Goal: Transaction & Acquisition: Download file/media

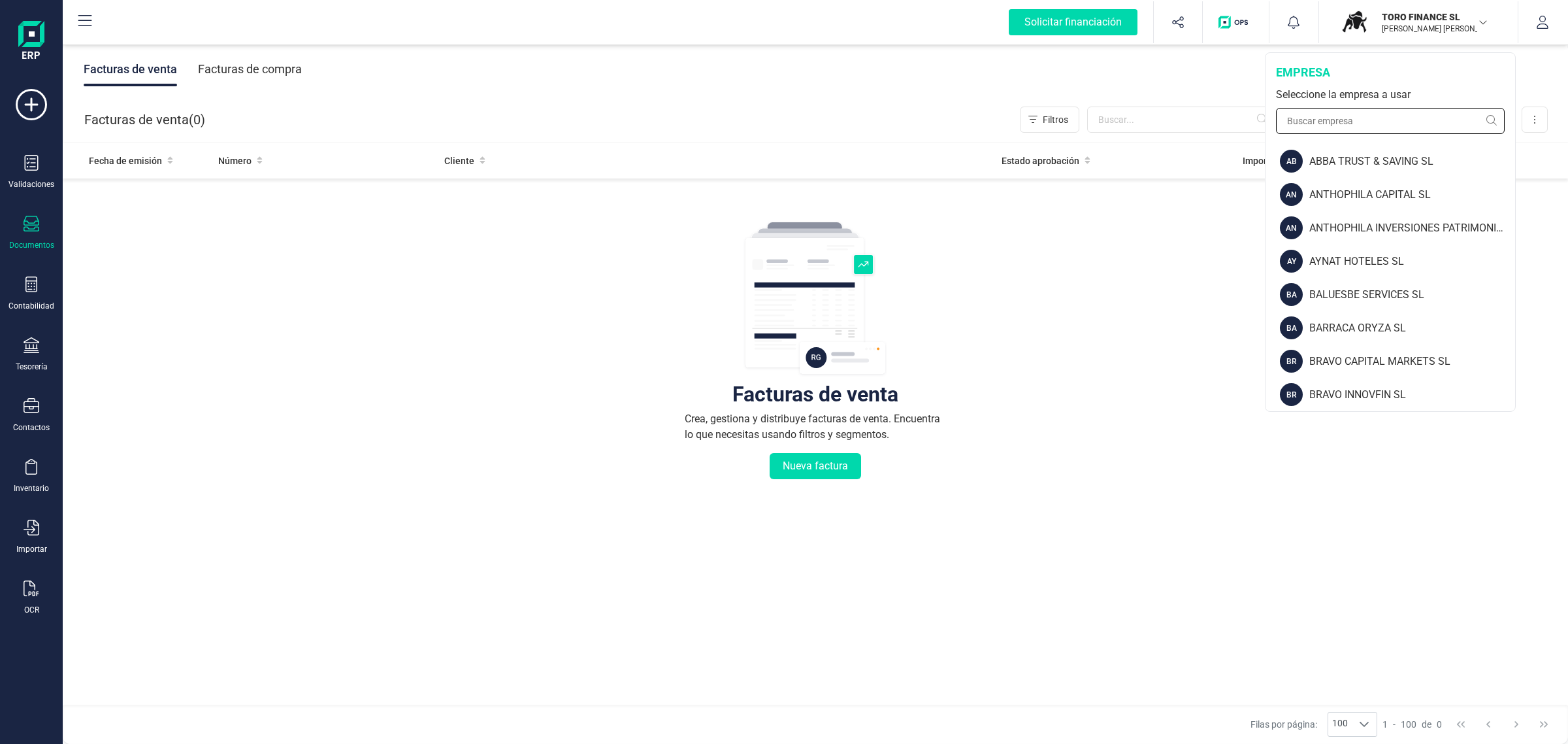
click at [1347, 118] on input "text" at bounding box center [1390, 121] width 229 height 26
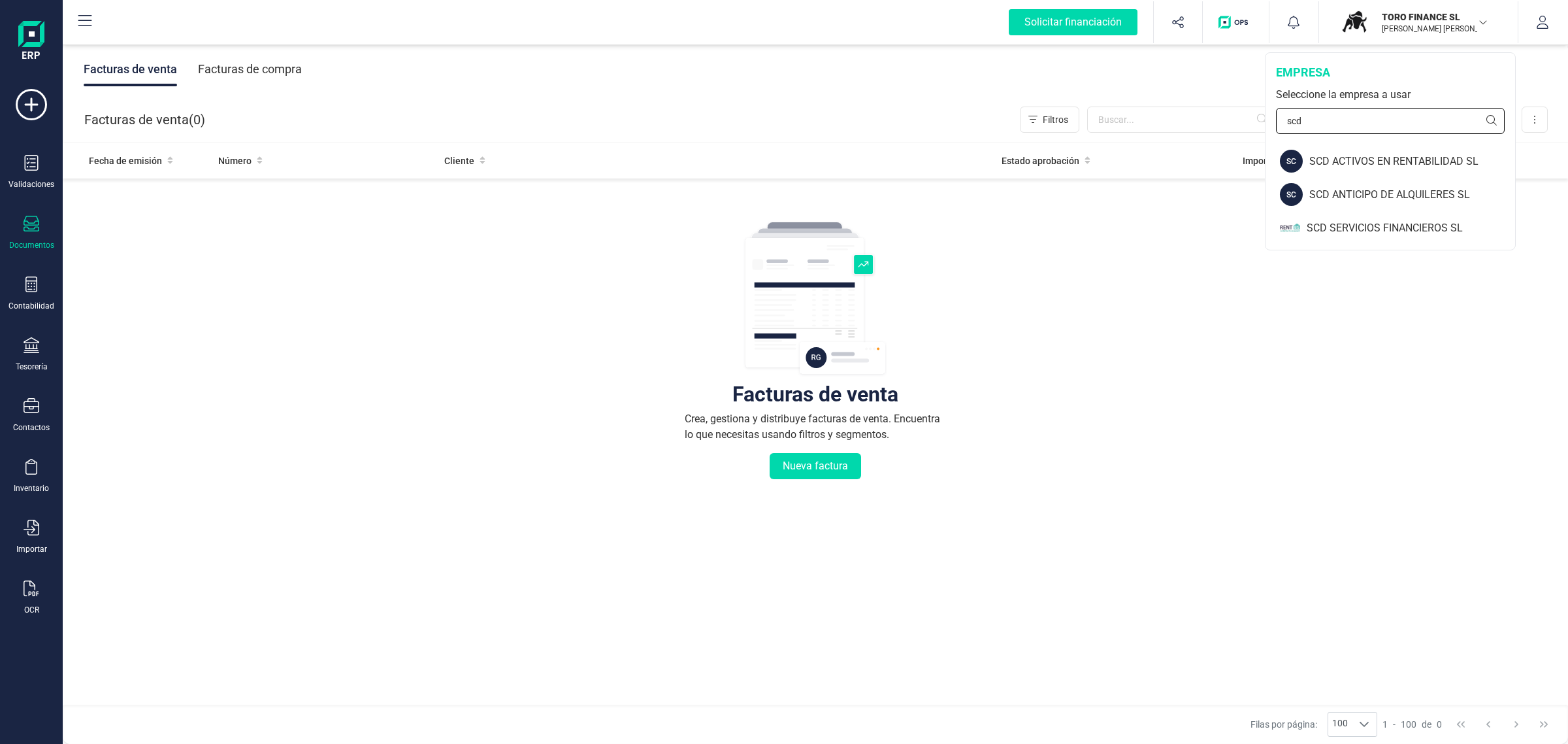
drag, startPoint x: 1323, startPoint y: 115, endPoint x: 1271, endPoint y: 109, distance: 52.3
click at [1271, 109] on div "empresa Seleccione la empresa a usar scd" at bounding box center [1390, 99] width 250 height 92
type input "verd"
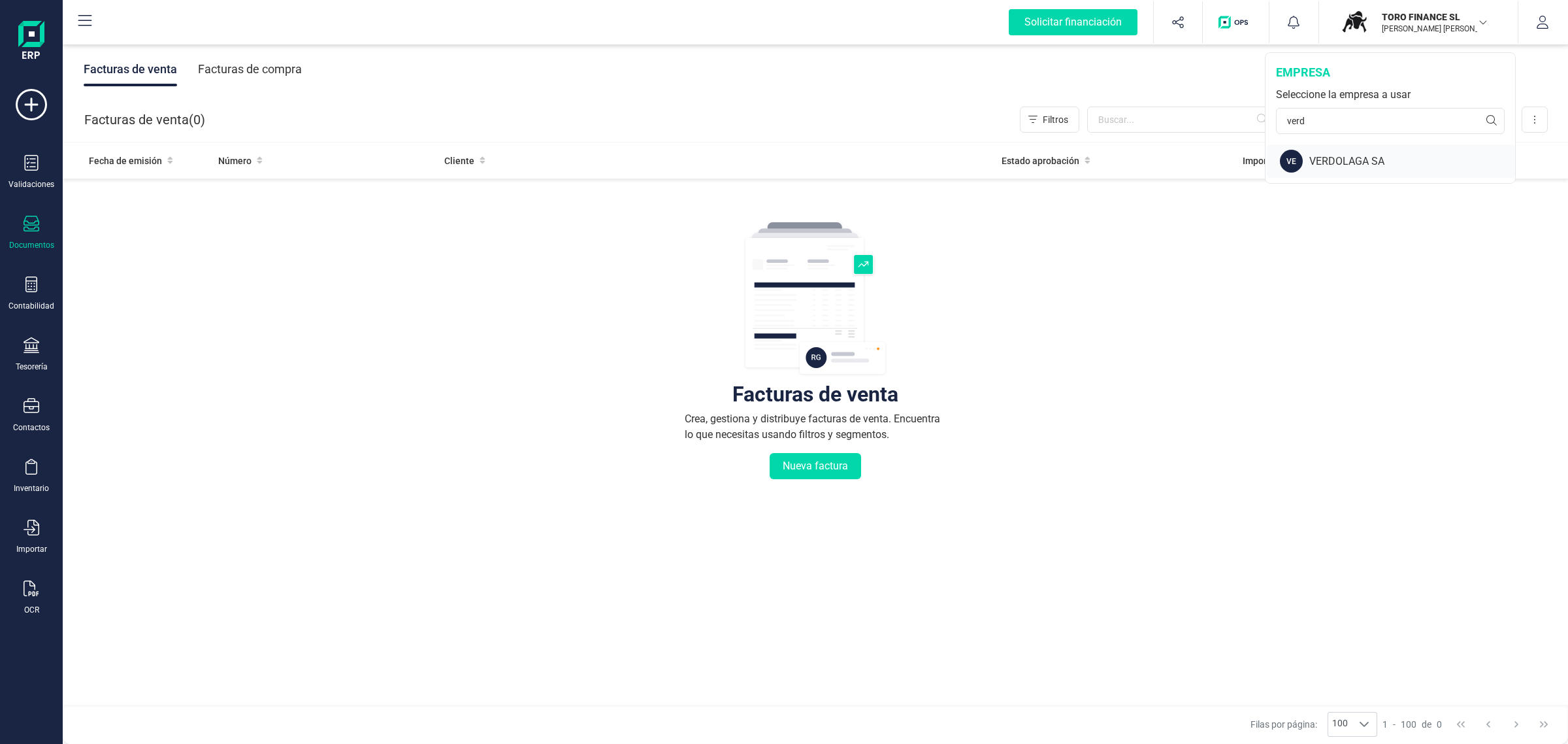
click at [1335, 154] on div "VERDOLAGA SA" at bounding box center [1412, 162] width 206 height 16
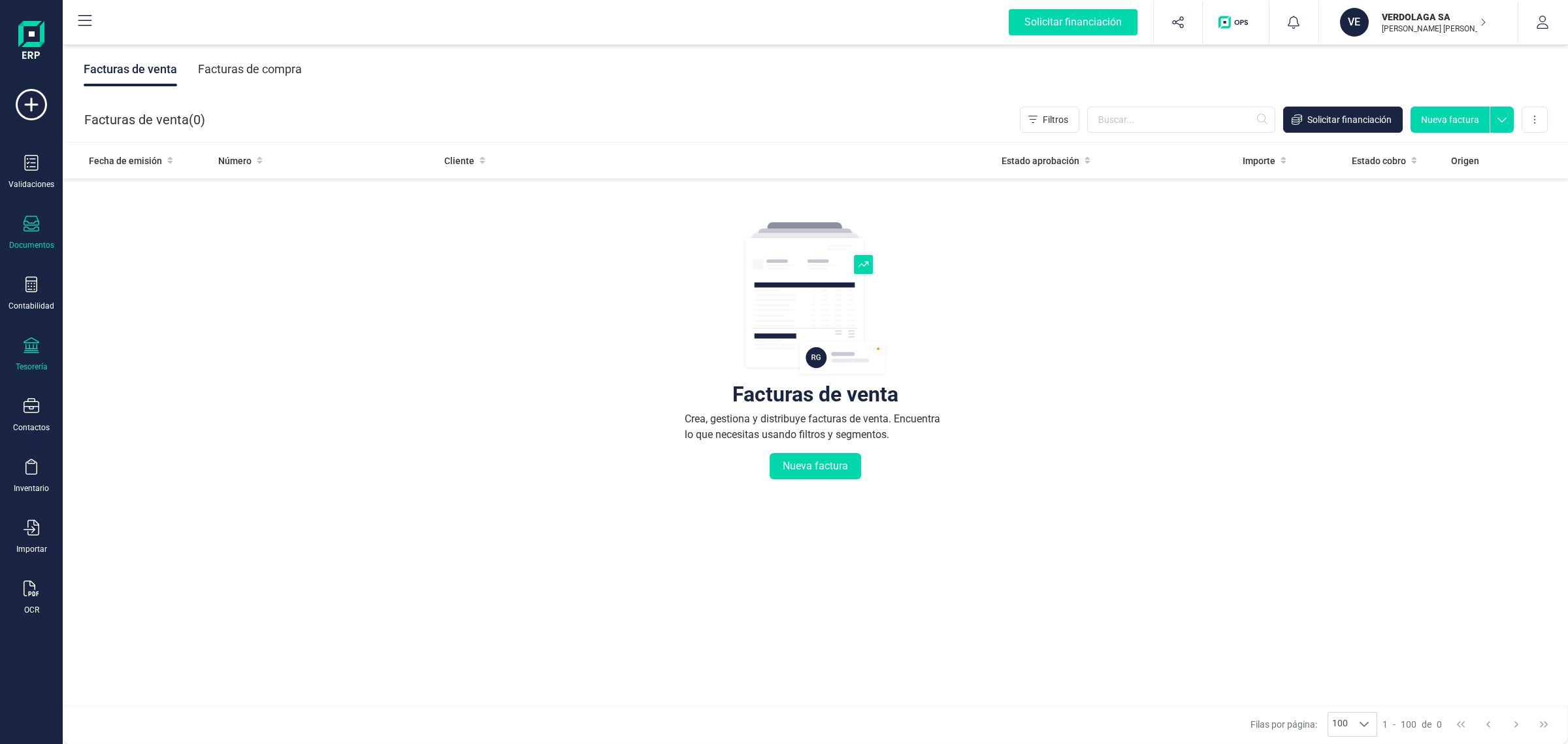
click at [18, 355] on div "Tesorería" at bounding box center [31, 355] width 52 height 35
click at [164, 216] on span "Cuentas bancarias" at bounding box center [159, 223] width 115 height 16
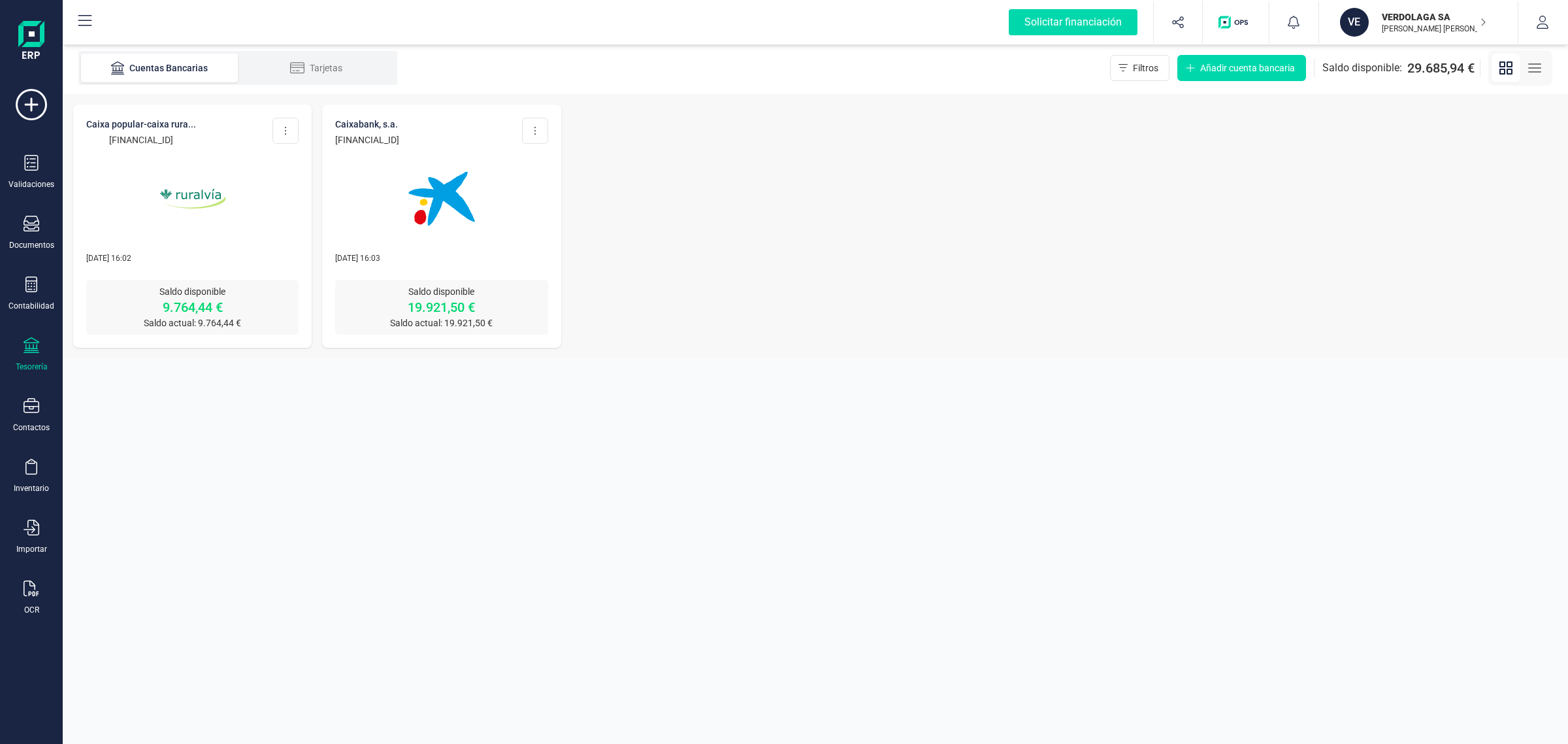
click at [449, 191] on img at bounding box center [442, 199] width 110 height 110
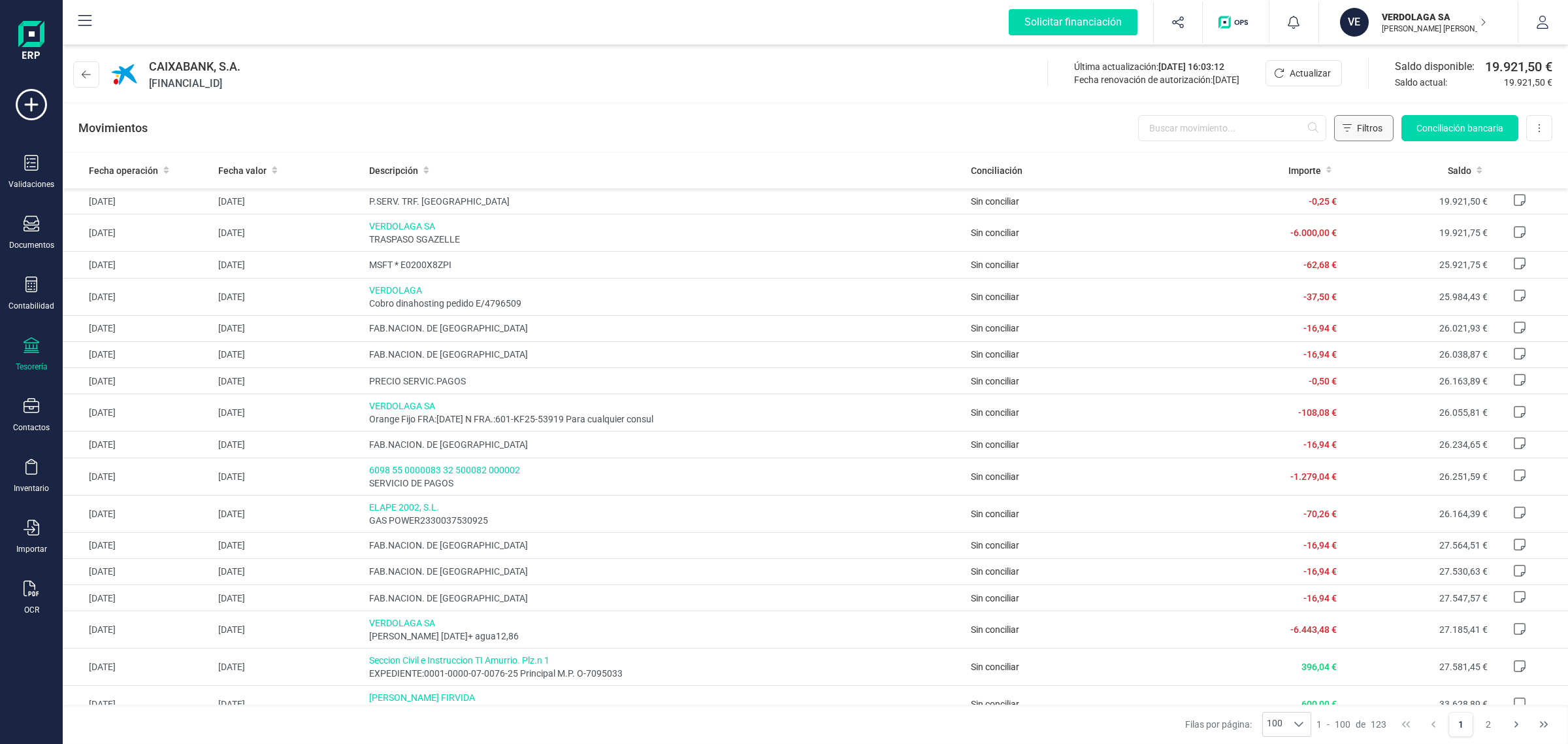
click at [1346, 123] on icon "Filtros" at bounding box center [1346, 128] width 9 height 10
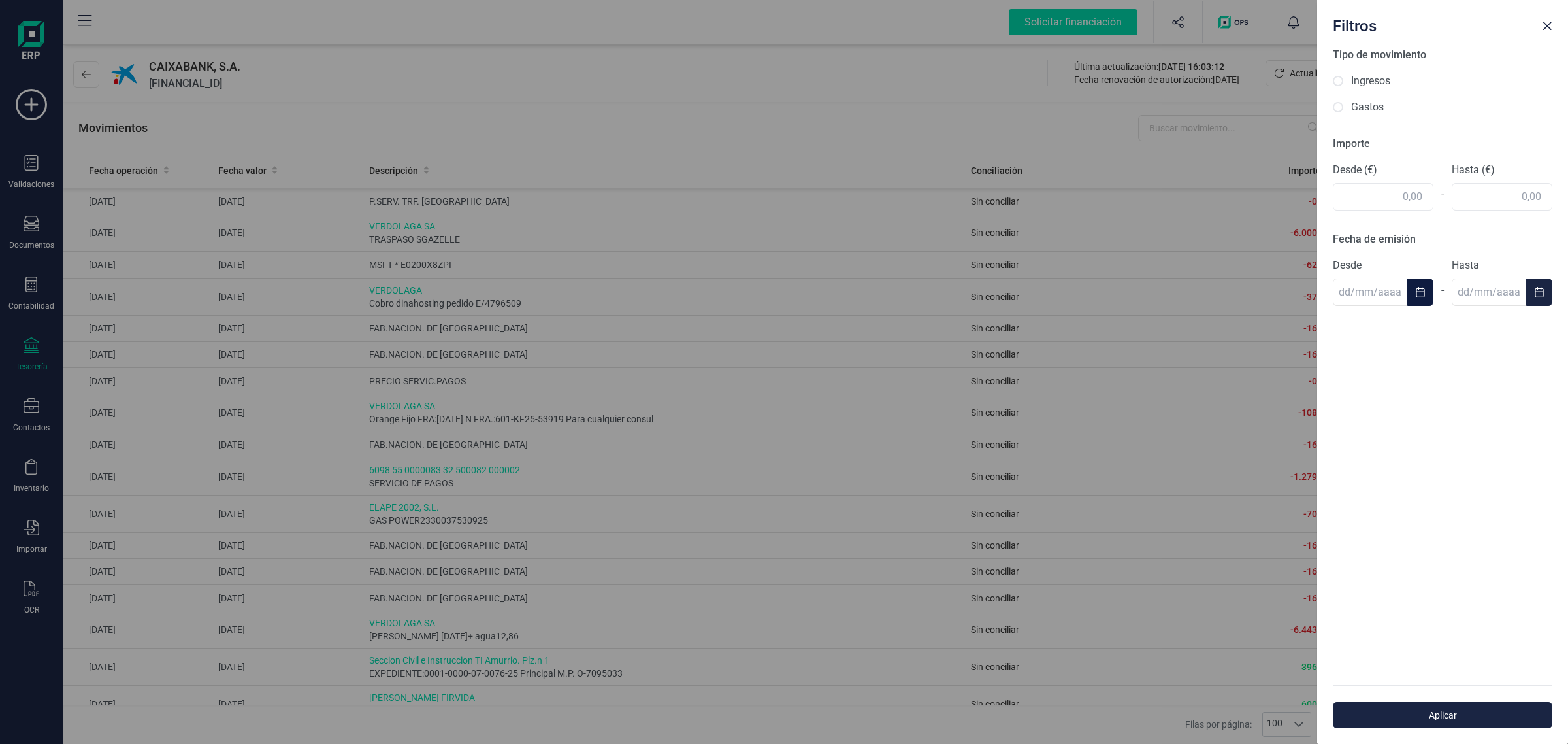
click at [1409, 297] on button "Choose Date" at bounding box center [1420, 292] width 26 height 27
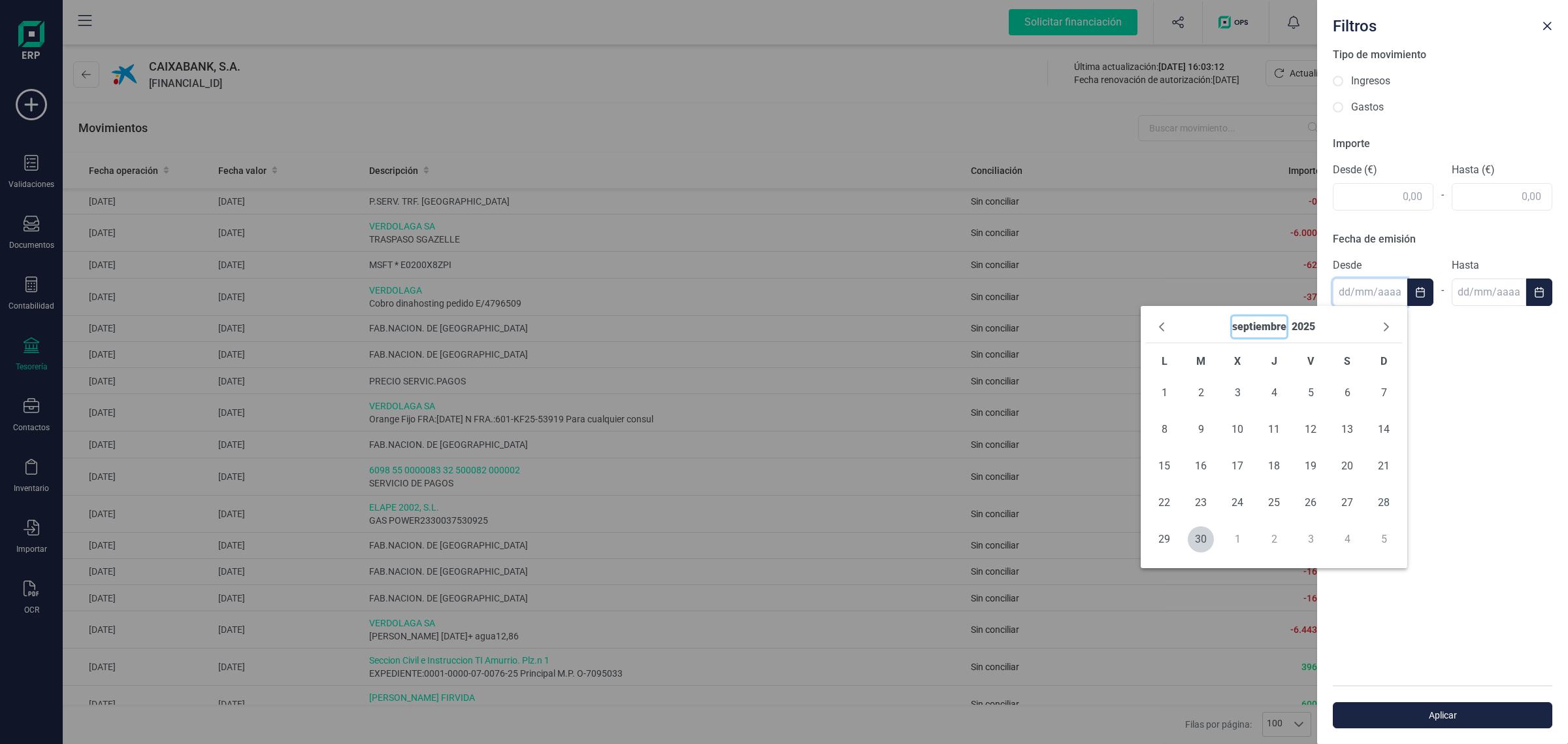
click at [1256, 325] on button "septiembre" at bounding box center [1260, 327] width 54 height 21
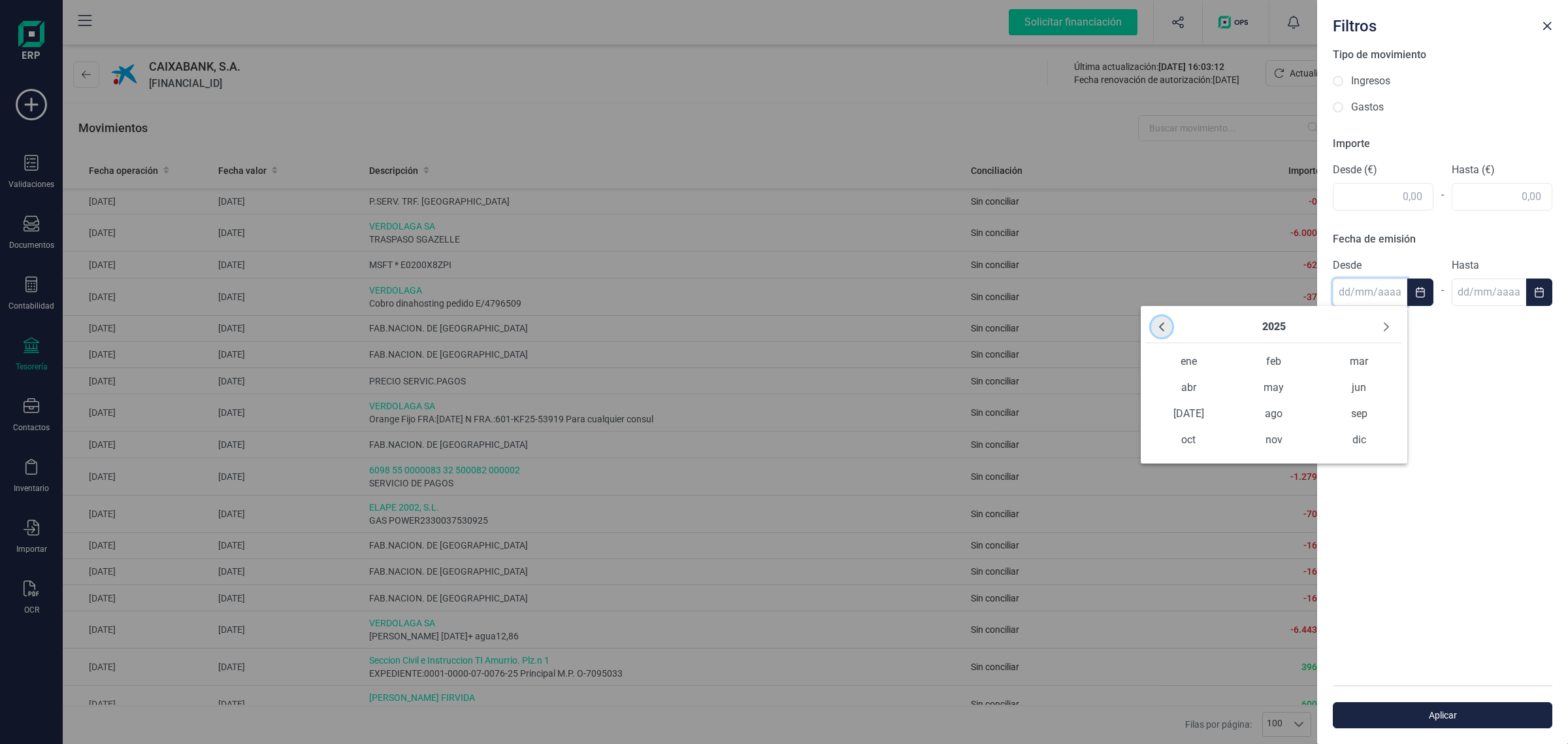
click at [1161, 321] on button "Previous Year" at bounding box center [1162, 327] width 21 height 21
click at [1187, 363] on span "ene" at bounding box center [1188, 362] width 85 height 26
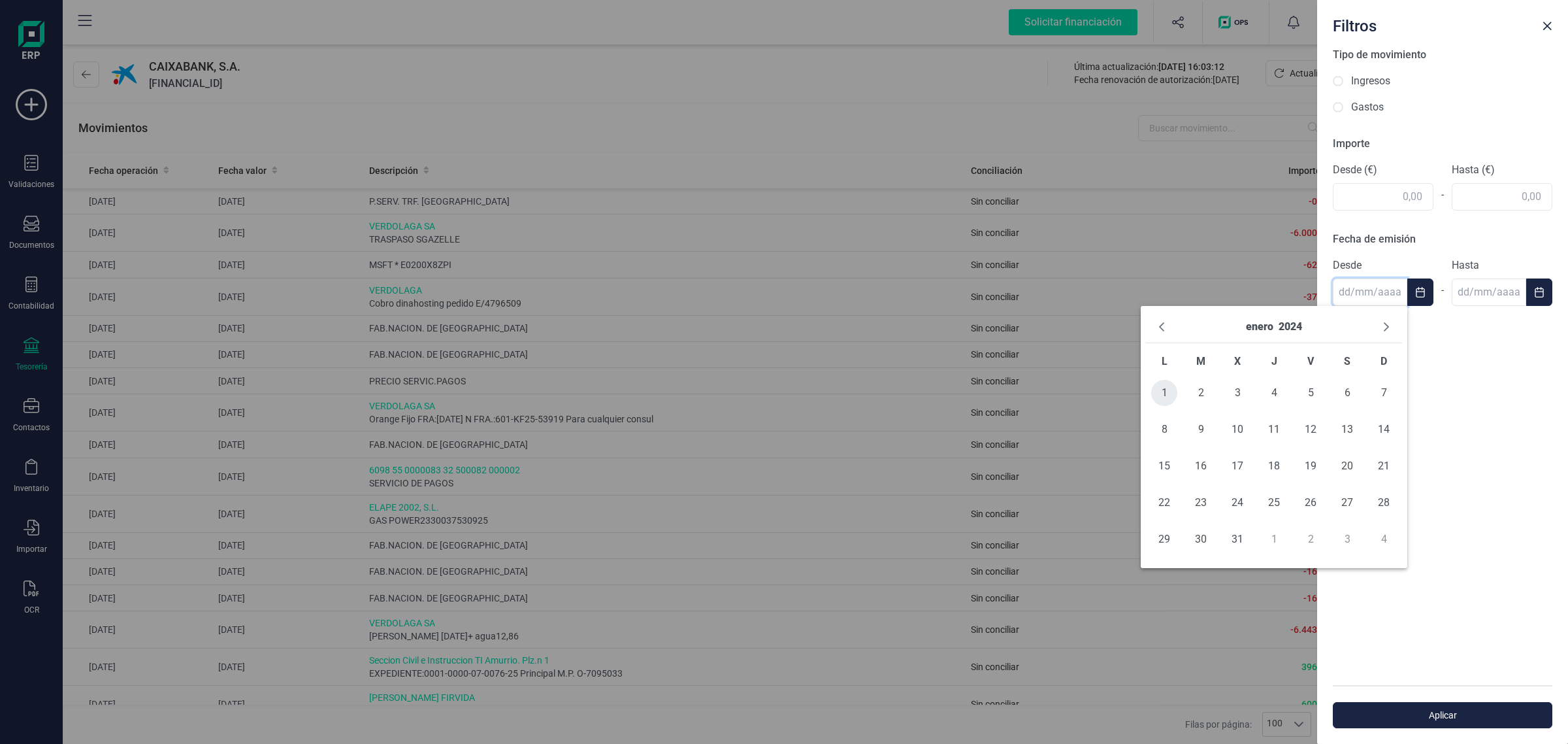
click at [1165, 386] on span "1" at bounding box center [1165, 392] width 26 height 26
type input "[DATE]"
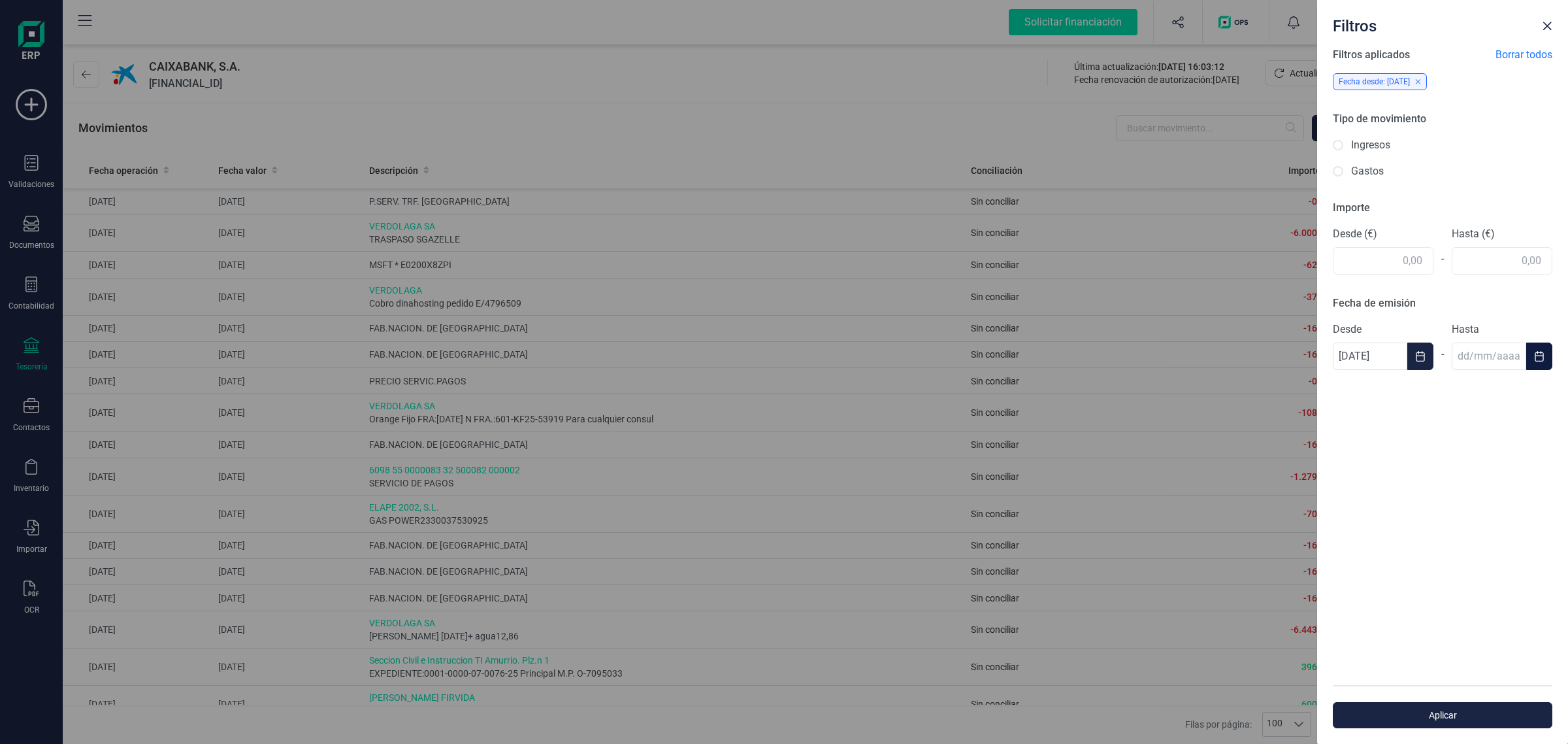
click at [1534, 357] on icon "Choose Date" at bounding box center [1539, 357] width 10 height 10
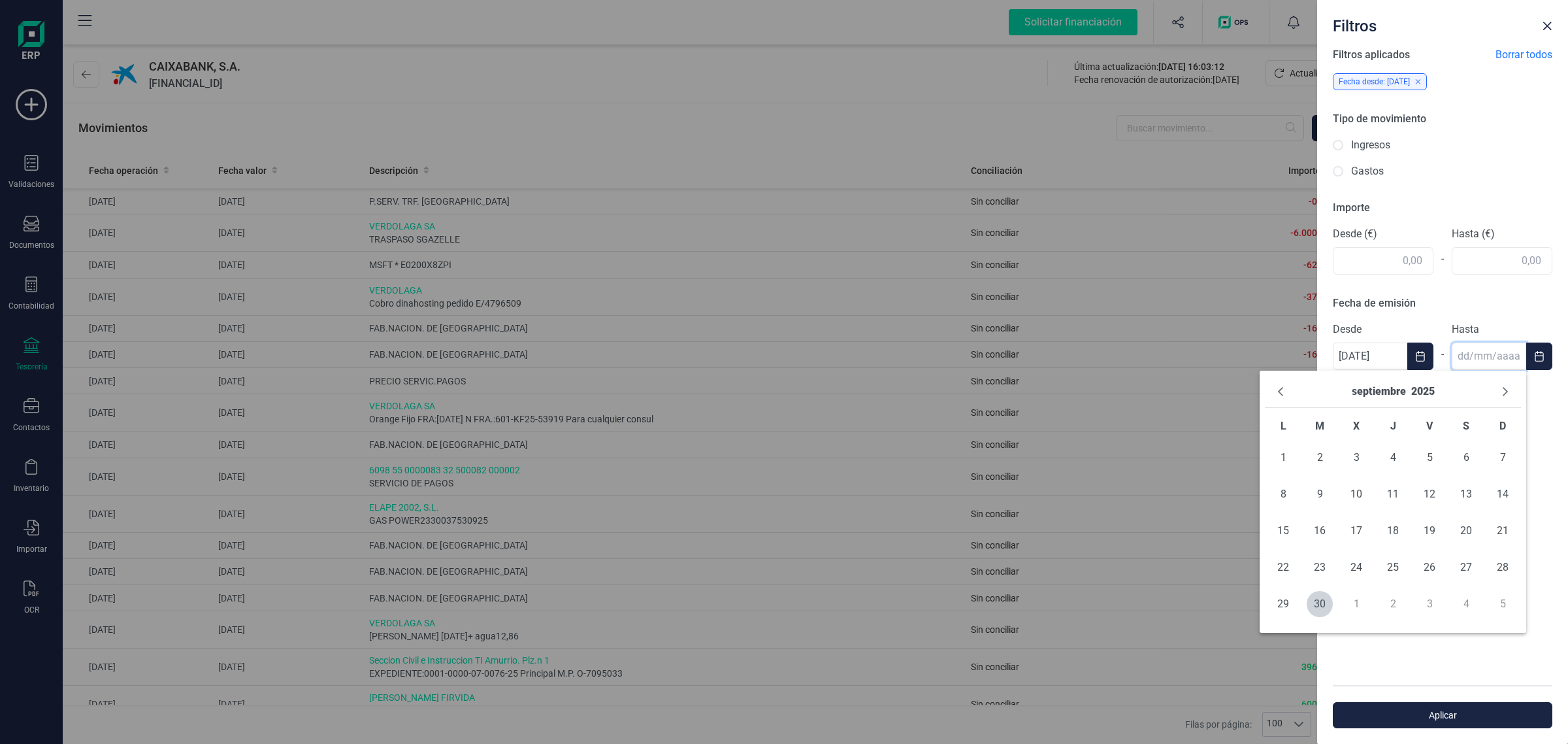
click at [1269, 392] on div "septiembre 2025" at bounding box center [1392, 391] width 257 height 32
click at [1282, 396] on icon "Previous Month" at bounding box center [1281, 391] width 10 height 10
click at [1395, 400] on div "agosto 2025" at bounding box center [1393, 391] width 62 height 21
click at [1389, 387] on button "agosto" at bounding box center [1378, 391] width 33 height 21
click at [1282, 392] on icon "Previous Year" at bounding box center [1281, 391] width 10 height 10
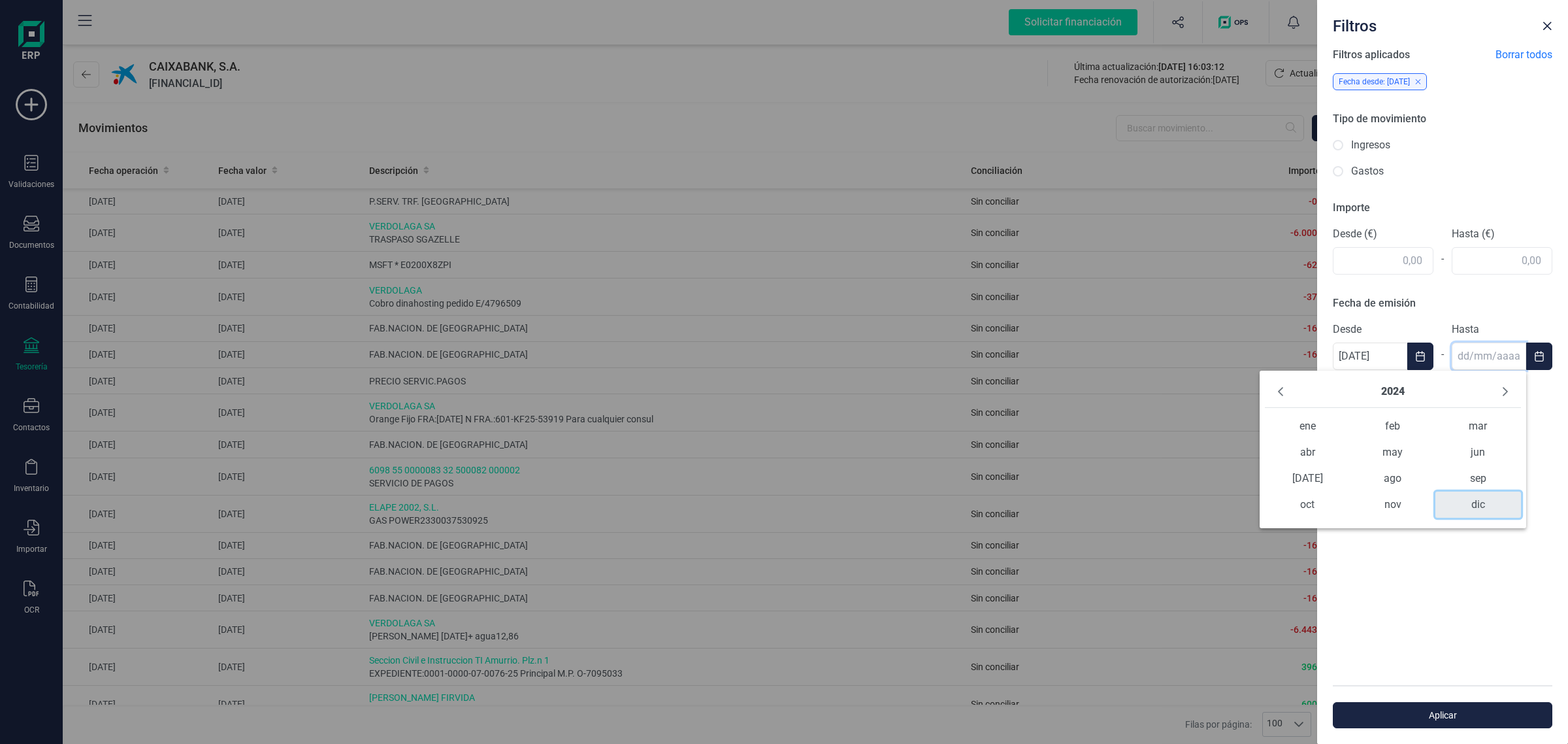
click at [1485, 510] on span "dic" at bounding box center [1477, 504] width 85 height 26
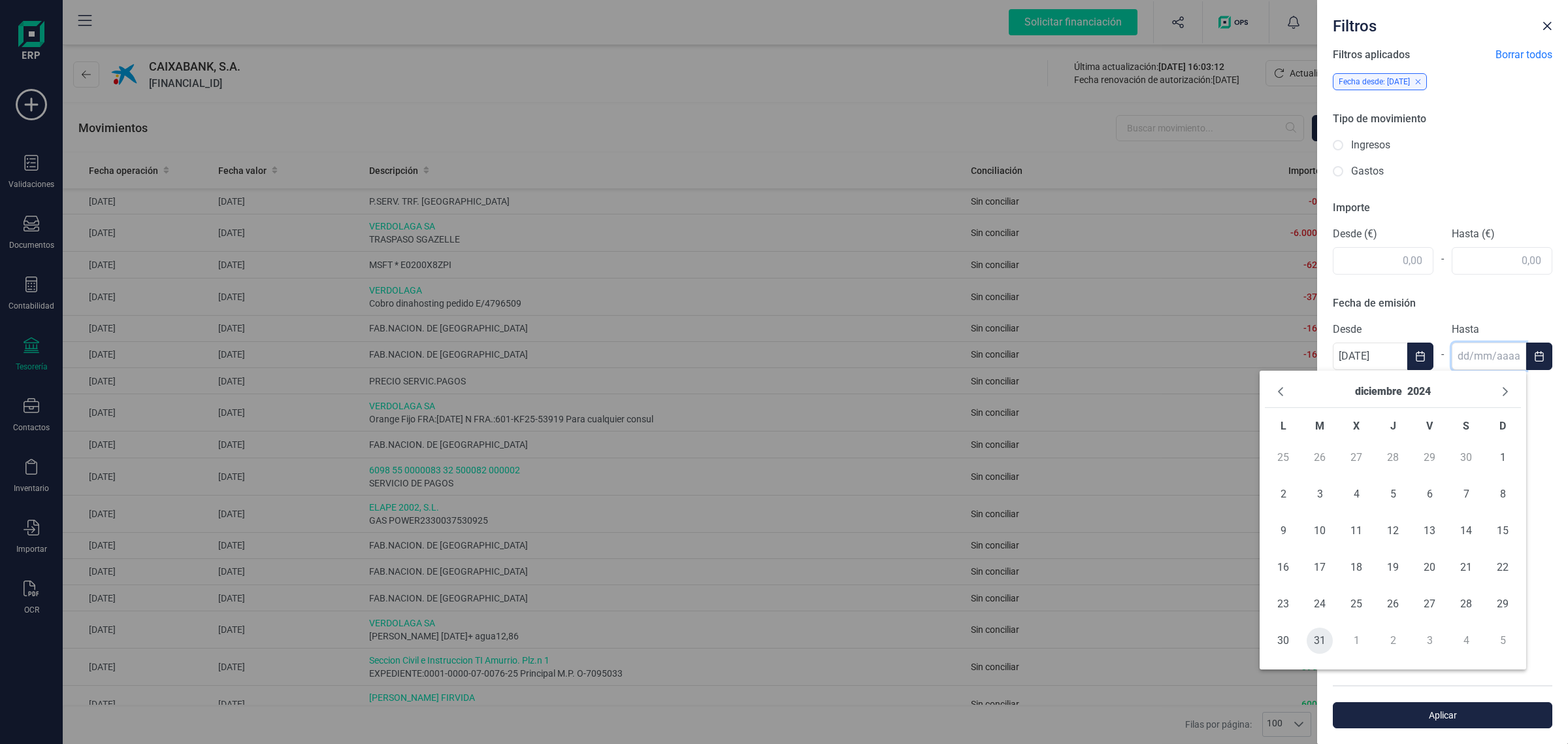
click at [1320, 645] on span "31" at bounding box center [1319, 641] width 26 height 26
type input "[DATE]"
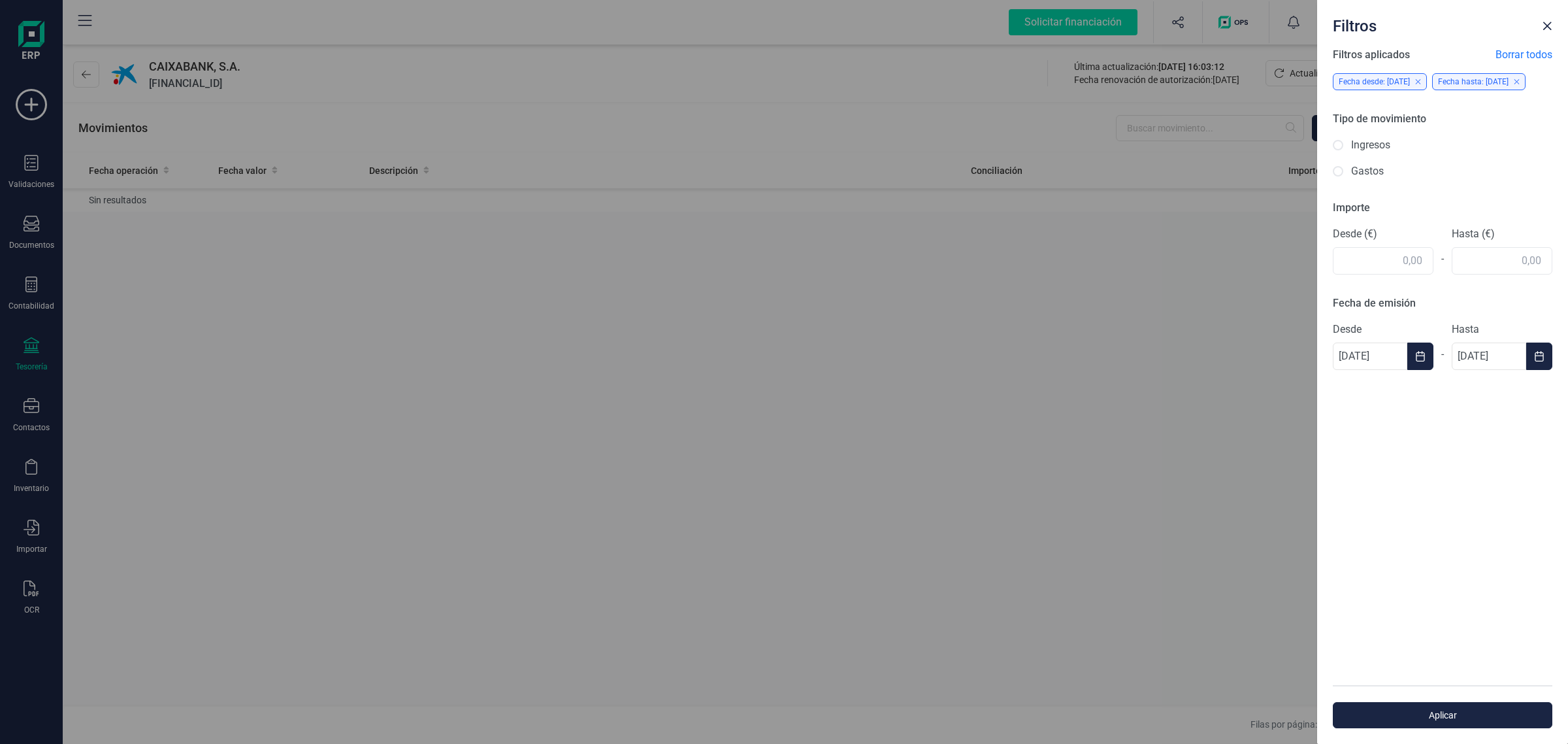
click at [1501, 535] on div "Filtros aplicados Borrar todos Fecha desde: [DATE] Fecha hasta: [DATE] Tipo de …" at bounding box center [1442, 366] width 251 height 638
click at [915, 377] on div "Filtros Filtros aplicados Borrar todos Fecha desde: [DATE] Fecha hasta: [DATE] …" at bounding box center [784, 372] width 1568 height 744
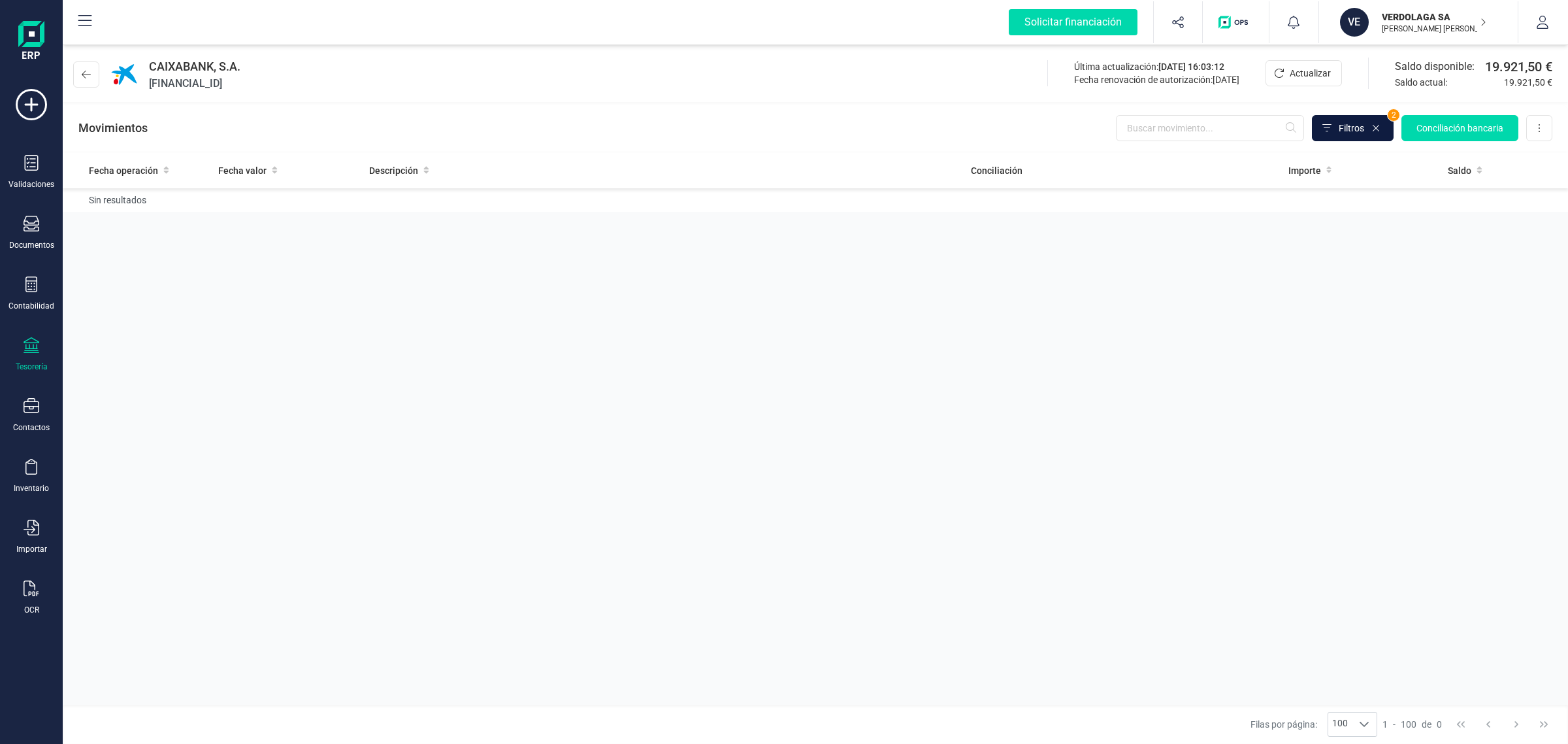
click at [1350, 126] on span "Filtros" at bounding box center [1351, 128] width 26 height 13
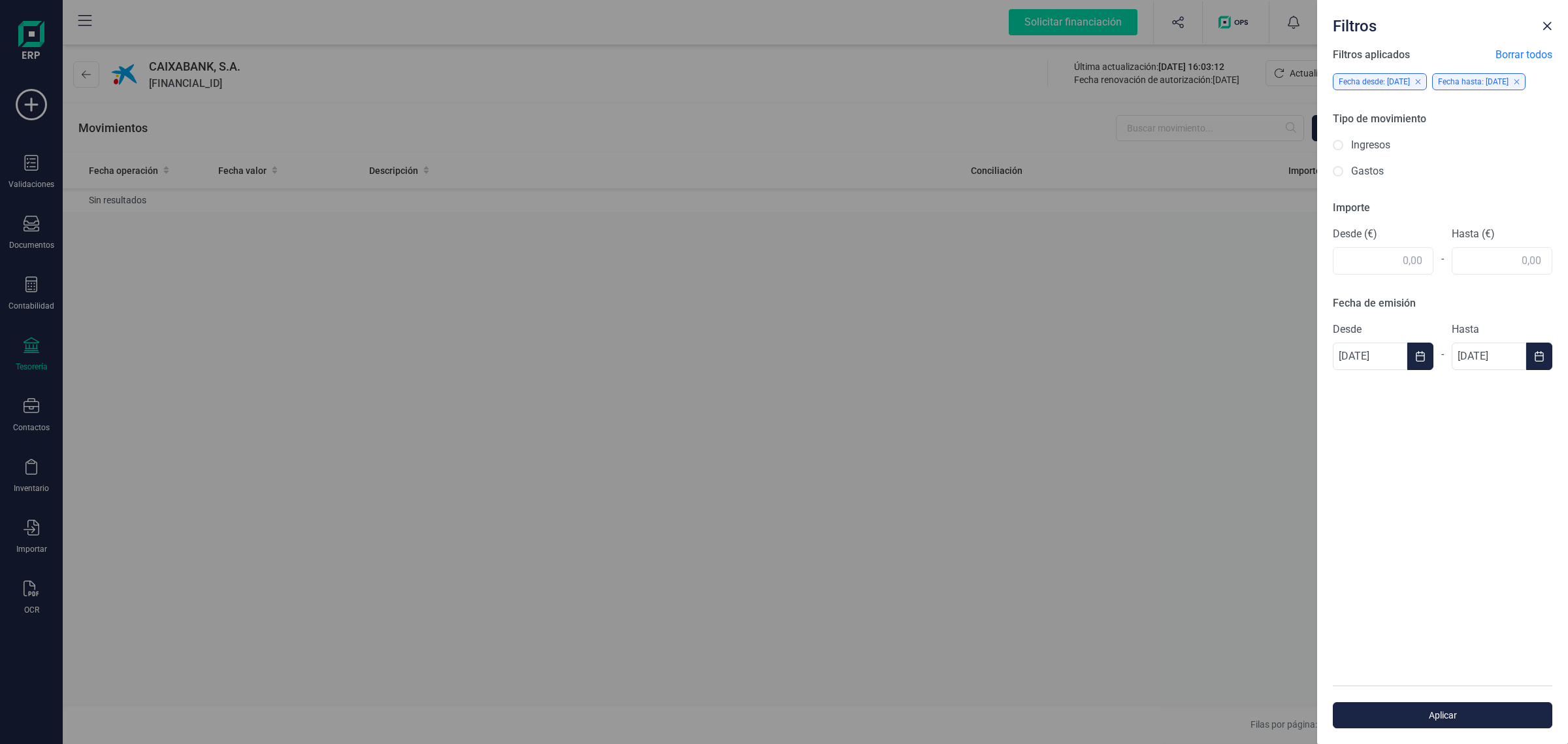
click at [1173, 350] on div "Filtros Filtros aplicados Borrar todos Fecha desde: [DATE] Fecha hasta: [DATE] …" at bounding box center [784, 372] width 1568 height 744
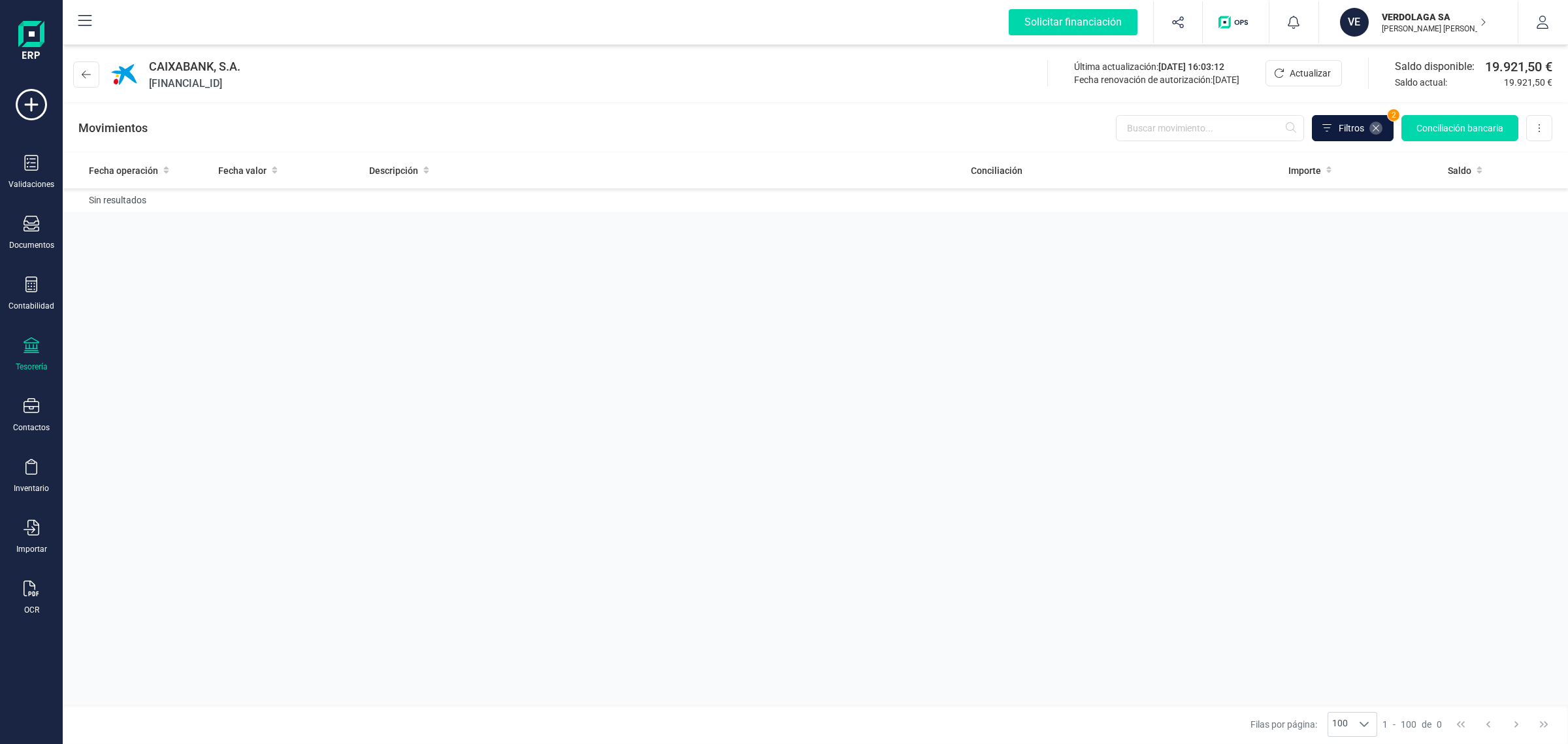
click at [1377, 130] on icon at bounding box center [1376, 128] width 10 height 10
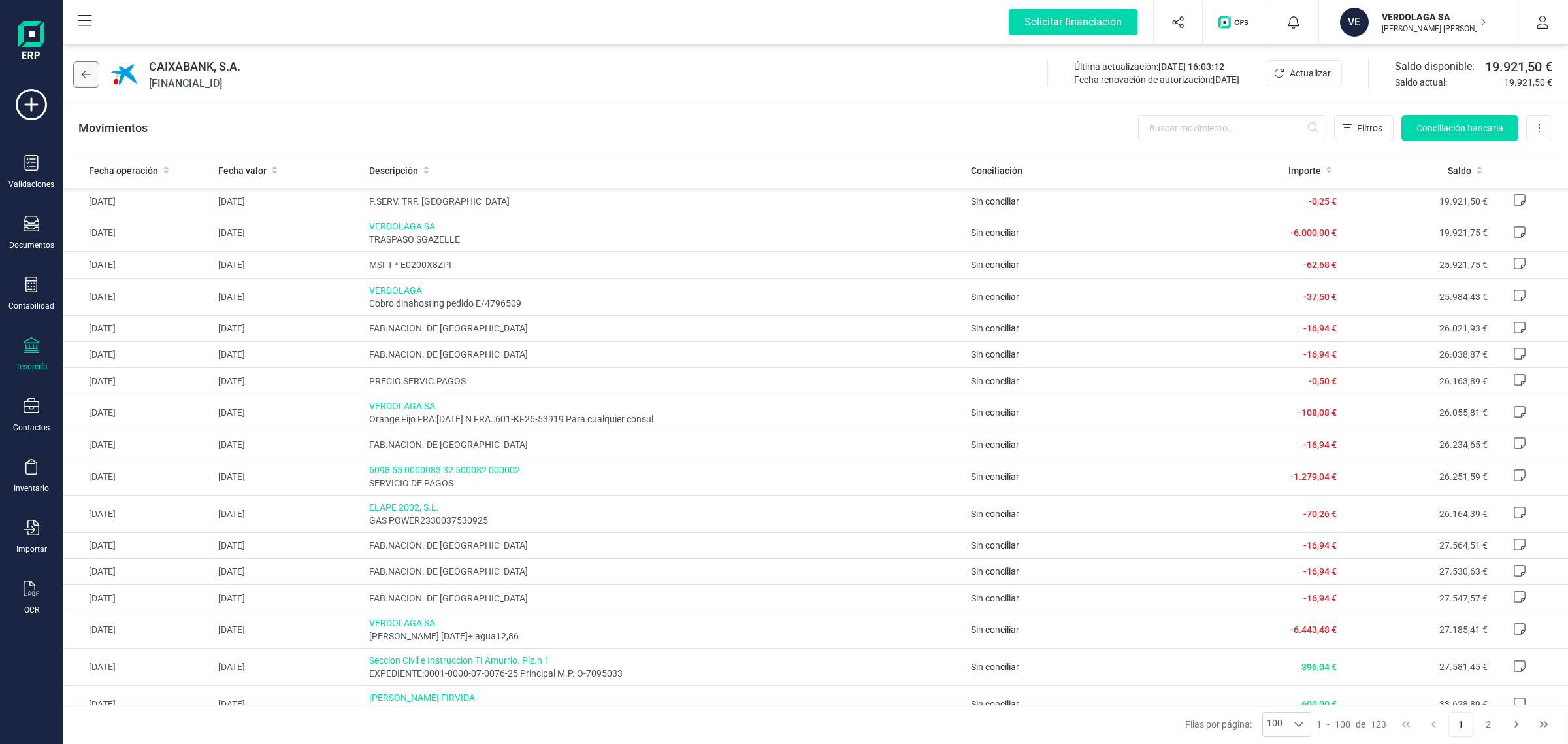
click at [92, 75] on button at bounding box center [86, 75] width 26 height 26
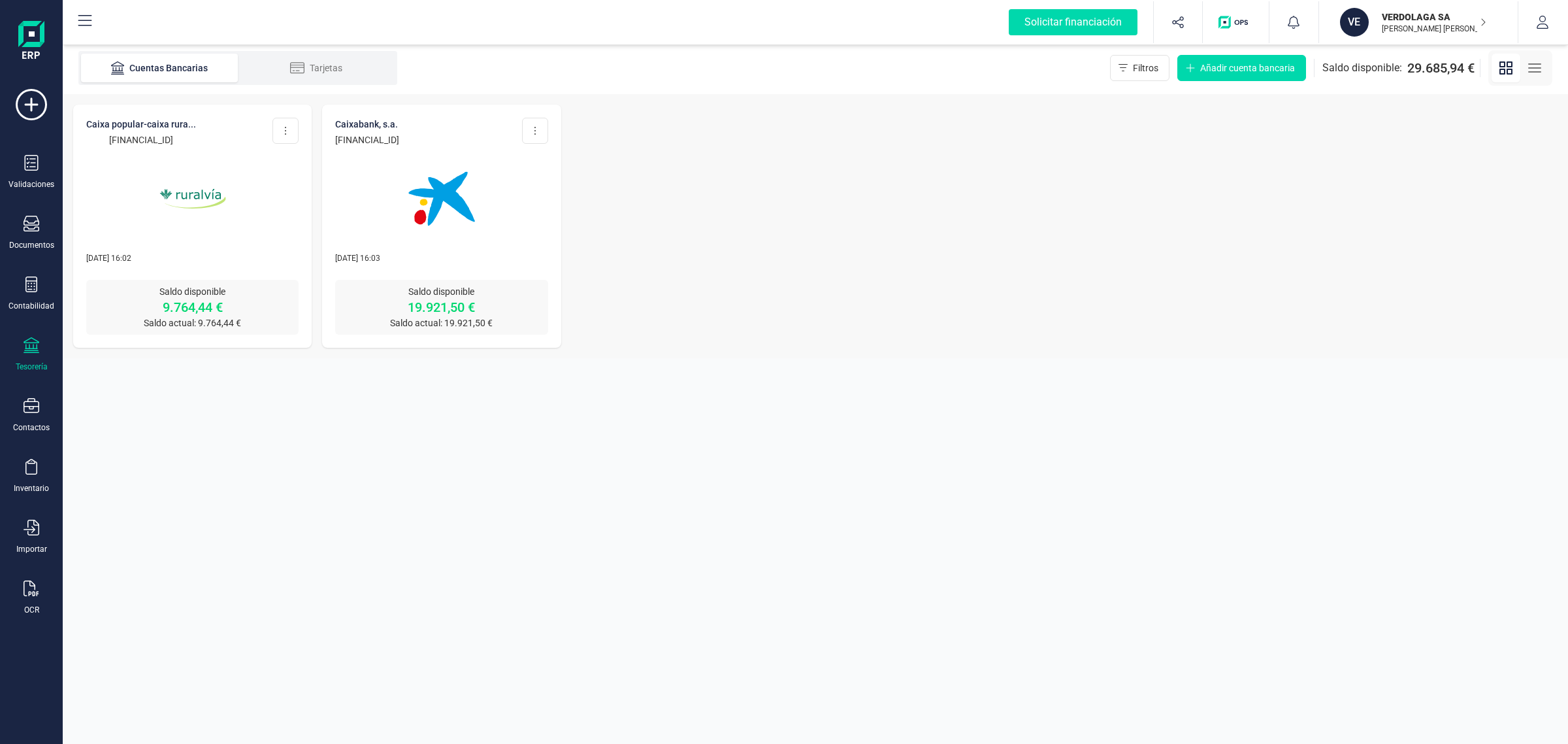
drag, startPoint x: 63, startPoint y: 197, endPoint x: 156, endPoint y: 192, distance: 93.1
click at [64, 196] on div "CAIXA POPULAR-CAIXA RURA... [FINANCIAL_ID] Editar cuenta Actualizar Desconectar…" at bounding box center [815, 226] width 1505 height 264
click at [156, 192] on img at bounding box center [193, 199] width 110 height 110
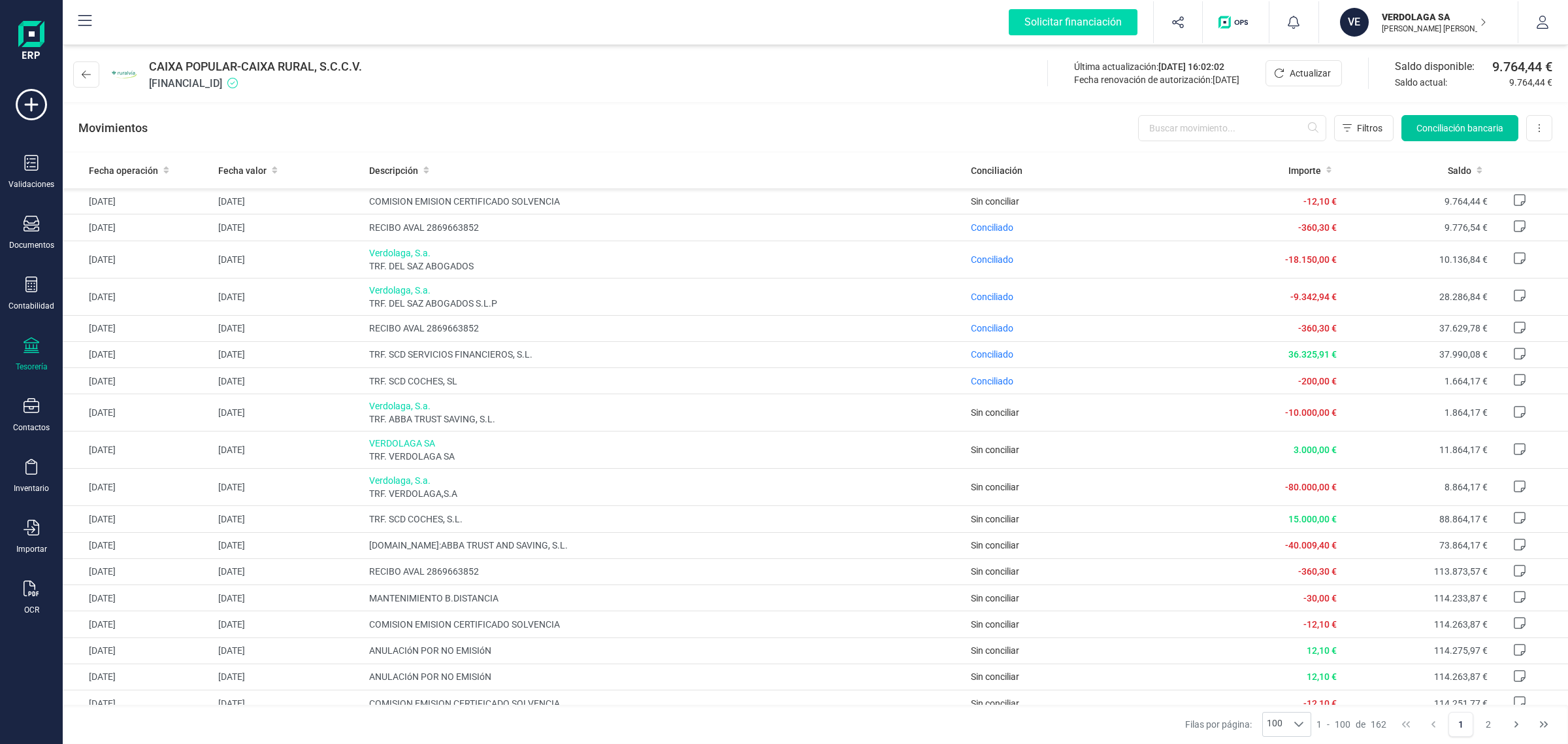
click at [1439, 125] on span "Conciliación bancaria" at bounding box center [1459, 128] width 87 height 13
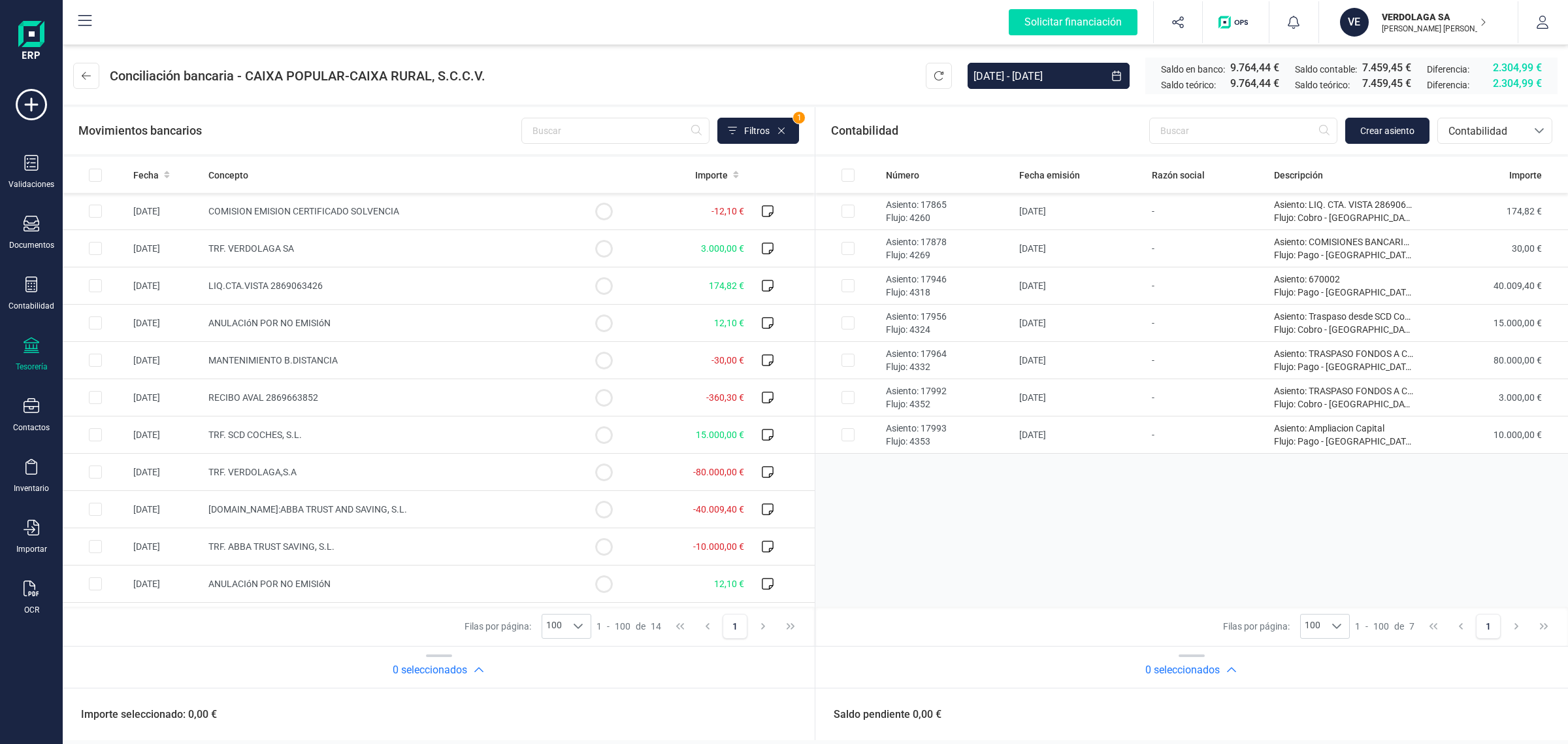
click at [86, 92] on header "Conciliación bancaria - CAIXA POPULAR-CAIXA RURAL, S.C.C.V. [DATE] - [DATE] Sal…" at bounding box center [815, 73] width 1505 height 63
click at [86, 82] on button at bounding box center [86, 76] width 26 height 26
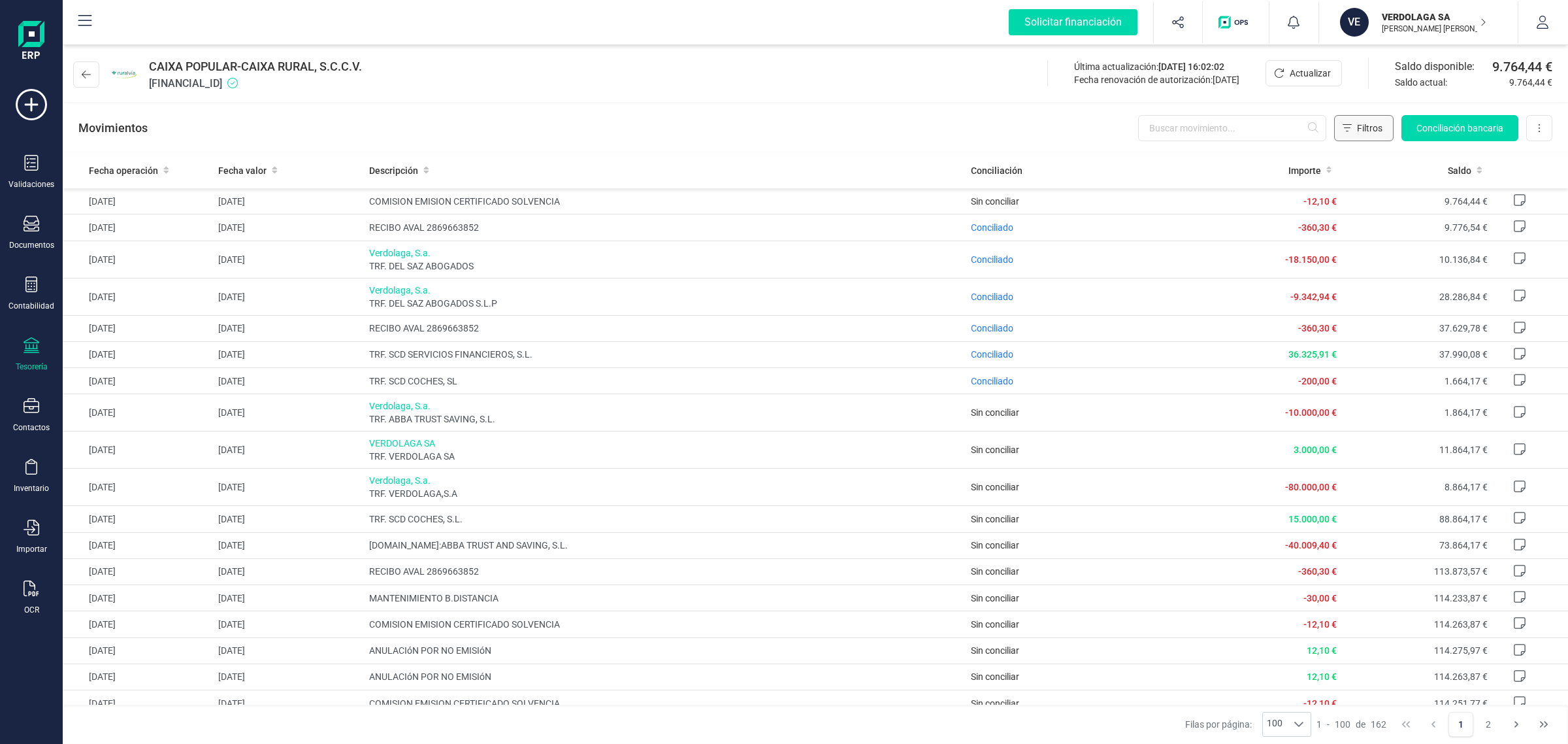
click at [1365, 133] on span "Filtros" at bounding box center [1370, 128] width 26 height 13
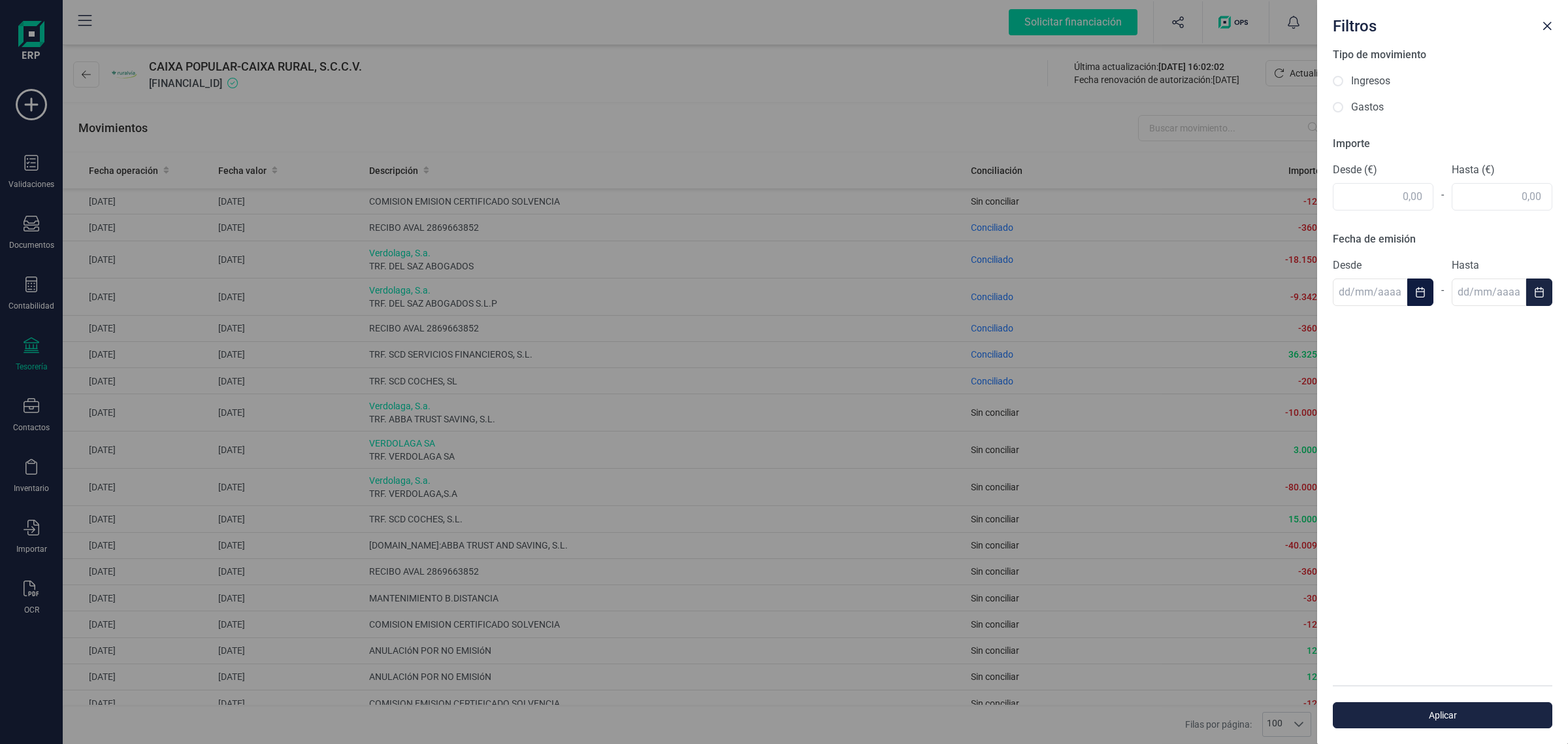
click at [1410, 285] on button "Choose Date" at bounding box center [1420, 292] width 26 height 27
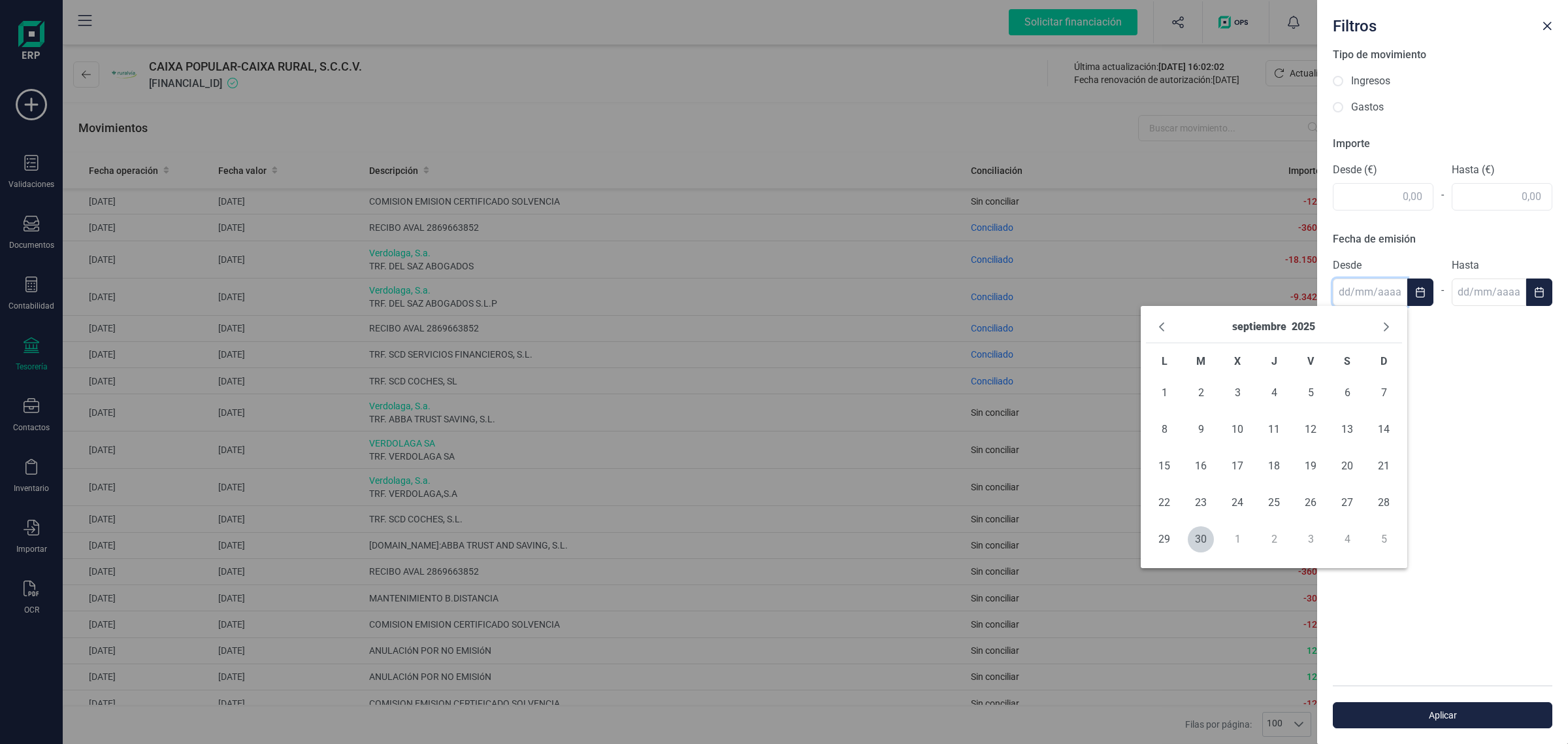
click at [1290, 324] on div "septiembre 2025" at bounding box center [1274, 327] width 83 height 21
click at [1262, 329] on button "septiembre" at bounding box center [1260, 327] width 54 height 21
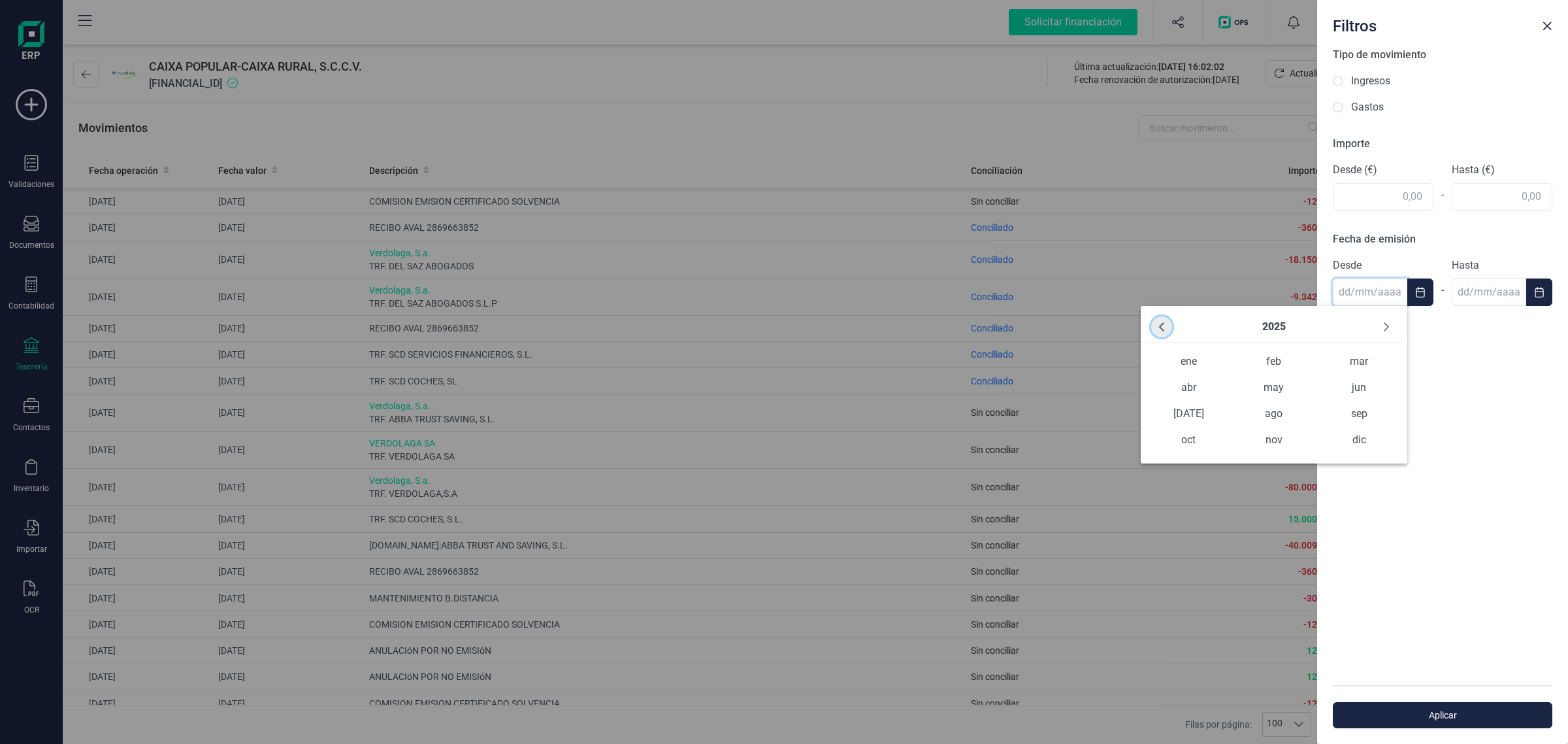
click at [1162, 329] on icon "Previous Year" at bounding box center [1161, 327] width 5 height 9
click at [1185, 355] on span "ene" at bounding box center [1188, 362] width 85 height 26
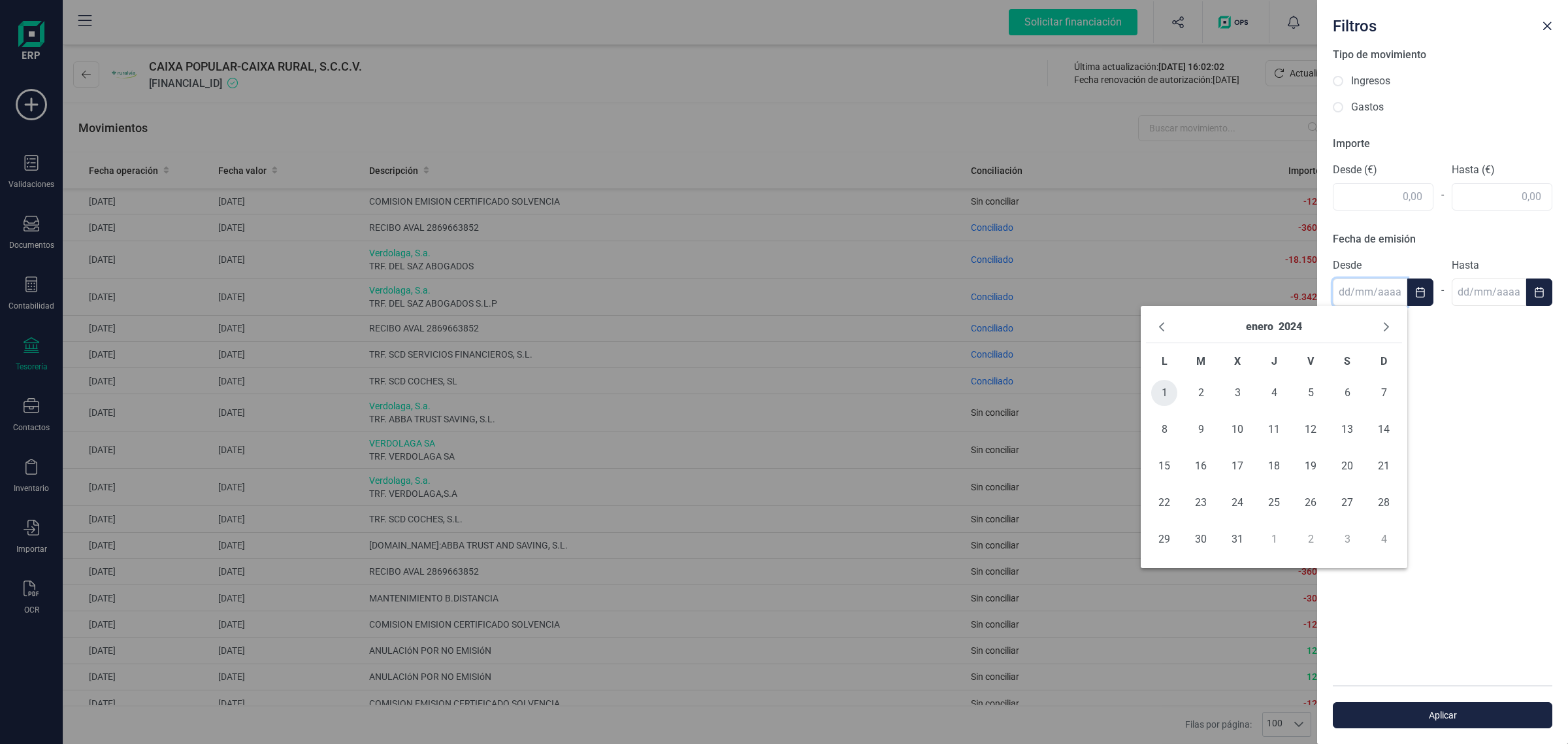
click at [1162, 393] on span "1" at bounding box center [1165, 392] width 26 height 26
type input "[DATE]"
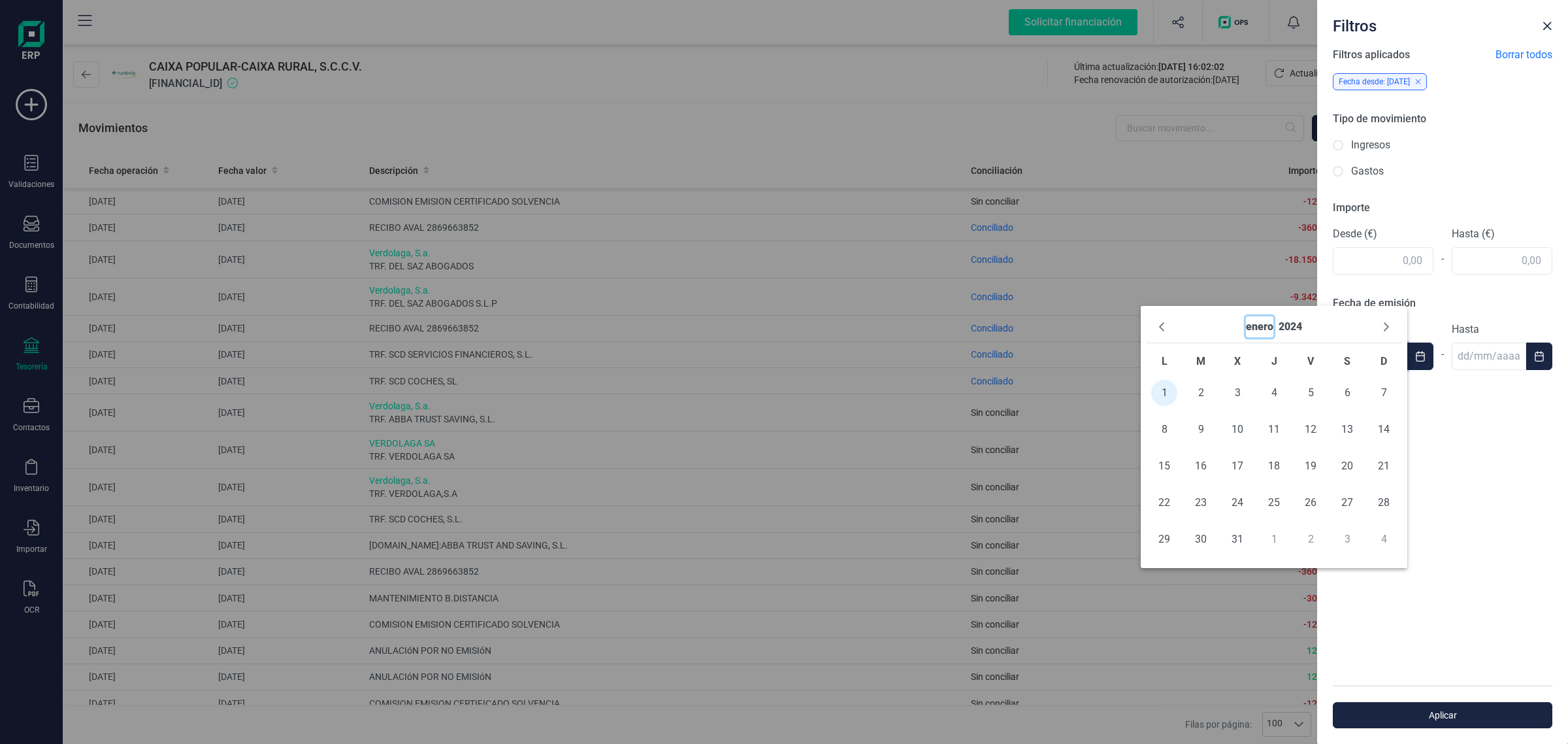
click at [1265, 325] on button "enero" at bounding box center [1259, 327] width 27 height 21
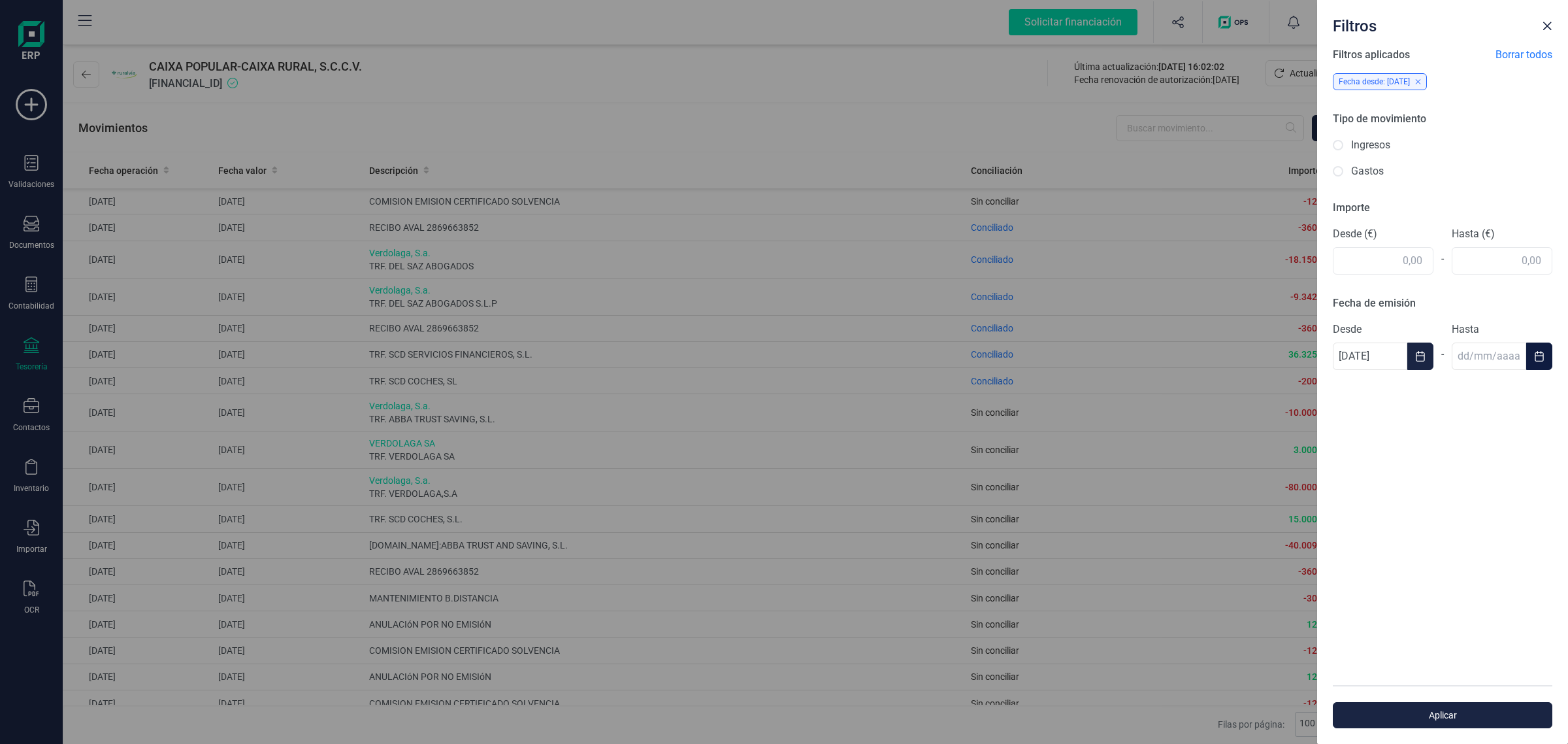
click at [1536, 355] on icon "Choose Date" at bounding box center [1539, 357] width 10 height 10
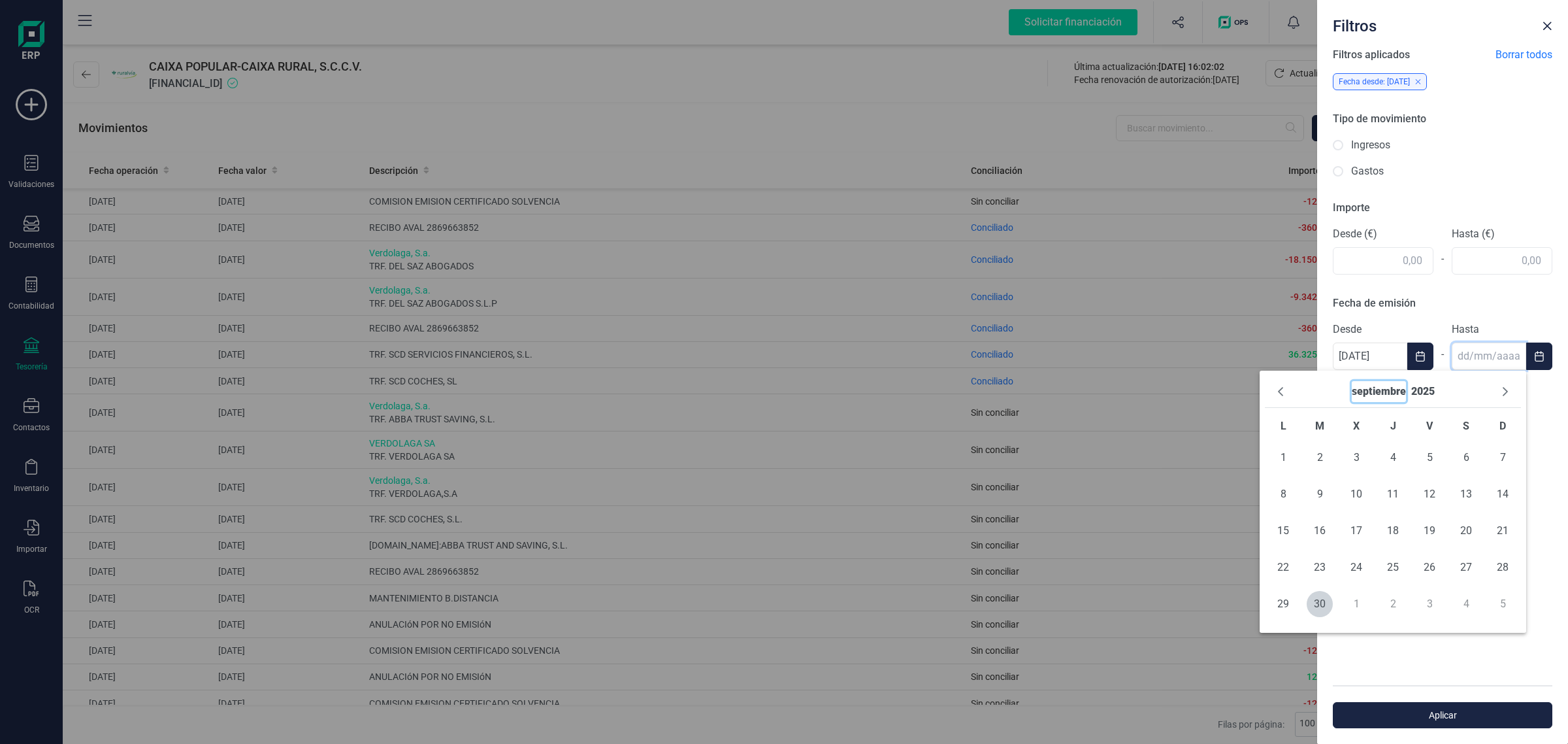
click at [1401, 389] on button "septiembre" at bounding box center [1379, 391] width 54 height 21
click at [1283, 392] on icon "Previous Year" at bounding box center [1281, 391] width 10 height 10
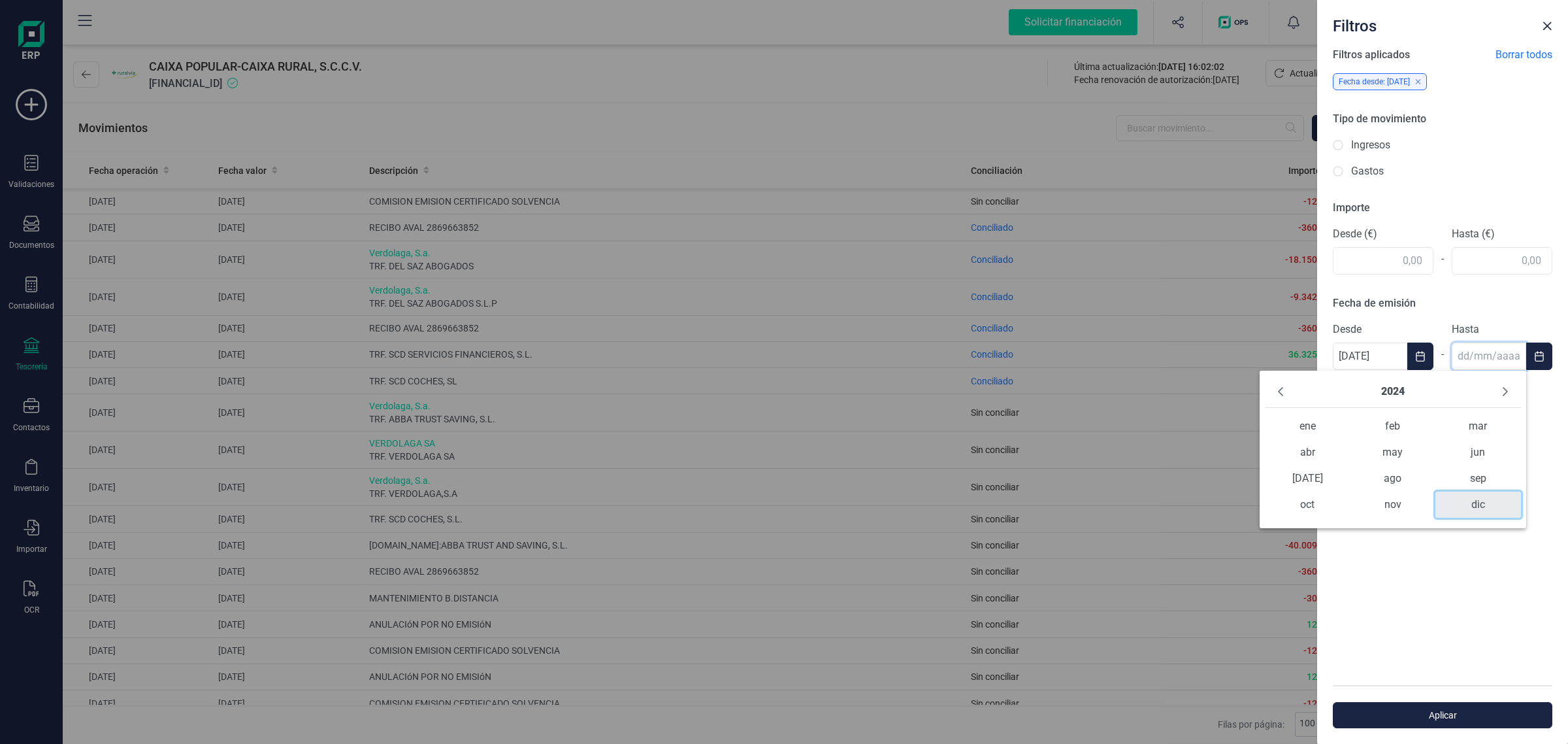
click at [1481, 514] on span "dic" at bounding box center [1477, 504] width 85 height 26
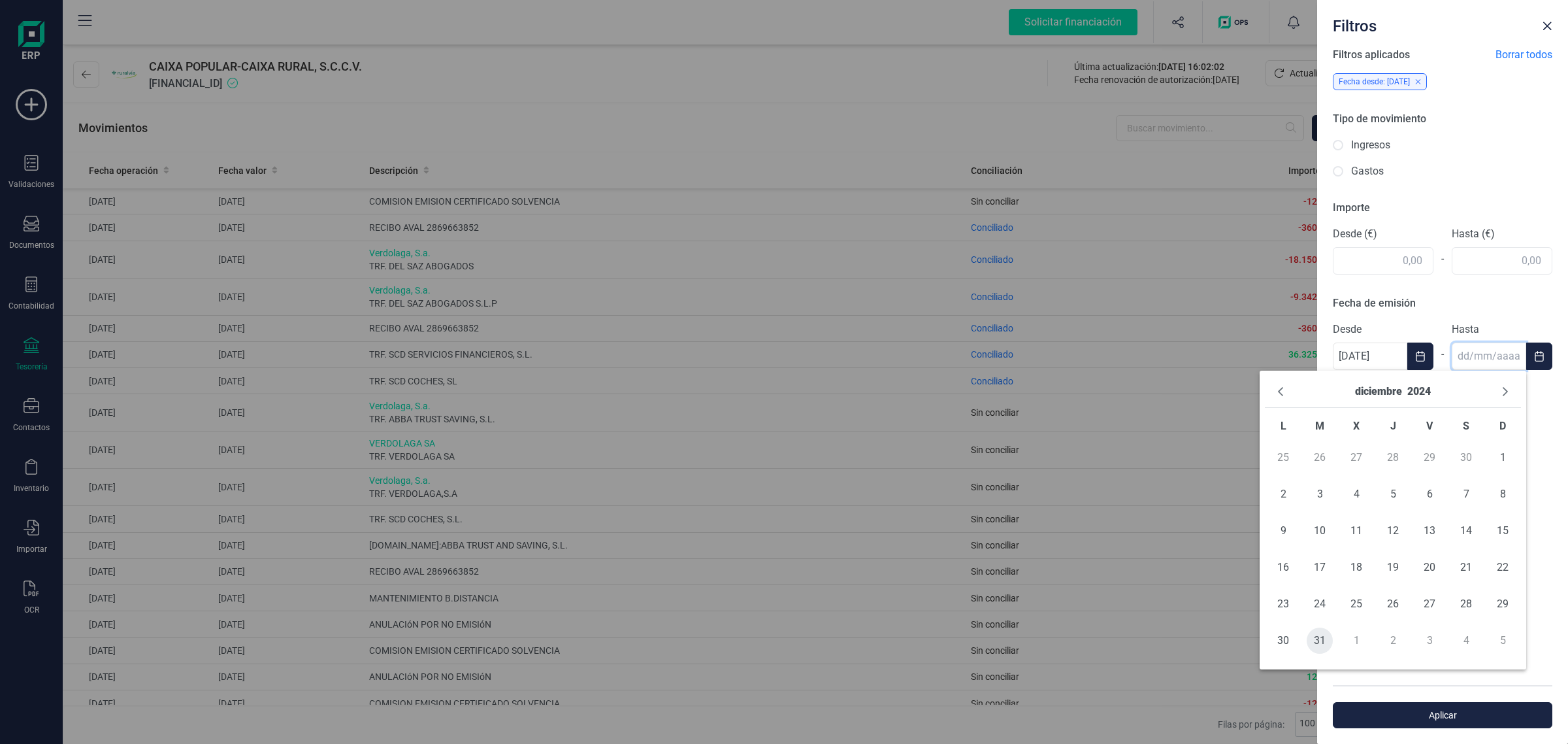
click at [1316, 645] on span "31" at bounding box center [1319, 641] width 26 height 26
type input "[DATE]"
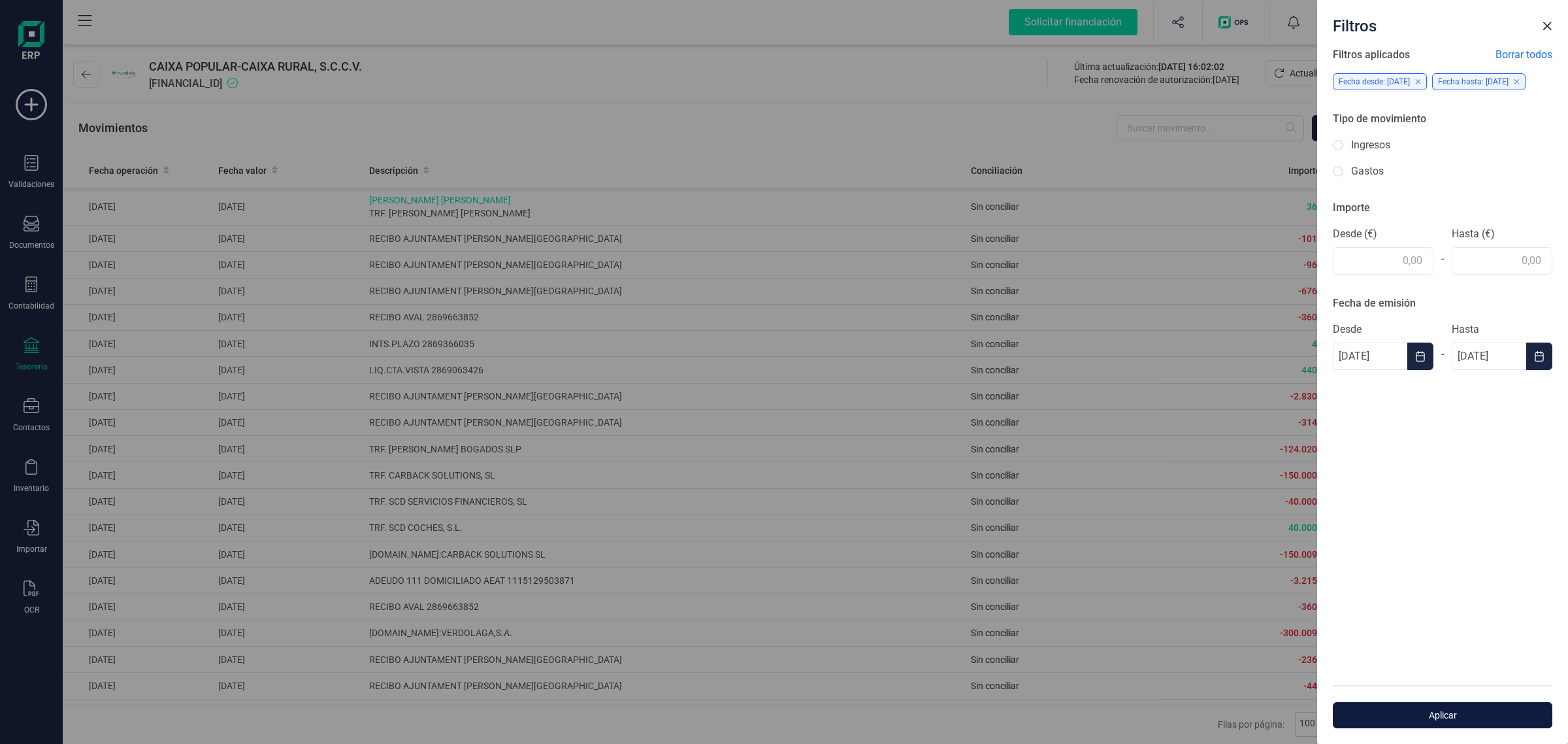
click at [1420, 706] on button "Aplicar" at bounding box center [1443, 715] width 220 height 26
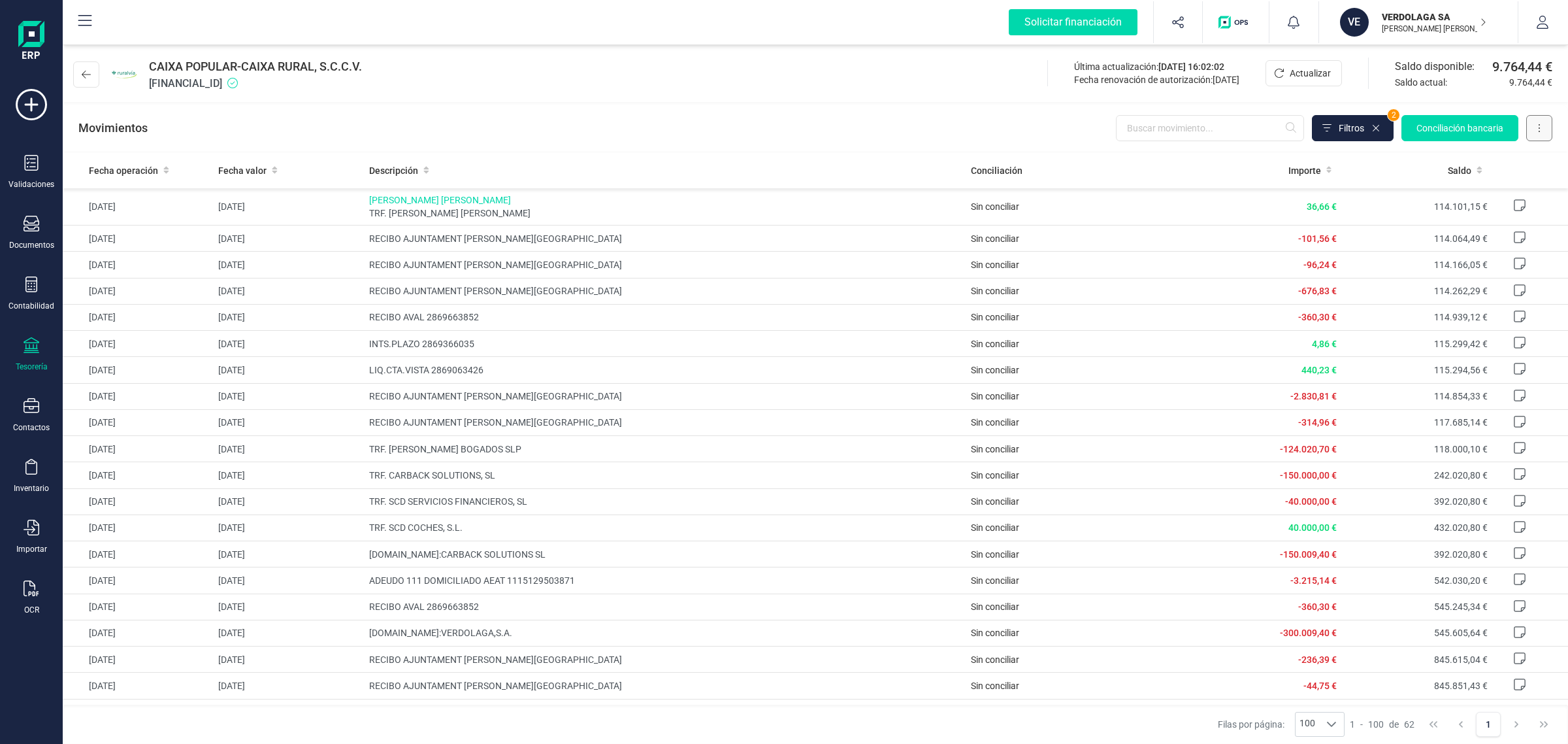
click at [1532, 128] on button at bounding box center [1539, 128] width 26 height 26
click at [1520, 151] on button "Descargar Excel" at bounding box center [1502, 160] width 99 height 26
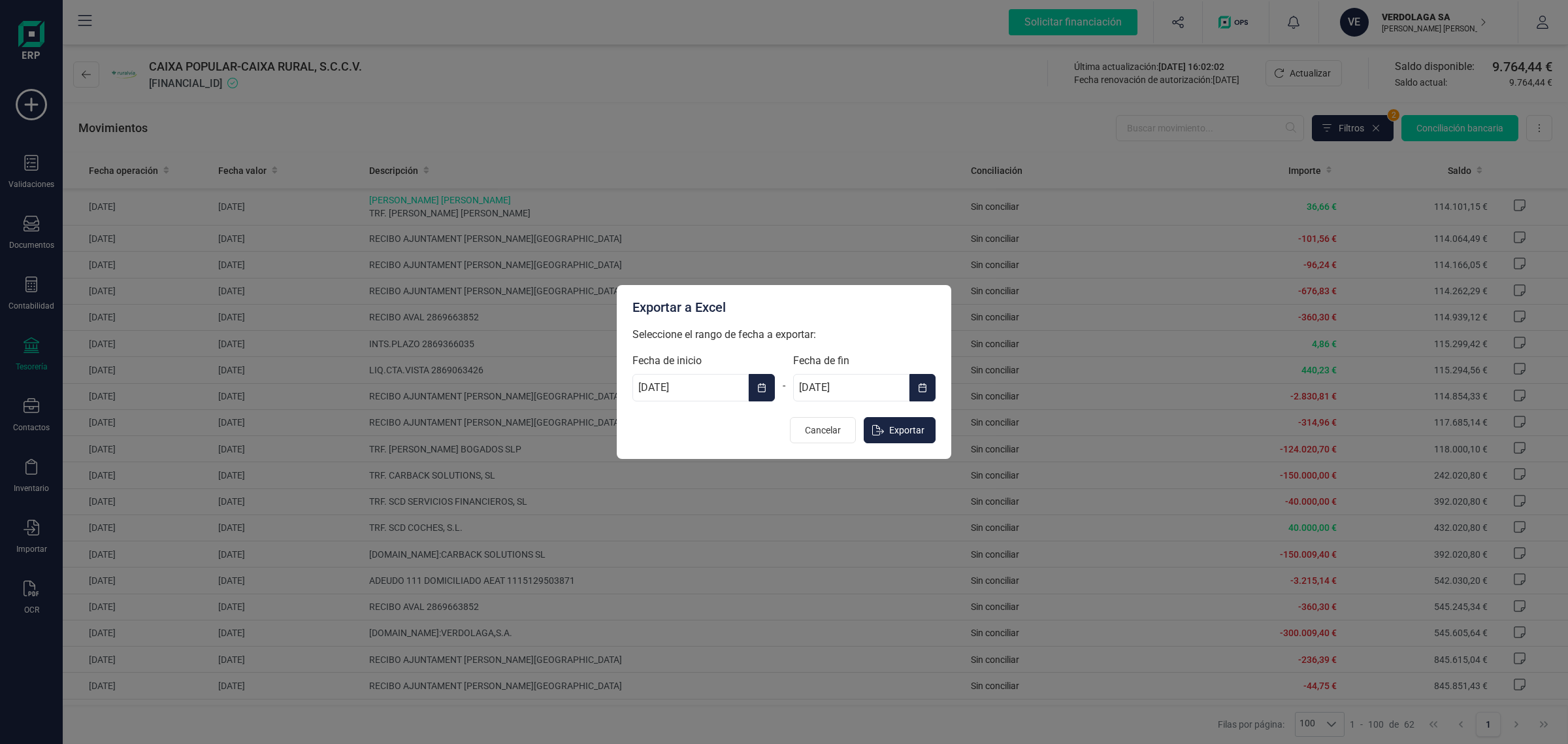
click at [767, 389] on span "Choose Date" at bounding box center [768, 387] width 3 height 16
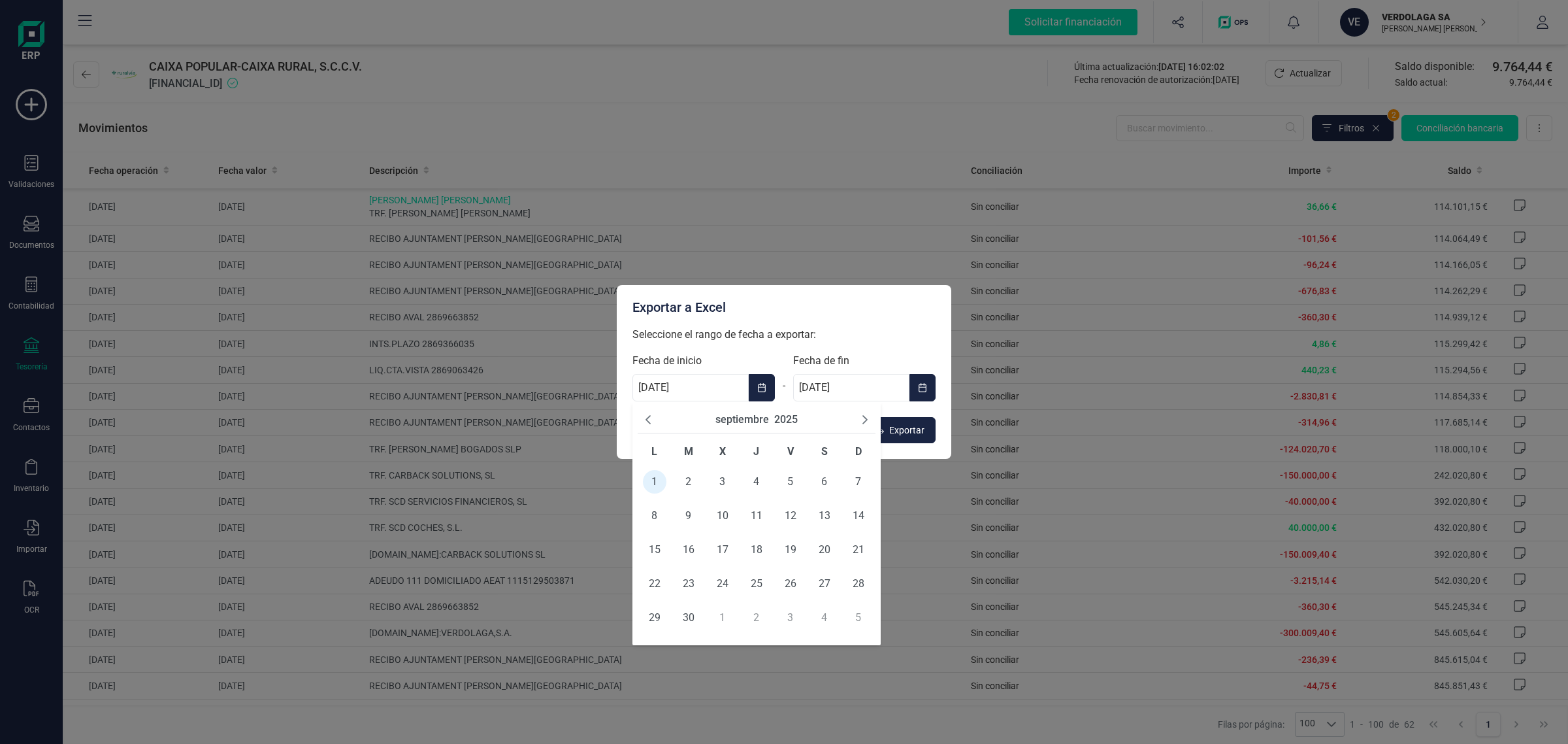
click at [648, 415] on icon "Previous Month" at bounding box center [648, 419] width 10 height 10
click at [648, 416] on icon "Previous Month" at bounding box center [648, 419] width 5 height 9
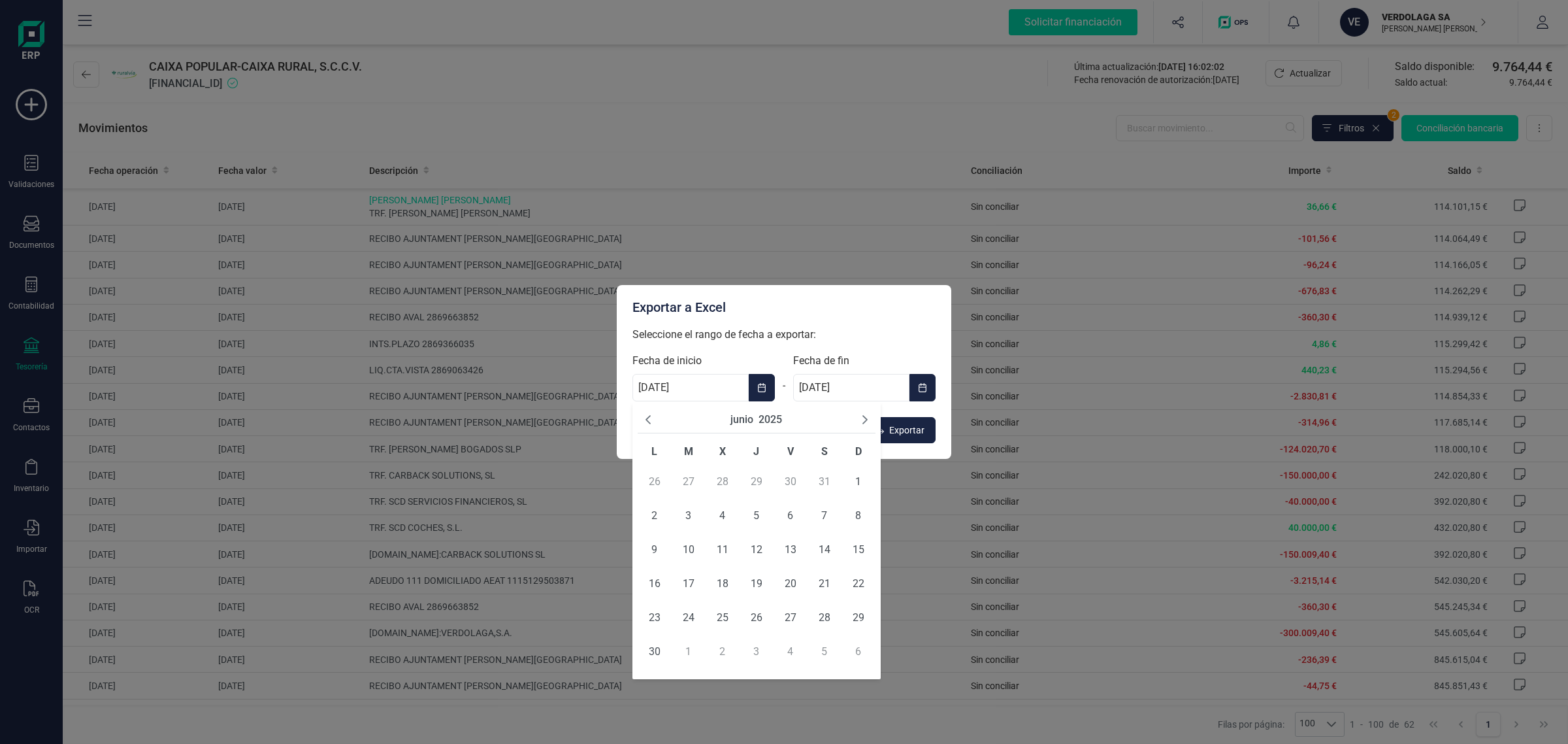
click at [650, 419] on icon "Previous Month" at bounding box center [648, 419] width 10 height 10
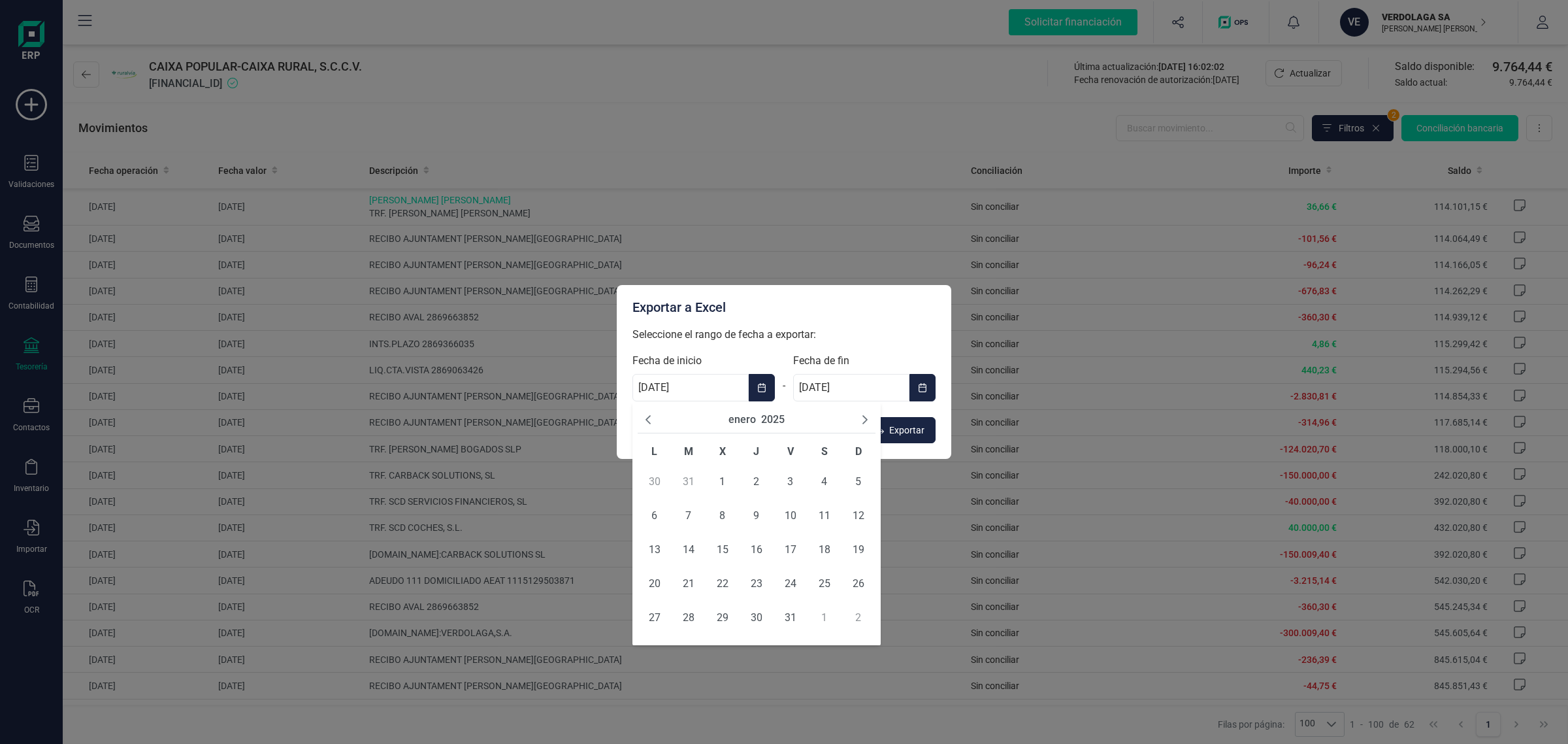
click at [650, 419] on icon "Previous Month" at bounding box center [648, 419] width 10 height 10
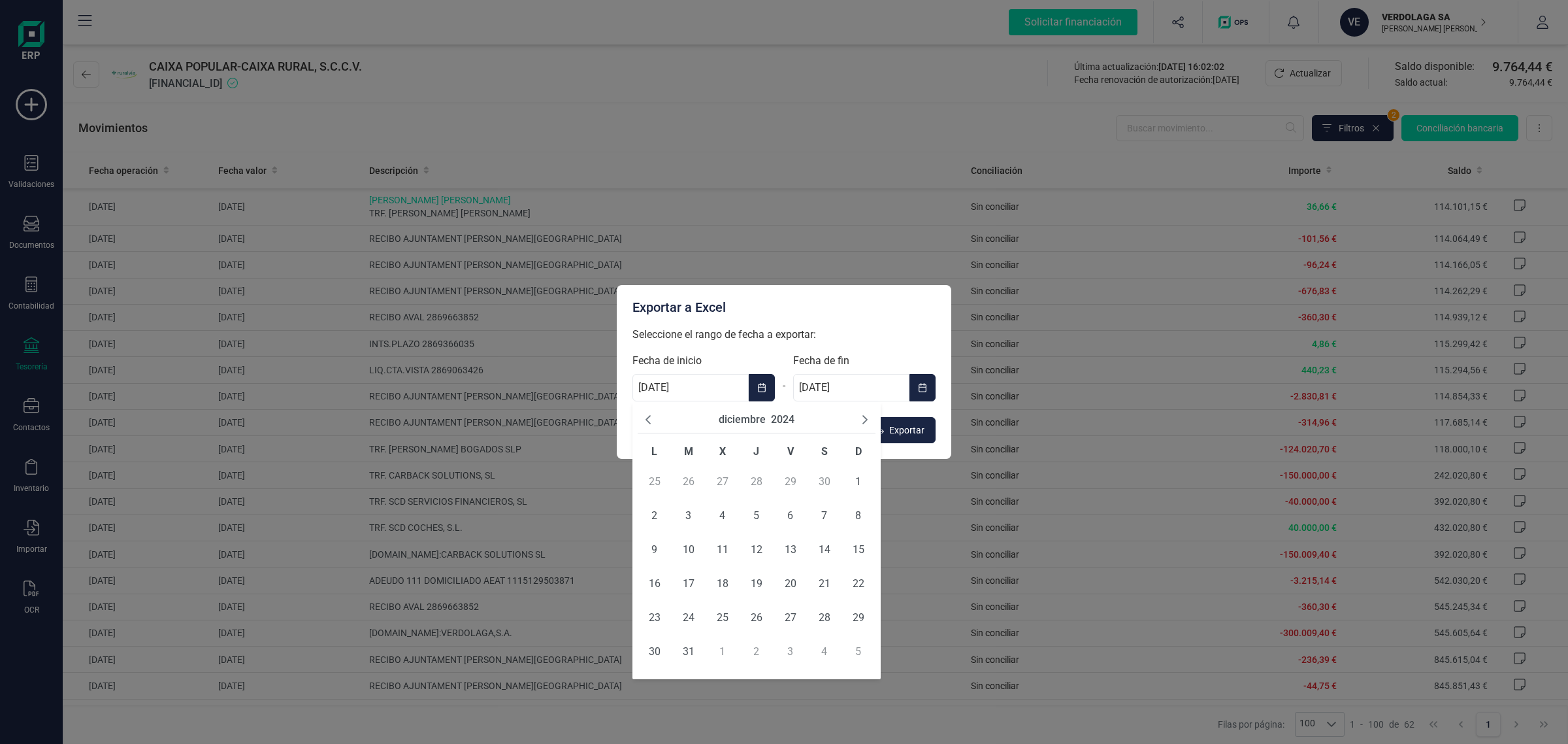
click at [763, 421] on button "diciembre" at bounding box center [742, 419] width 47 height 16
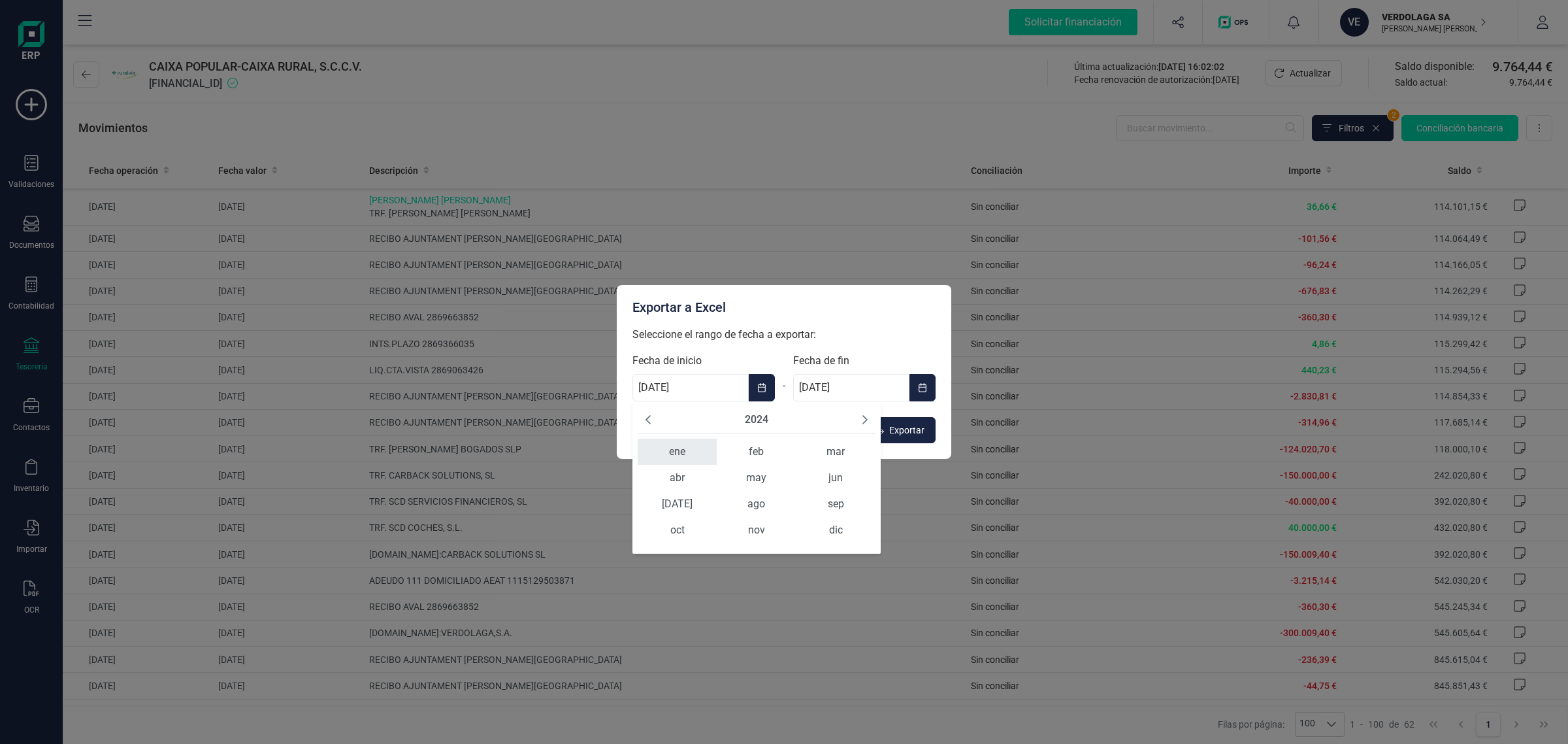
click at [677, 449] on span "ene" at bounding box center [677, 451] width 79 height 26
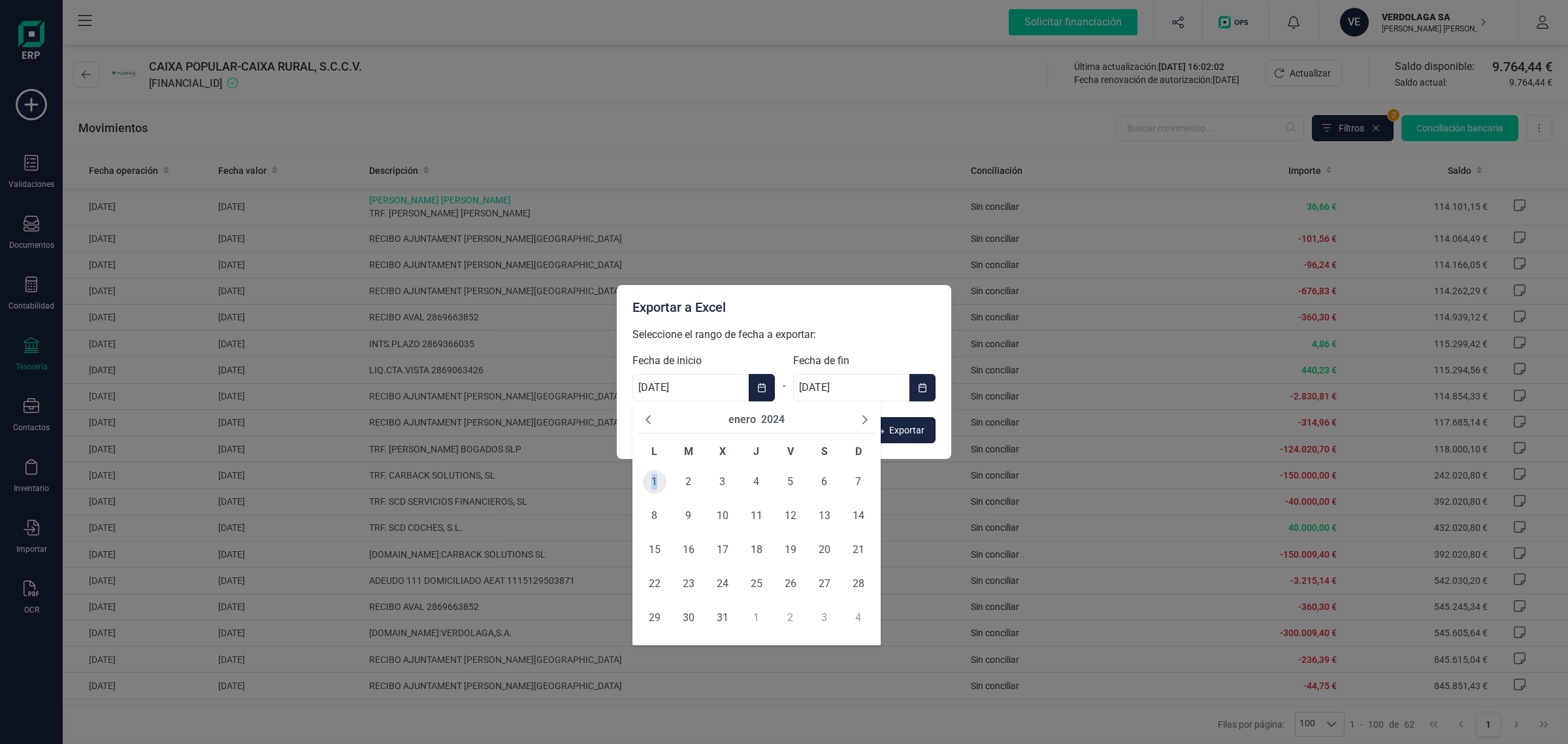
click at [656, 476] on span "1" at bounding box center [655, 482] width 24 height 24
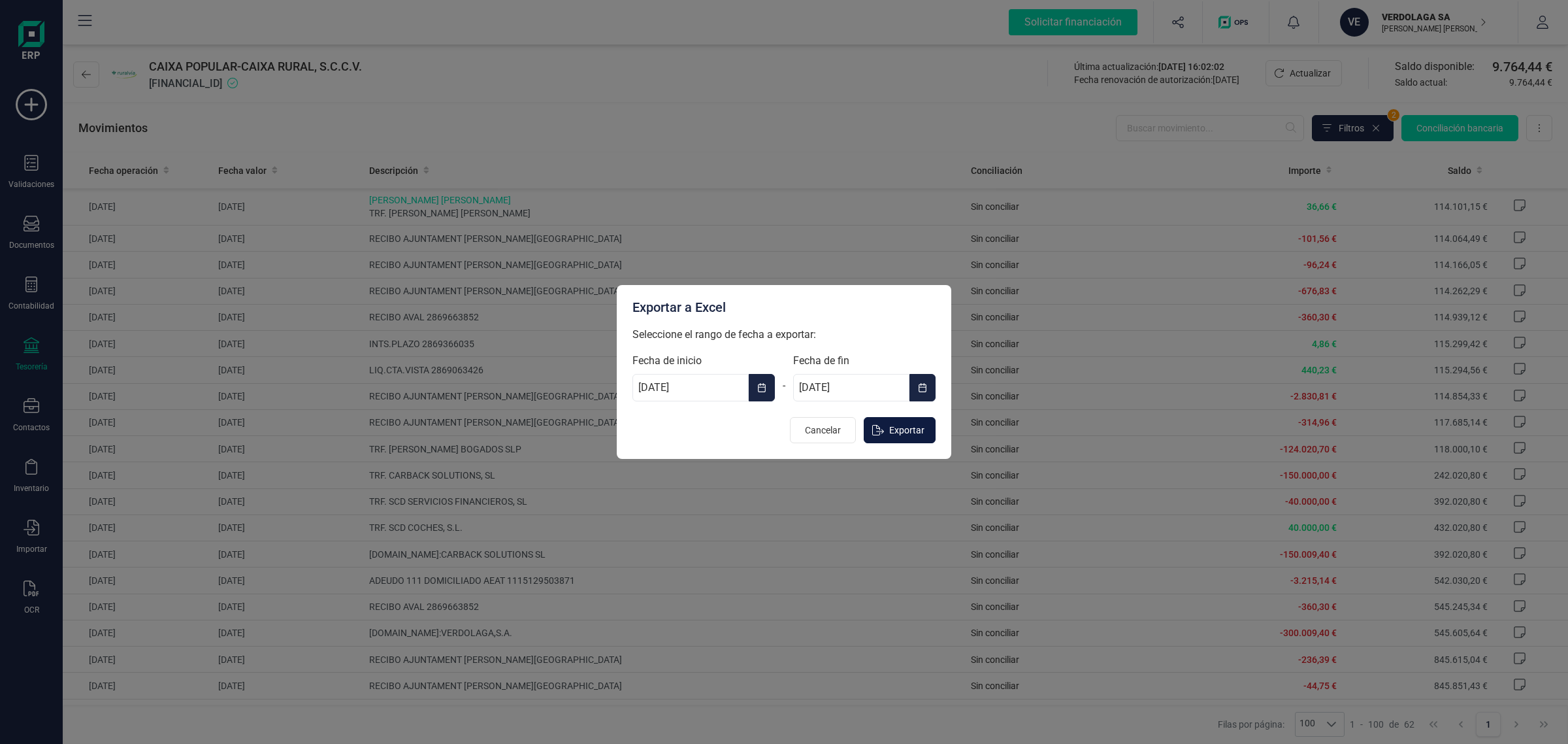
click at [884, 436] on button "Exportar" at bounding box center [899, 430] width 72 height 26
type input "[DATE]"
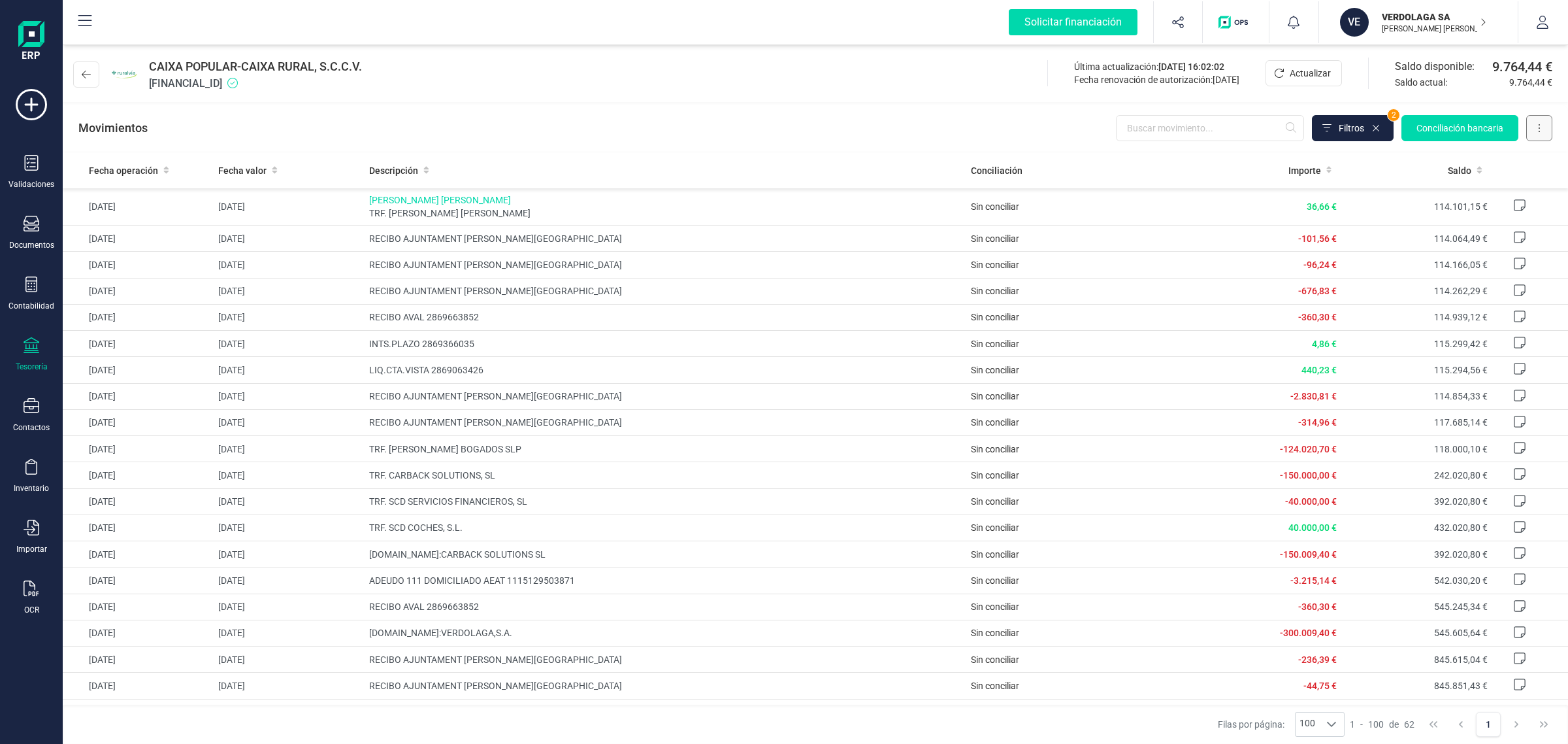
click at [1537, 125] on button at bounding box center [1539, 128] width 26 height 26
click at [1520, 156] on span "Descargar Excel" at bounding box center [1509, 160] width 65 height 13
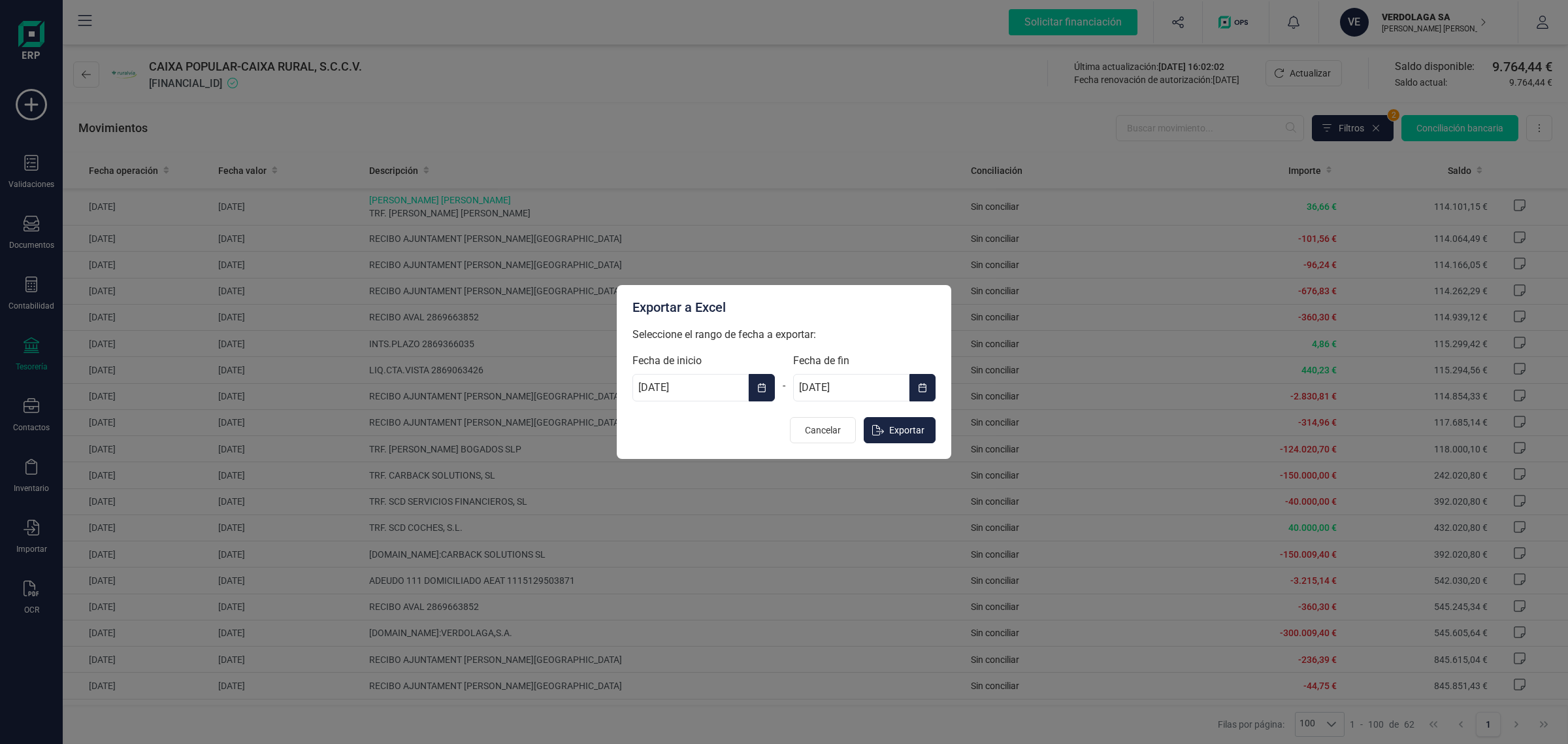
click at [772, 385] on button "Choose Date" at bounding box center [762, 386] width 26 height 27
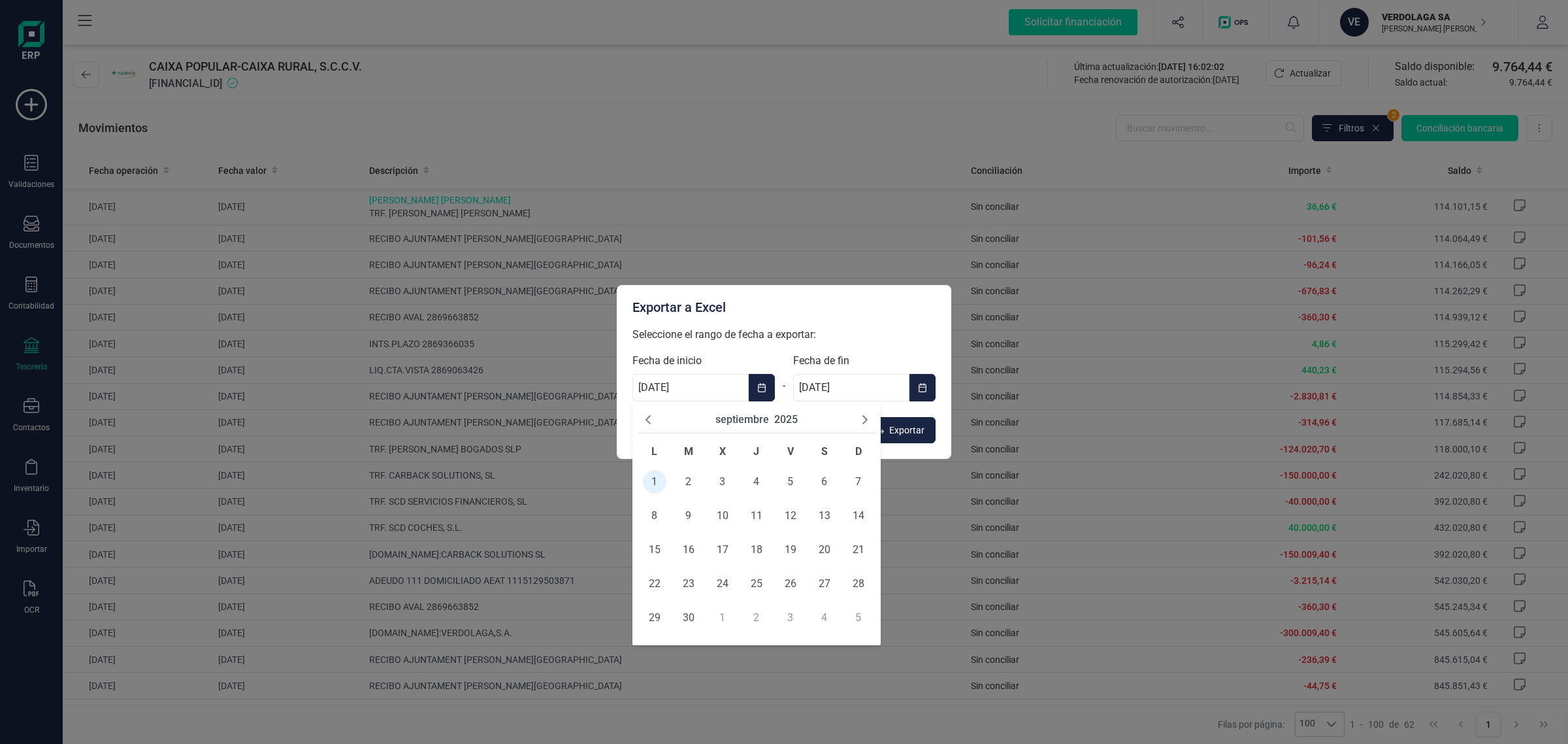
drag, startPoint x: 724, startPoint y: 412, endPoint x: 736, endPoint y: 416, distance: 12.6
click at [726, 412] on button "septiembre" at bounding box center [743, 419] width 54 height 16
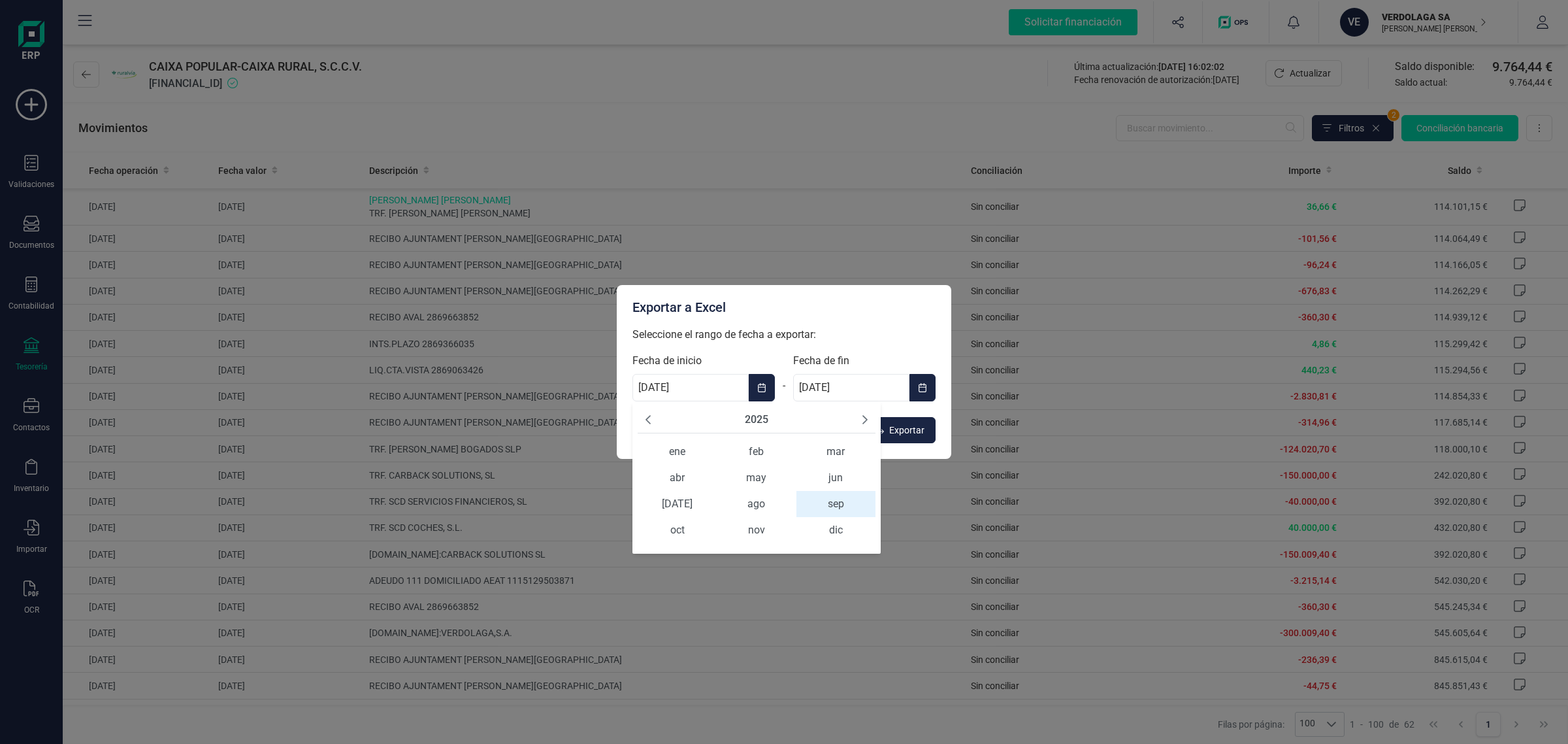
click at [654, 423] on div "2025" at bounding box center [757, 419] width 238 height 27
click at [649, 423] on icon "Previous Year" at bounding box center [648, 419] width 5 height 9
click at [679, 452] on span "ene" at bounding box center [677, 451] width 79 height 26
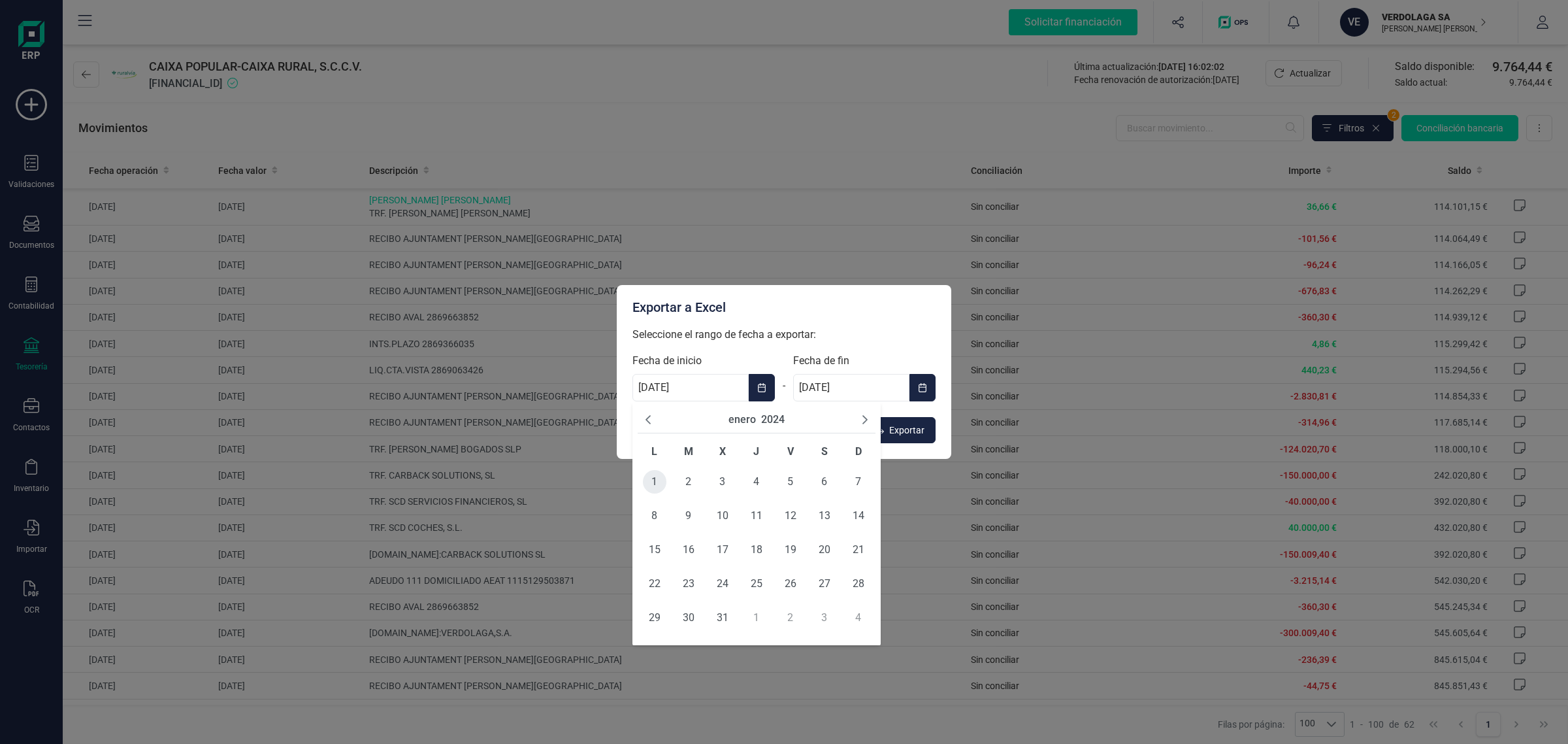
click at [656, 480] on span "1" at bounding box center [655, 482] width 24 height 24
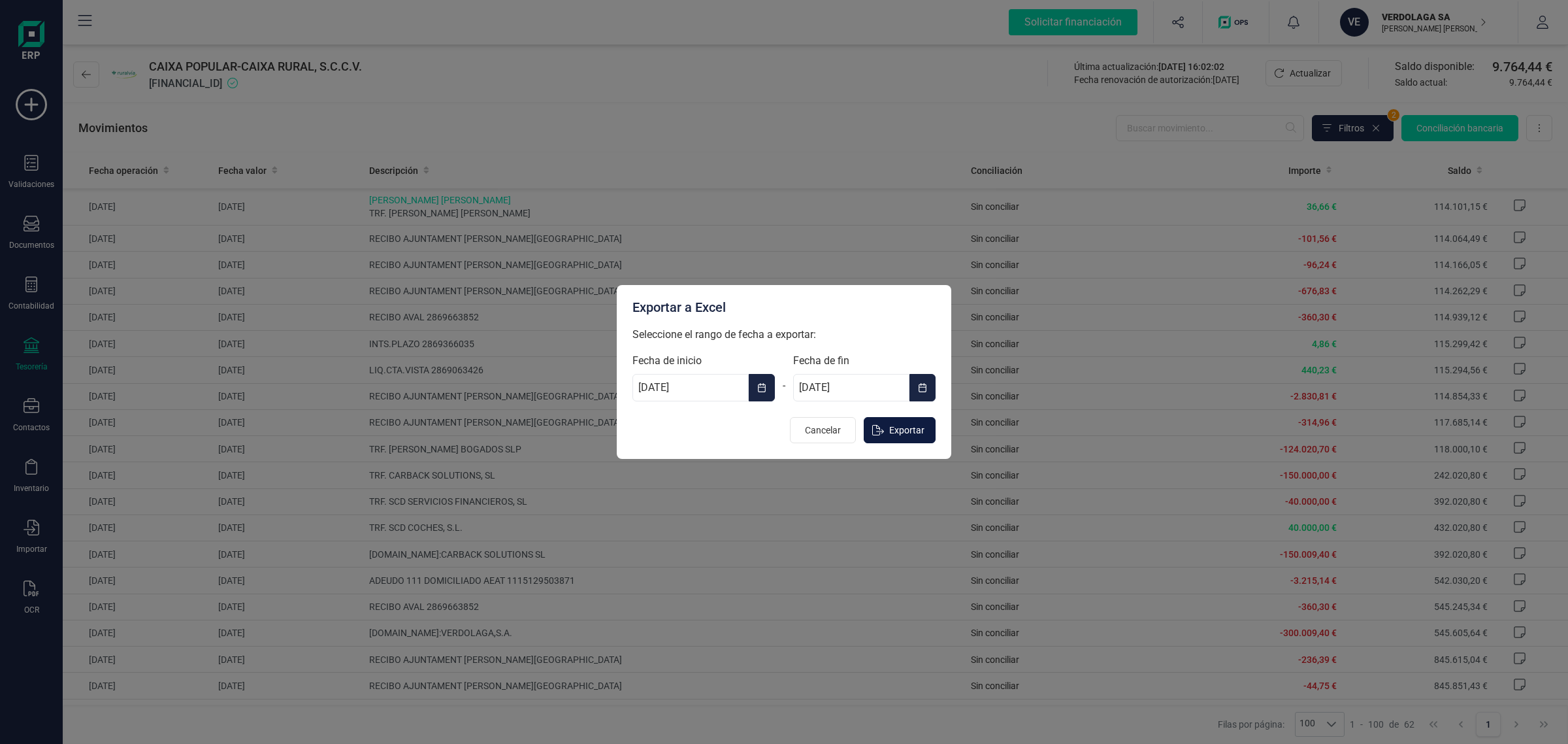
click at [910, 432] on span "Exportar" at bounding box center [906, 429] width 35 height 13
type input "[DATE]"
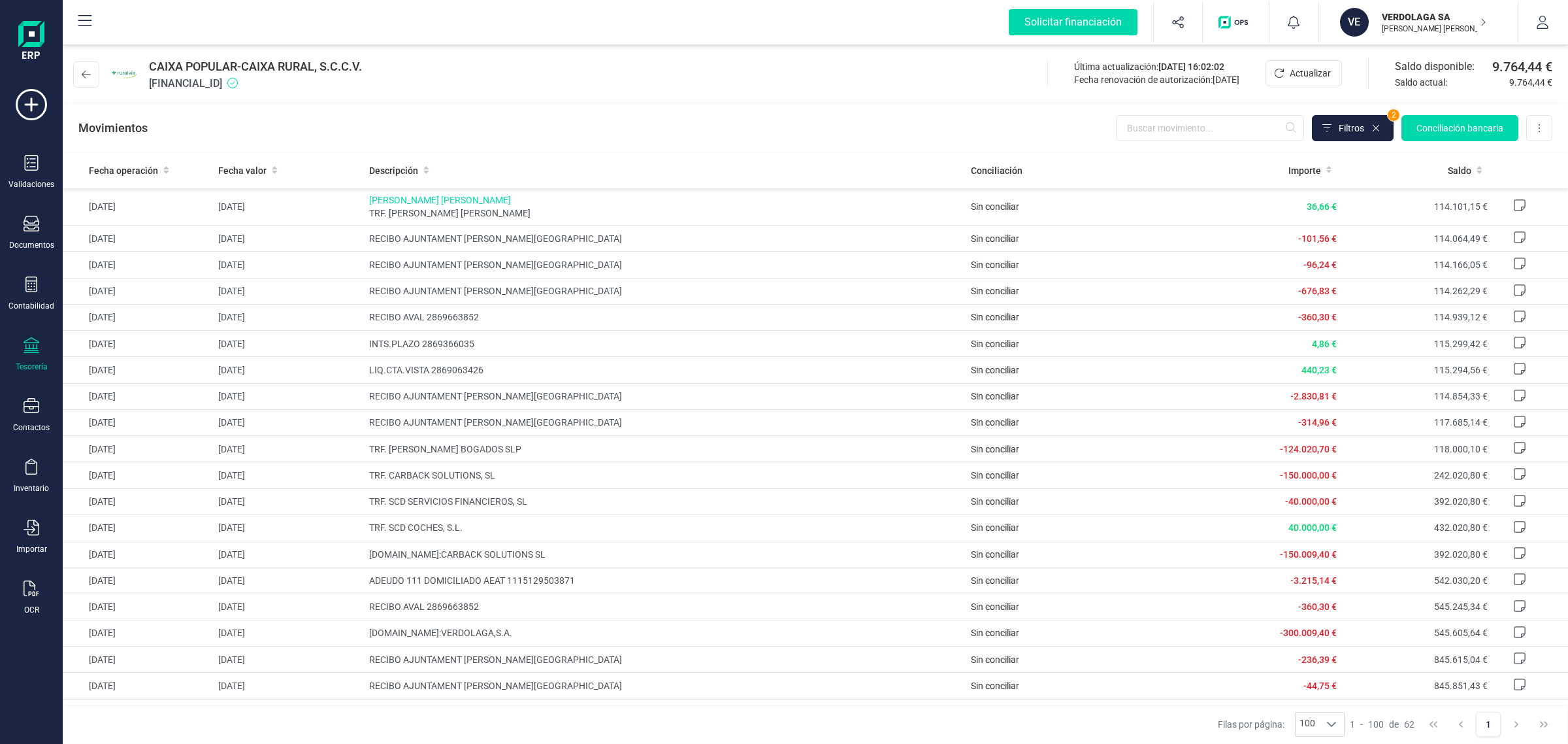
click at [1359, 25] on div "VE" at bounding box center [1354, 22] width 29 height 29
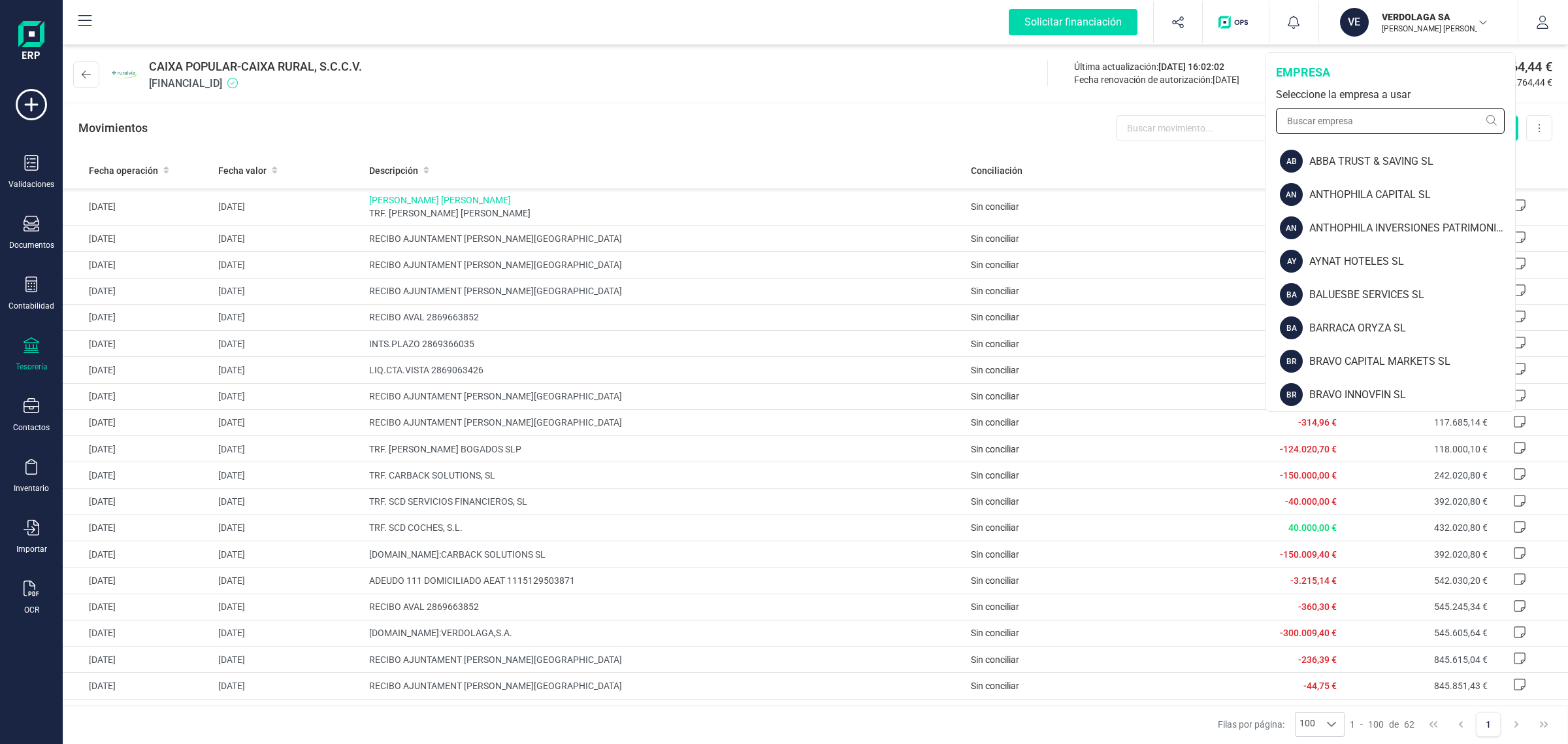
click at [1340, 126] on input "text" at bounding box center [1390, 121] width 229 height 26
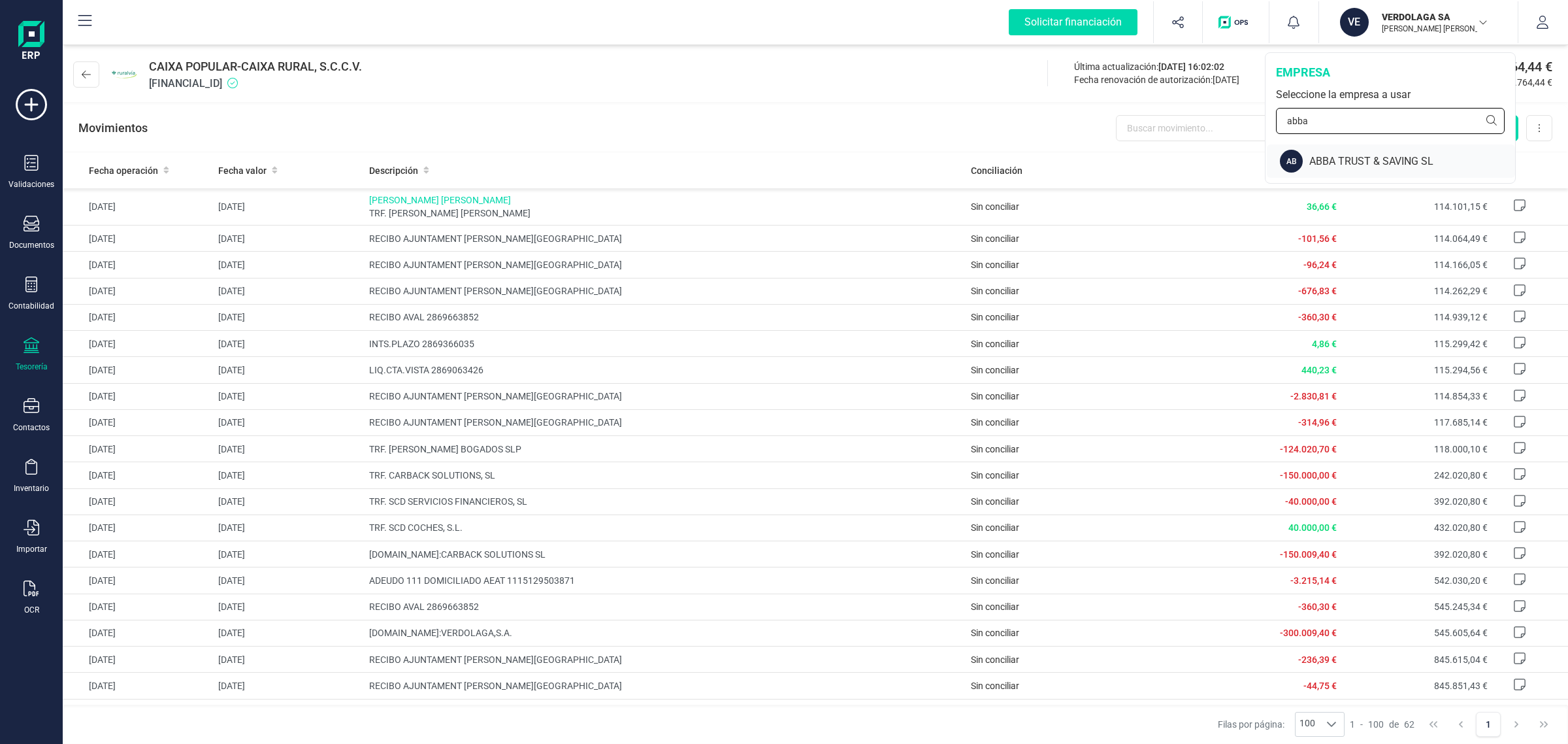
type input "abba"
click at [1336, 158] on div "ABBA TRUST & SAVING SL" at bounding box center [1412, 162] width 206 height 16
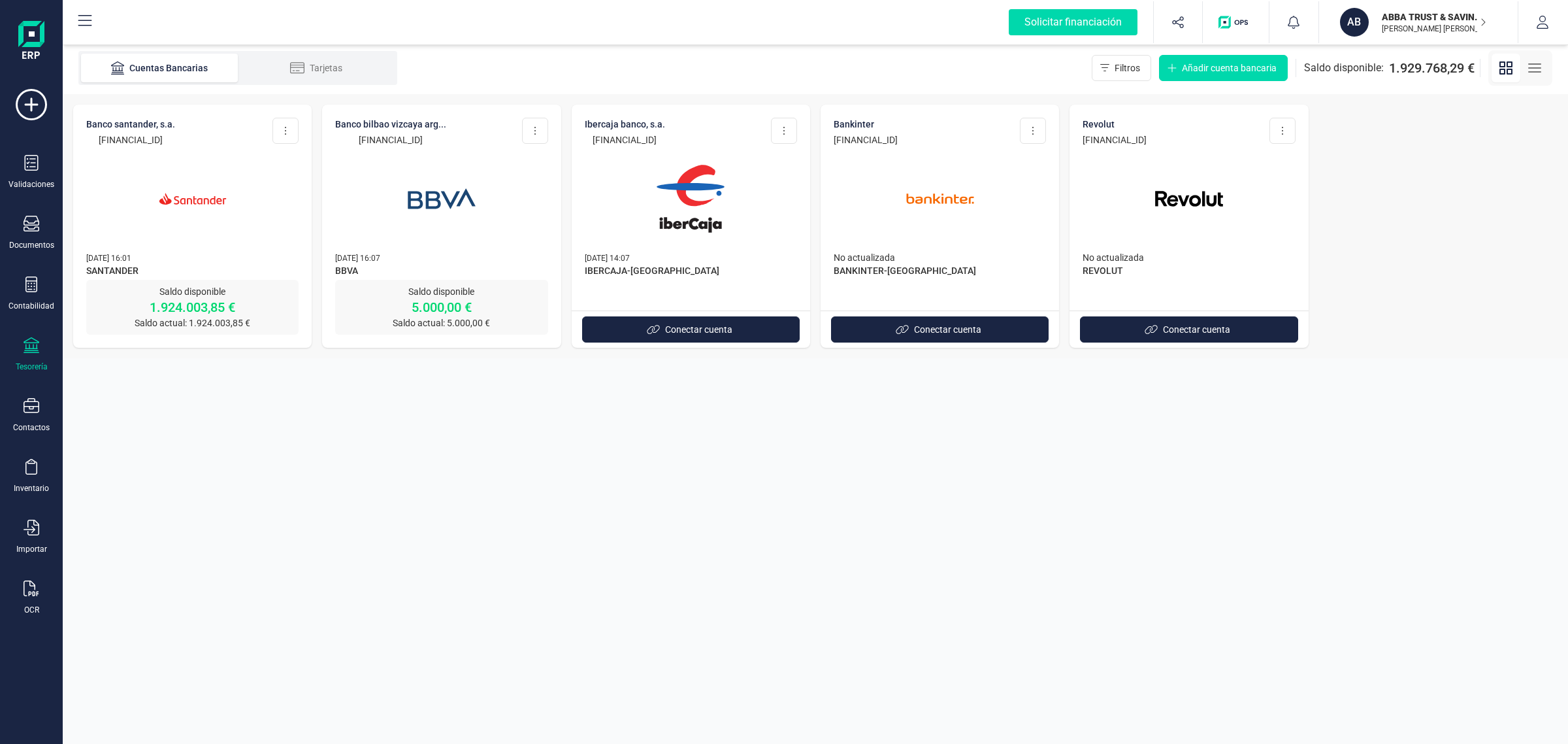
click at [942, 312] on div "Conectar cuenta" at bounding box center [939, 329] width 239 height 37
click at [797, 482] on section "Cuentas Bancarias Tarjetas Filtros Añadir cuenta bancaria Saldo disponible: 1.9…" at bounding box center [815, 392] width 1505 height 702
click at [240, 244] on img at bounding box center [193, 199] width 110 height 110
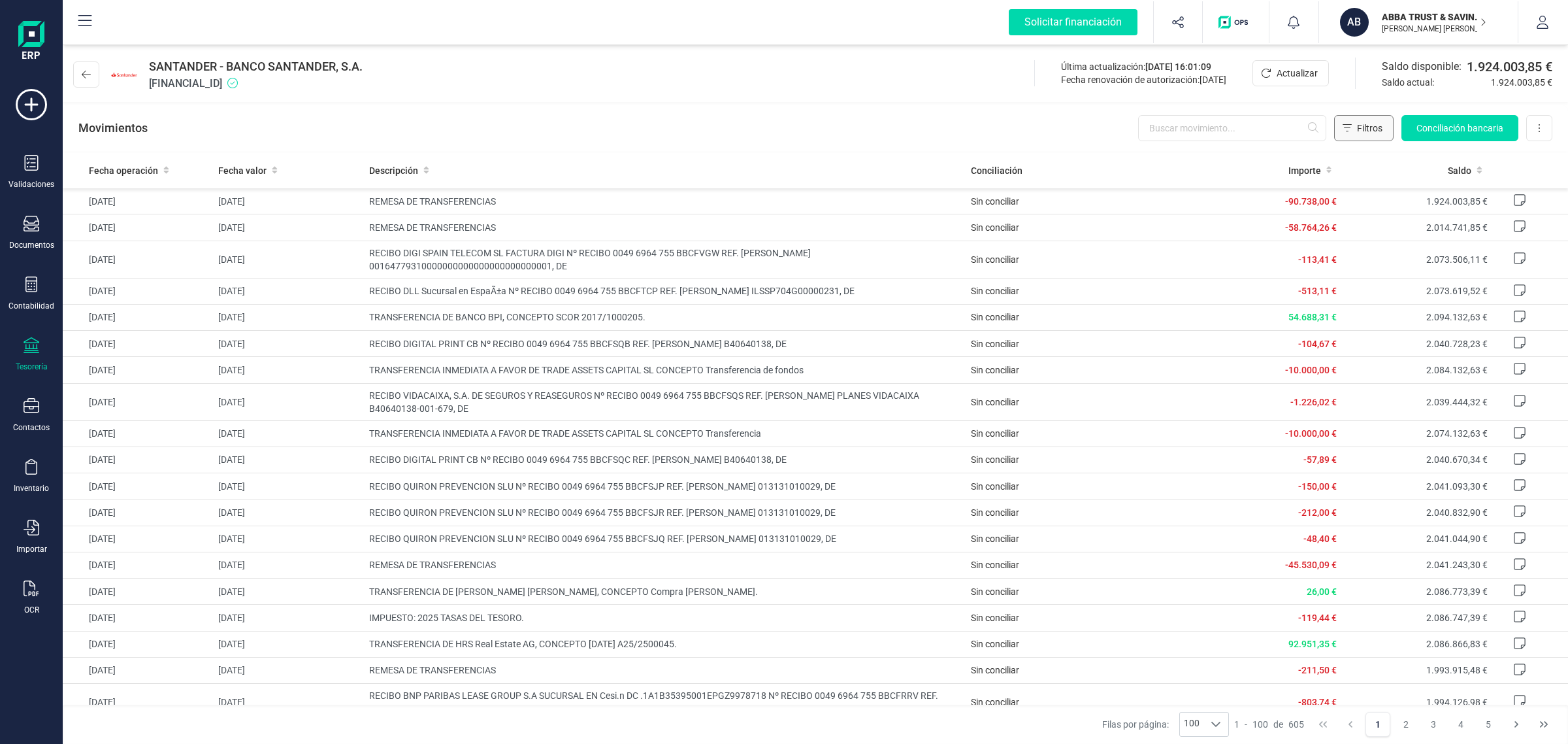
click at [1369, 126] on span "Filtros" at bounding box center [1370, 128] width 26 height 13
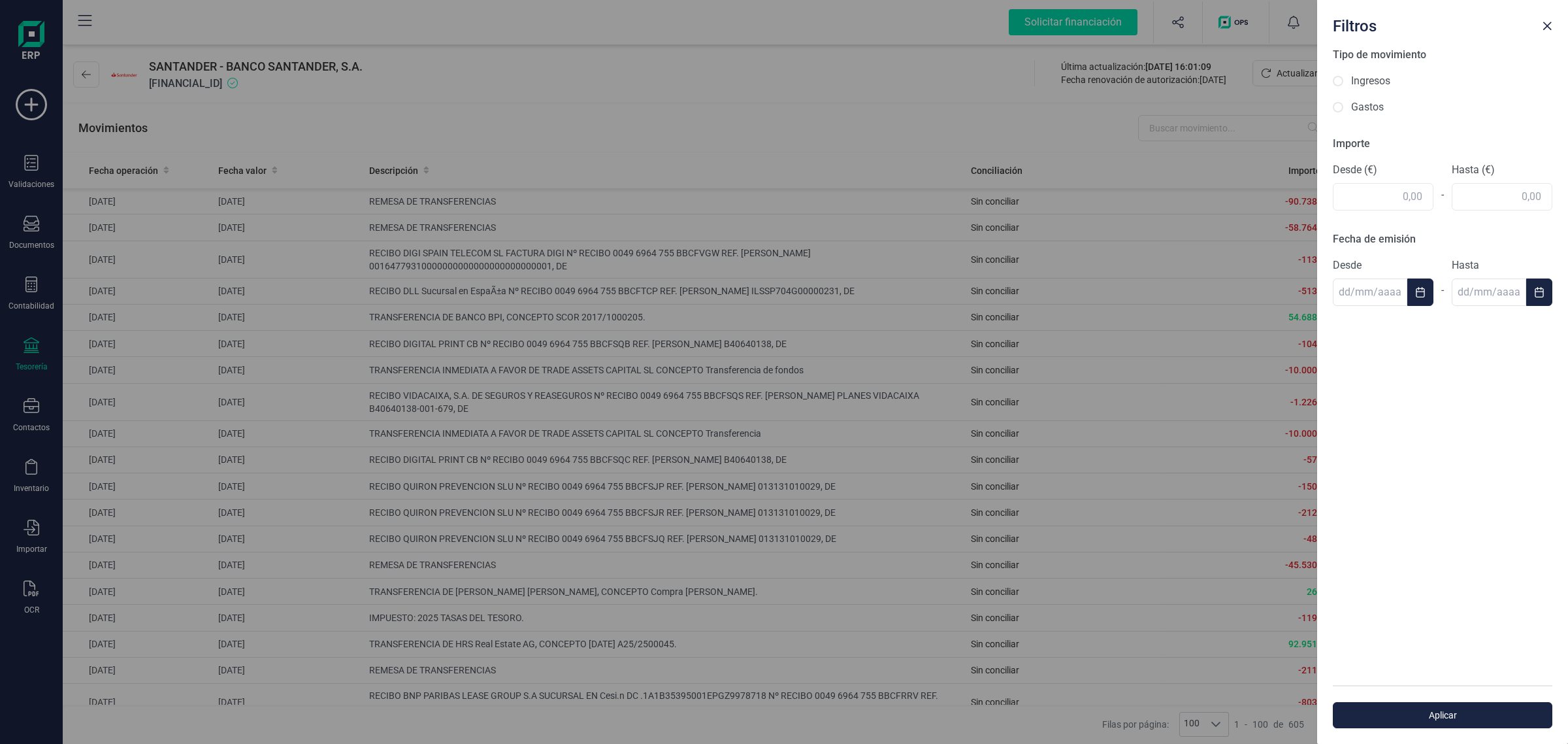
click at [1415, 276] on div "Desde" at bounding box center [1383, 282] width 101 height 48
click at [1415, 287] on icon "Choose Date" at bounding box center [1420, 292] width 10 height 10
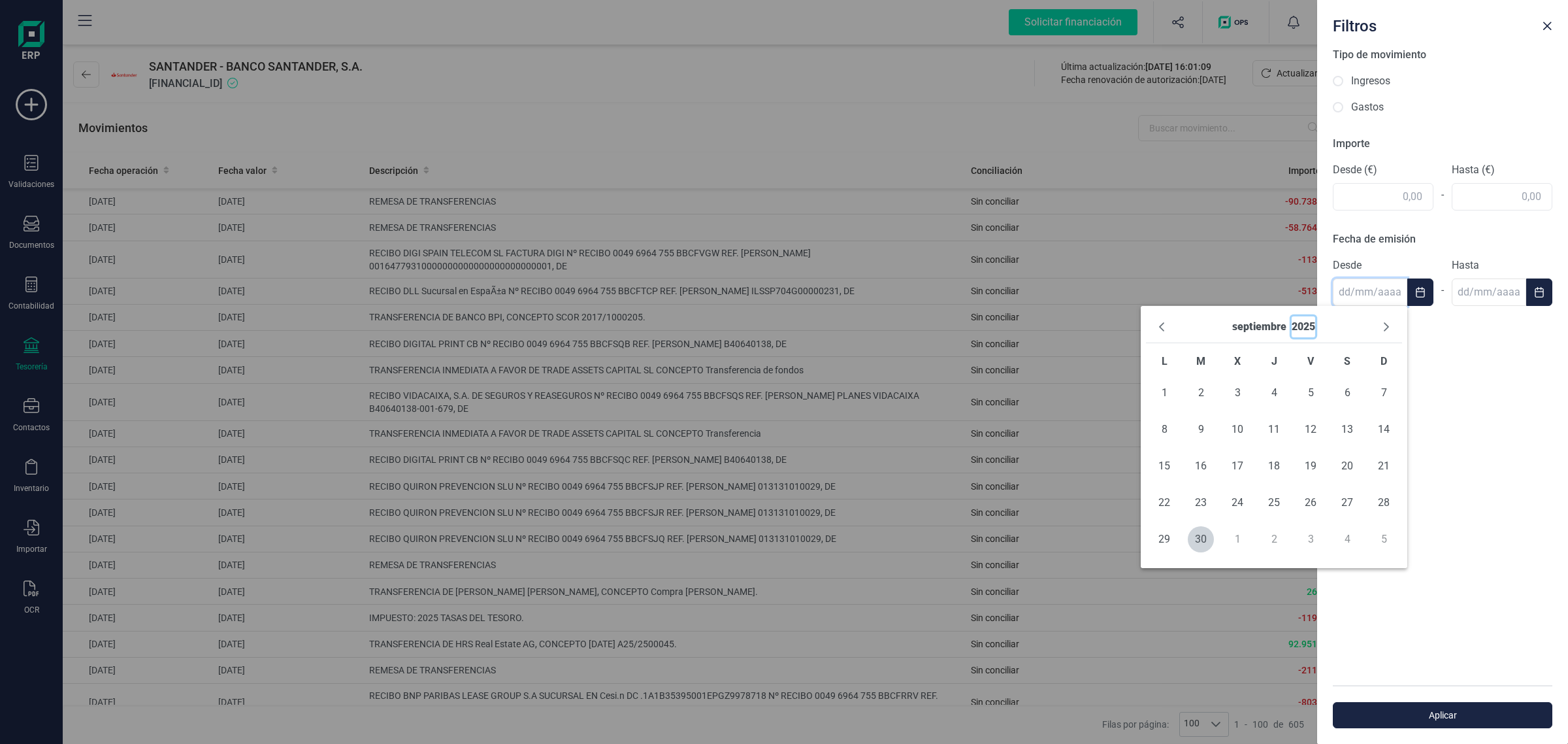
click at [1308, 319] on button "2025" at bounding box center [1304, 327] width 24 height 21
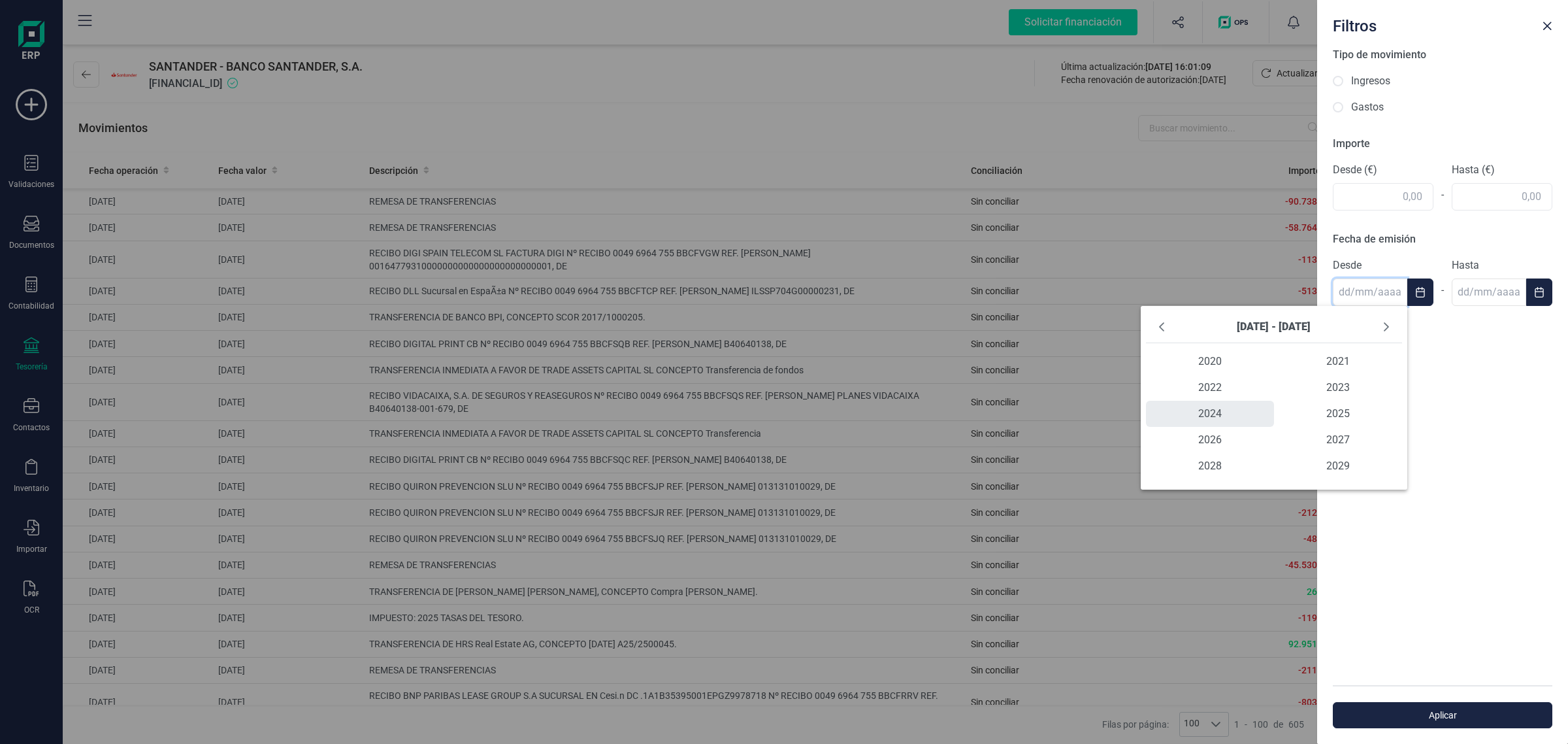
click at [1214, 413] on span "2024" at bounding box center [1210, 413] width 128 height 26
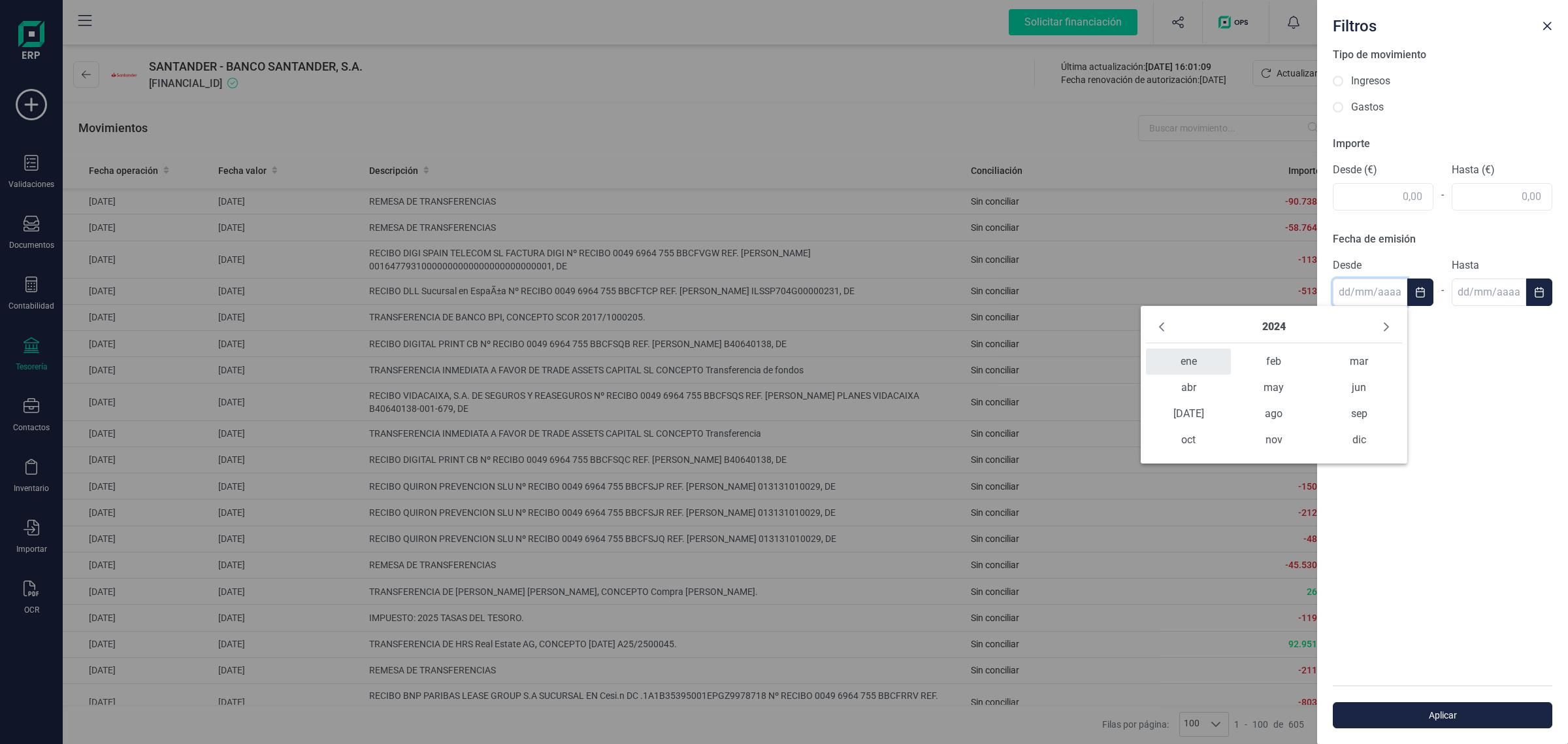
click at [1190, 372] on span "ene" at bounding box center [1188, 362] width 85 height 26
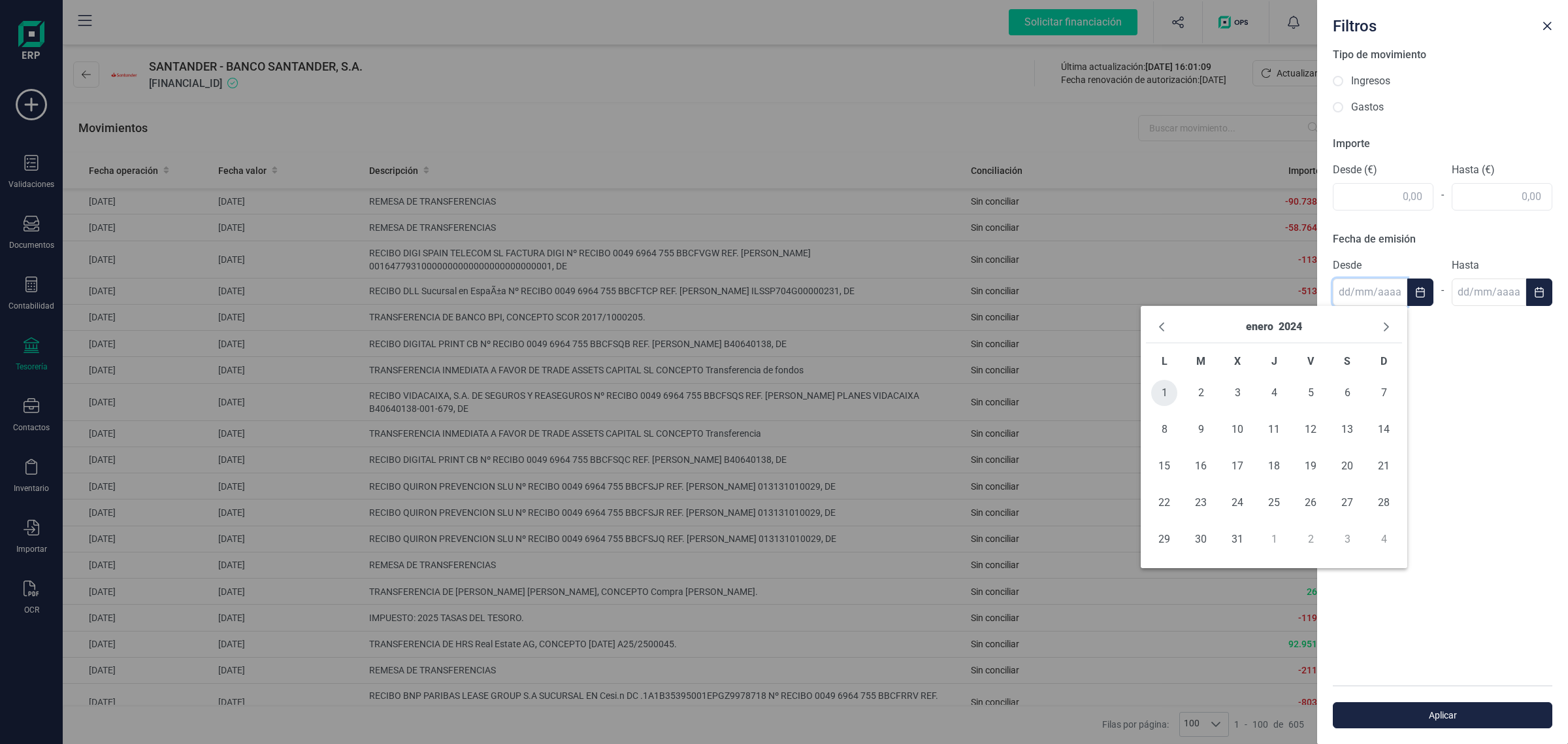
click at [1167, 396] on span "1" at bounding box center [1165, 392] width 26 height 26
type input "[DATE]"
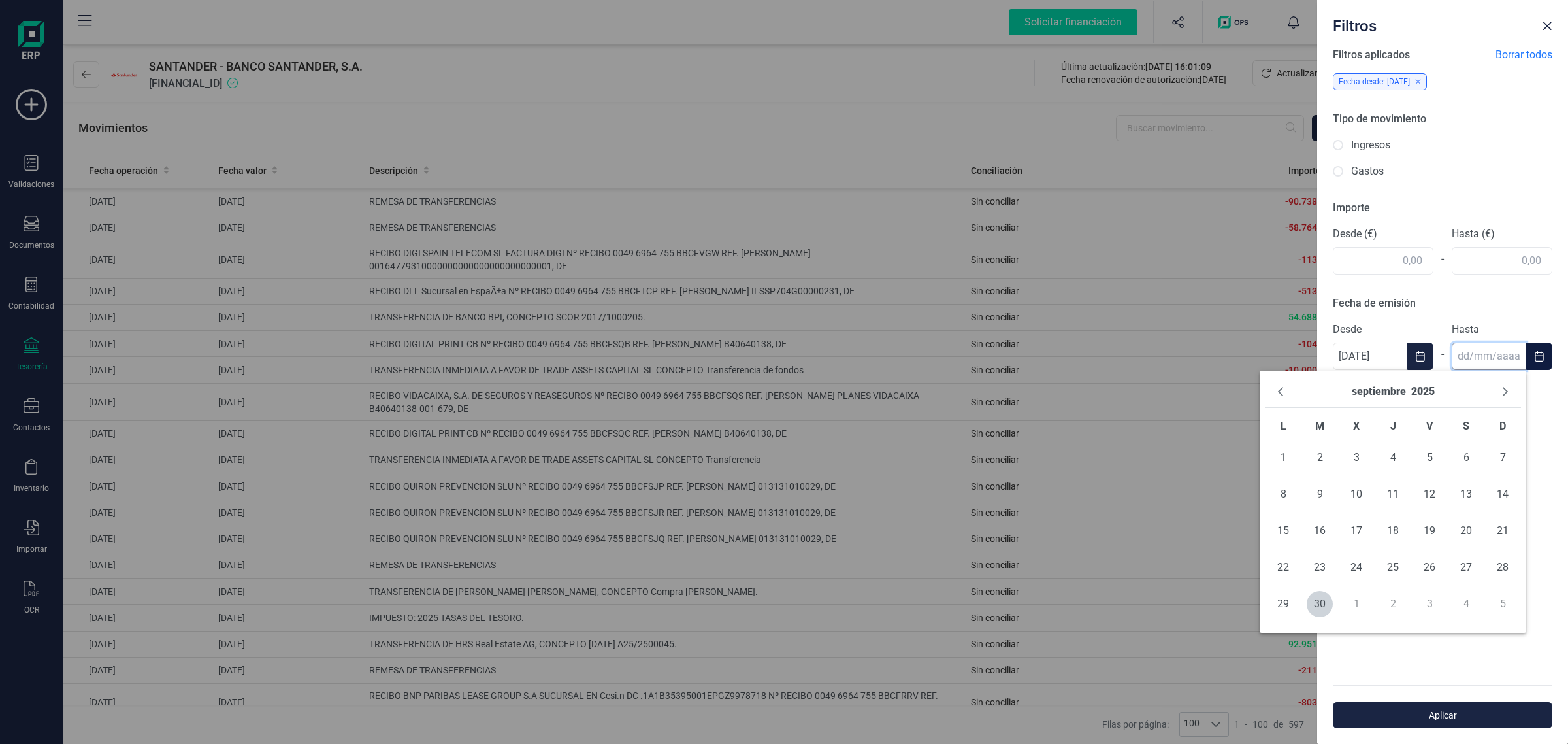
click at [1524, 361] on input "text" at bounding box center [1489, 356] width 75 height 27
click at [1373, 389] on button "septiembre" at bounding box center [1379, 391] width 54 height 21
click at [1282, 392] on icon "Previous Year" at bounding box center [1281, 391] width 10 height 10
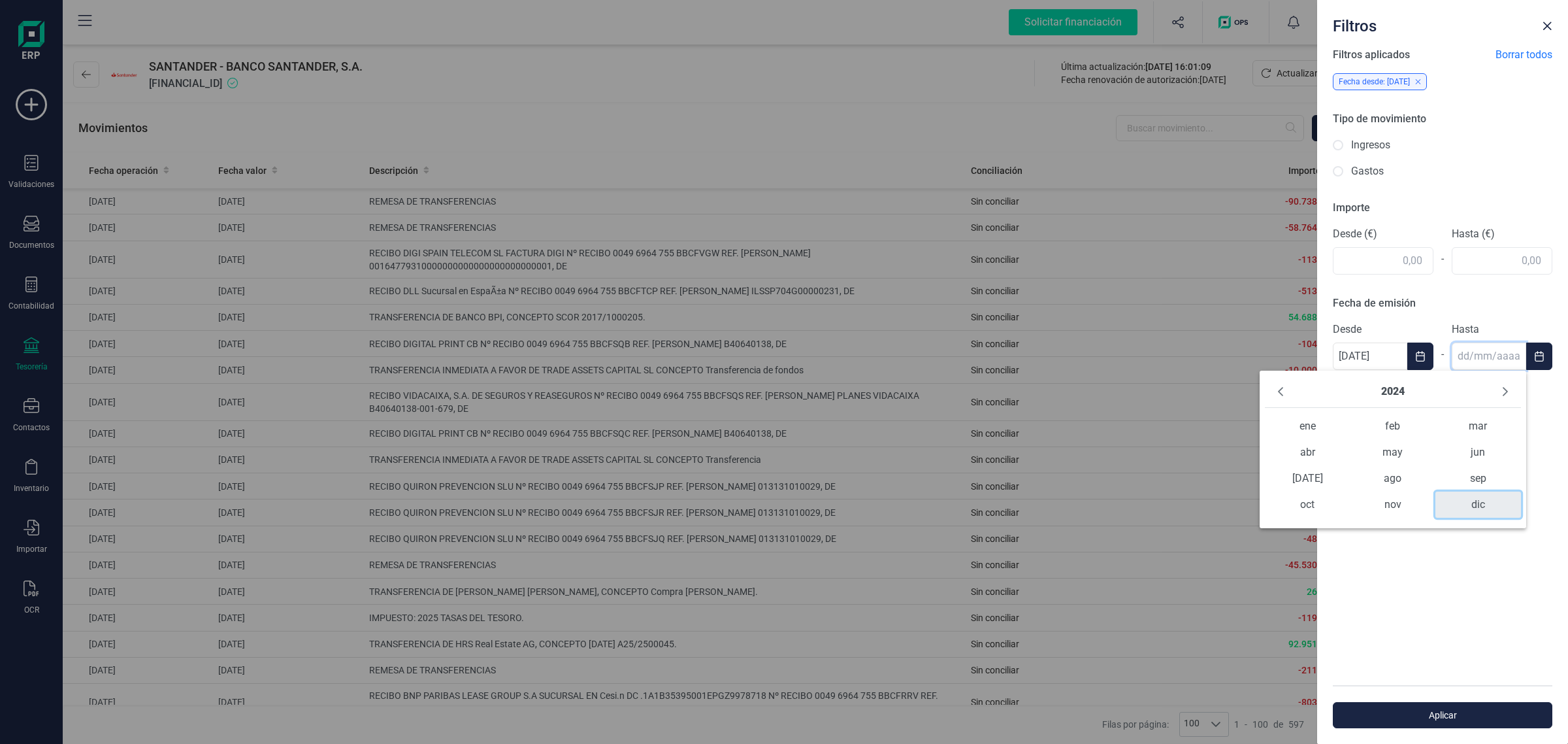
click at [1481, 513] on span "dic" at bounding box center [1477, 504] width 85 height 26
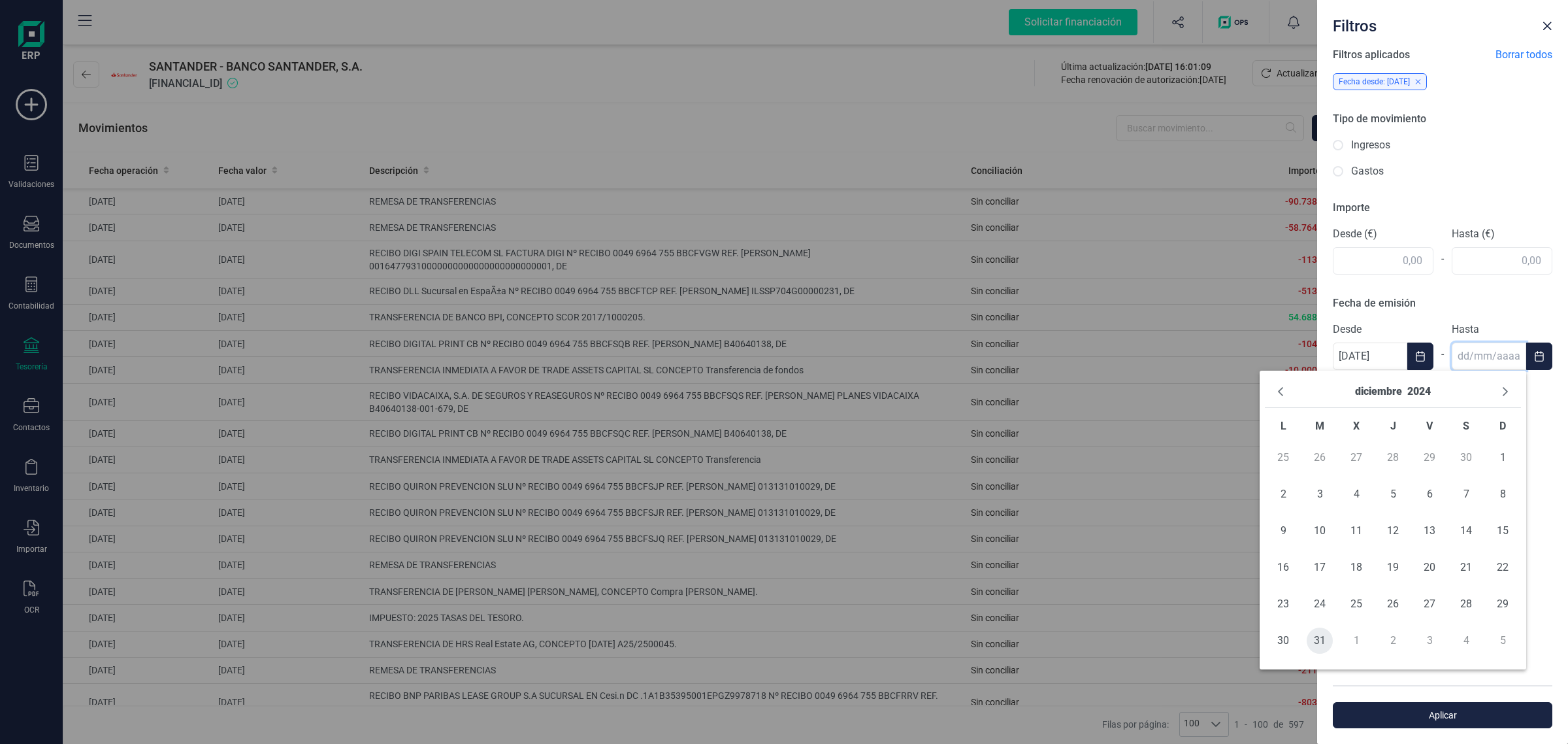
click at [1326, 641] on span "31" at bounding box center [1319, 641] width 26 height 26
type input "[DATE]"
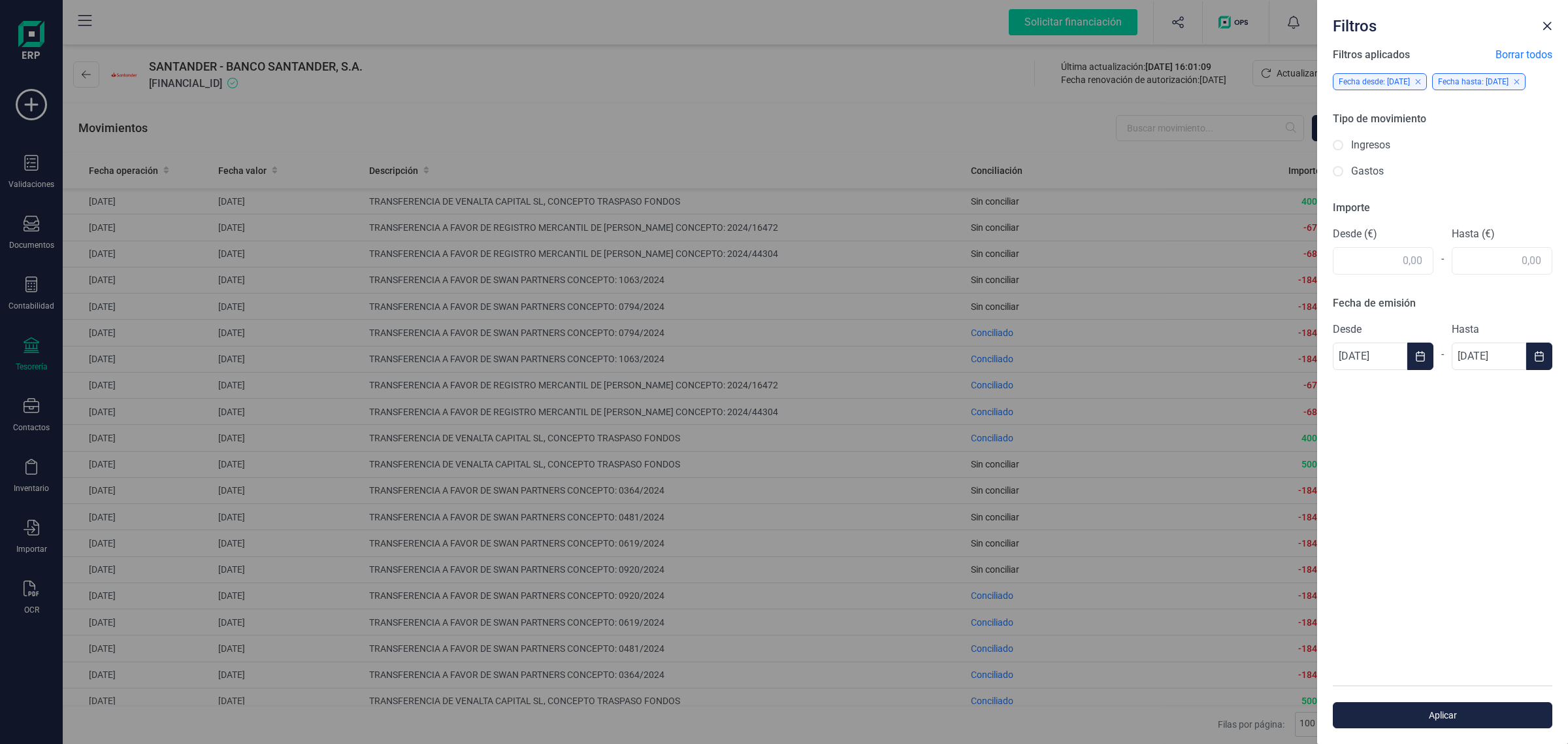
click at [1493, 536] on div "Filtros aplicados Borrar todos Fecha desde: [DATE] Fecha hasta: [DATE] Tipo de …" at bounding box center [1442, 366] width 251 height 638
click at [1467, 715] on span "Aplicar" at bounding box center [1443, 715] width 190 height 13
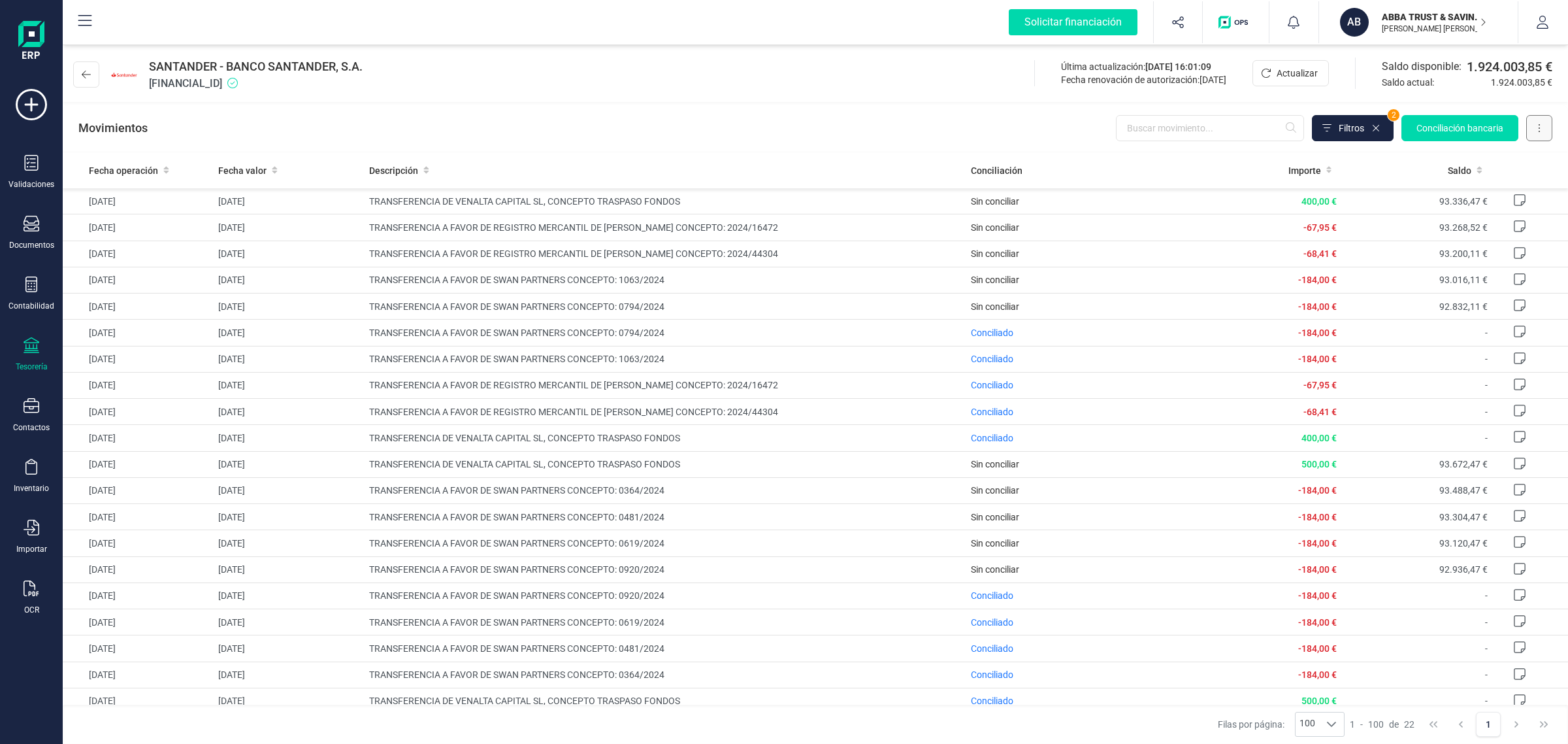
click at [1549, 131] on button at bounding box center [1539, 128] width 26 height 26
click at [1529, 157] on span "Descargar Excel" at bounding box center [1509, 160] width 65 height 13
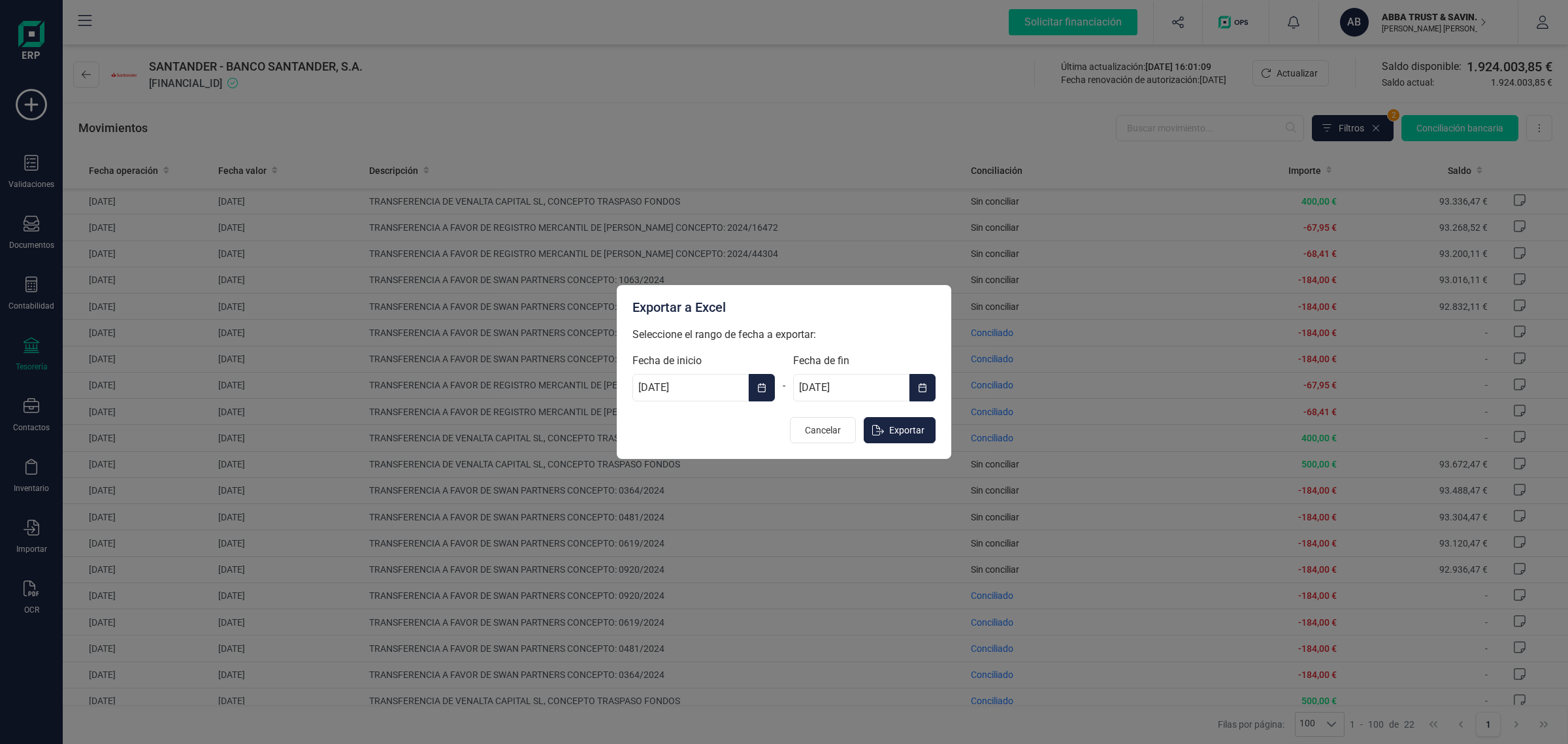
click at [770, 382] on button "Choose Date" at bounding box center [762, 386] width 26 height 27
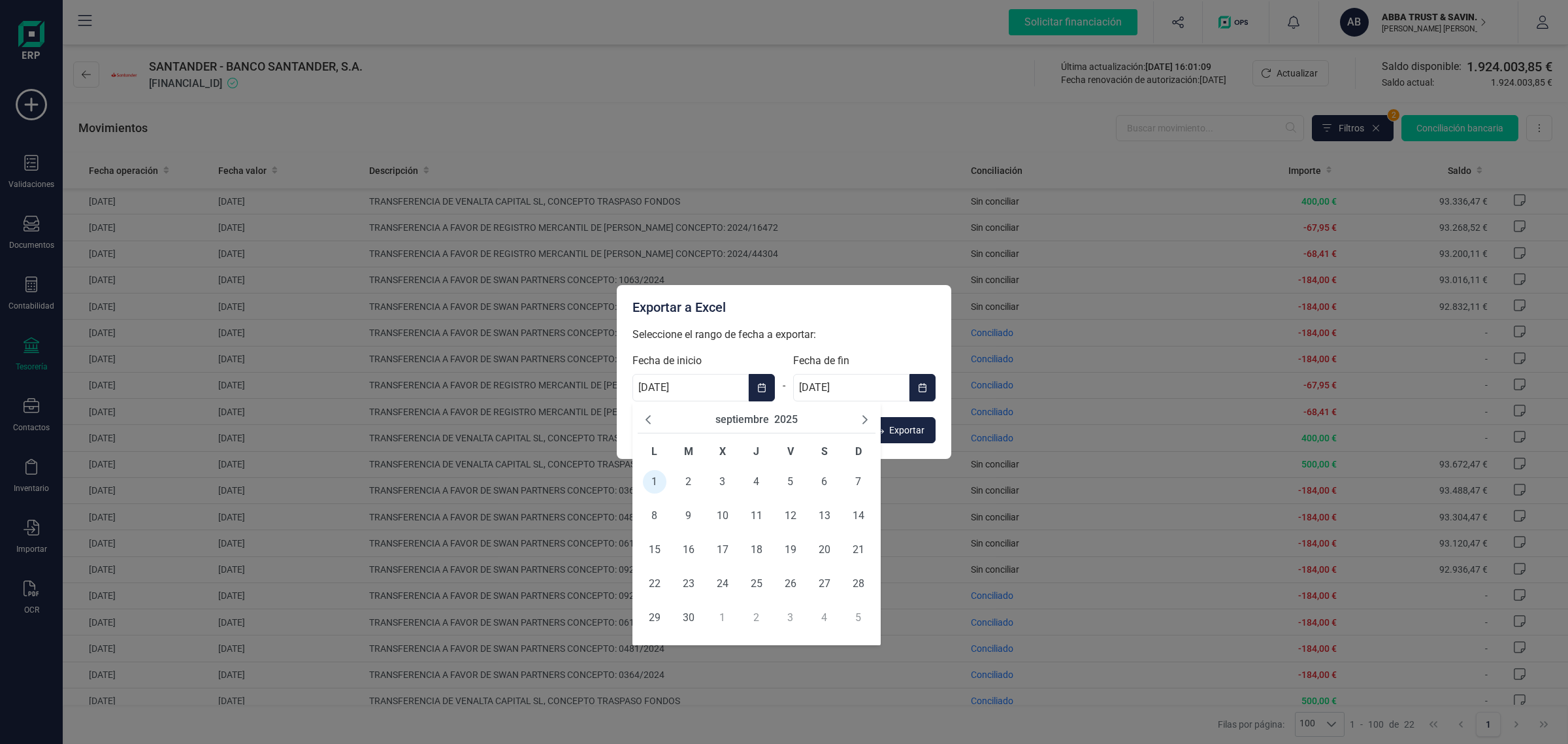
click at [736, 418] on button "septiembre" at bounding box center [743, 419] width 54 height 16
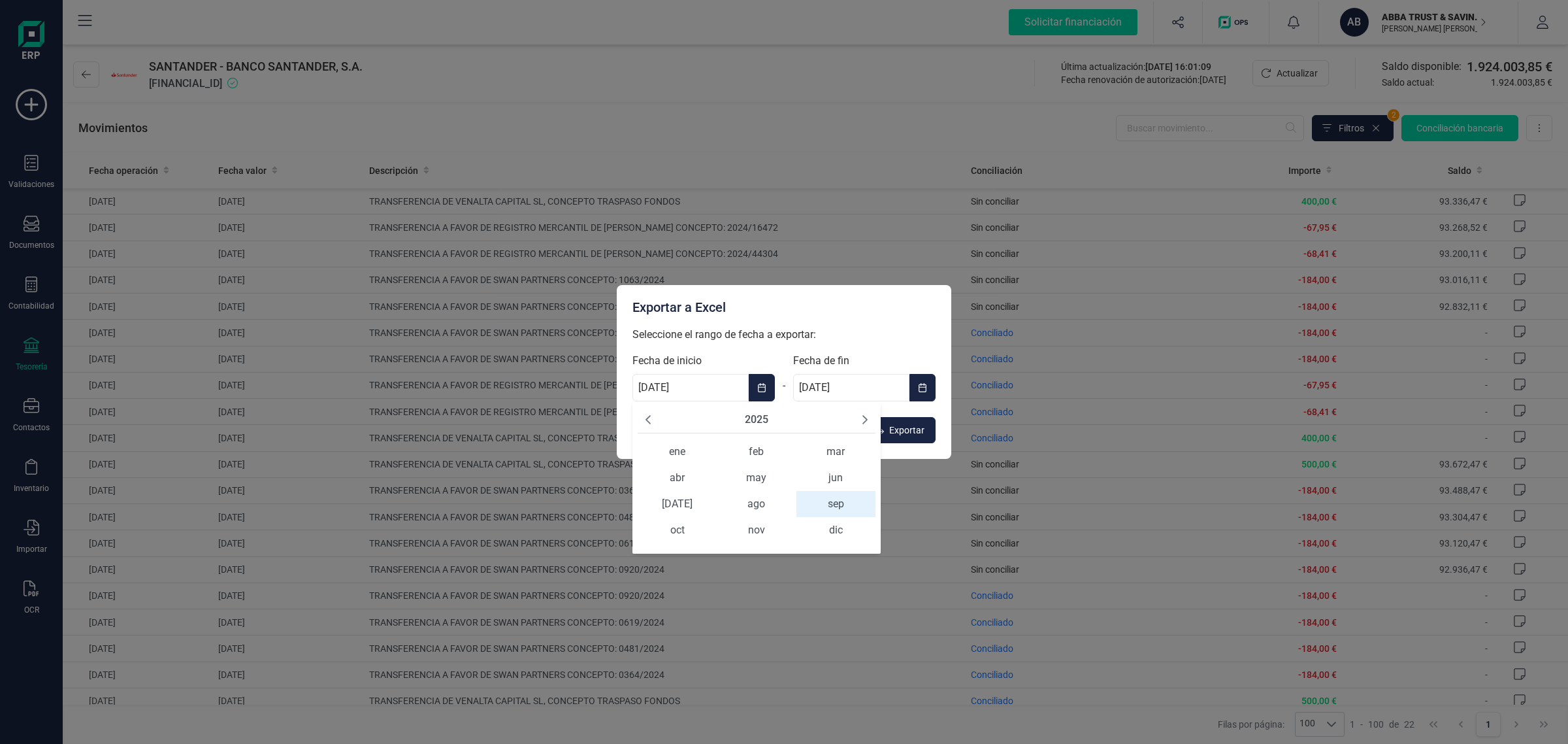
click at [645, 417] on icon "Previous Year" at bounding box center [648, 419] width 10 height 10
click at [682, 454] on span "ene" at bounding box center [677, 451] width 79 height 26
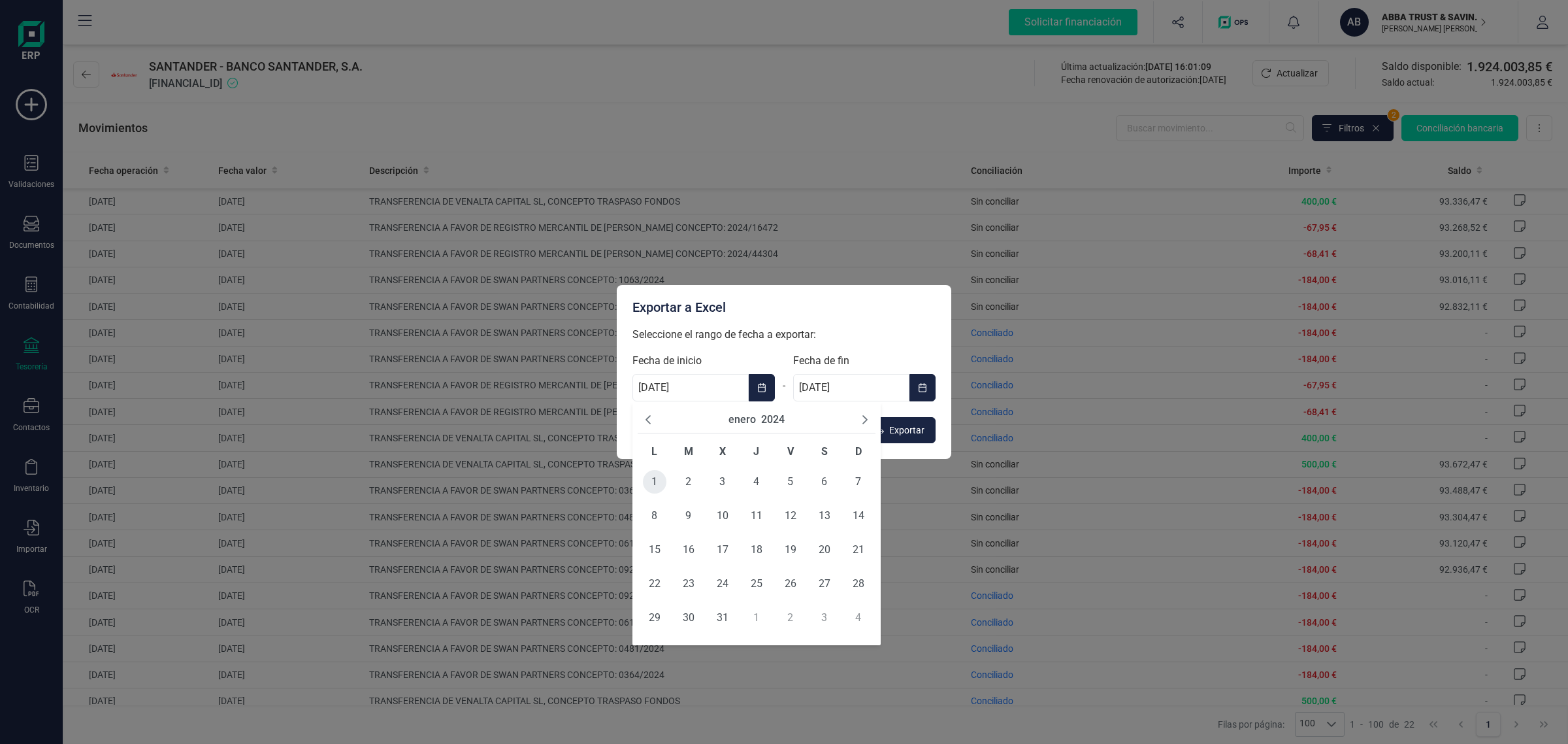
click at [652, 480] on span "1" at bounding box center [655, 482] width 24 height 24
type input "[DATE]"
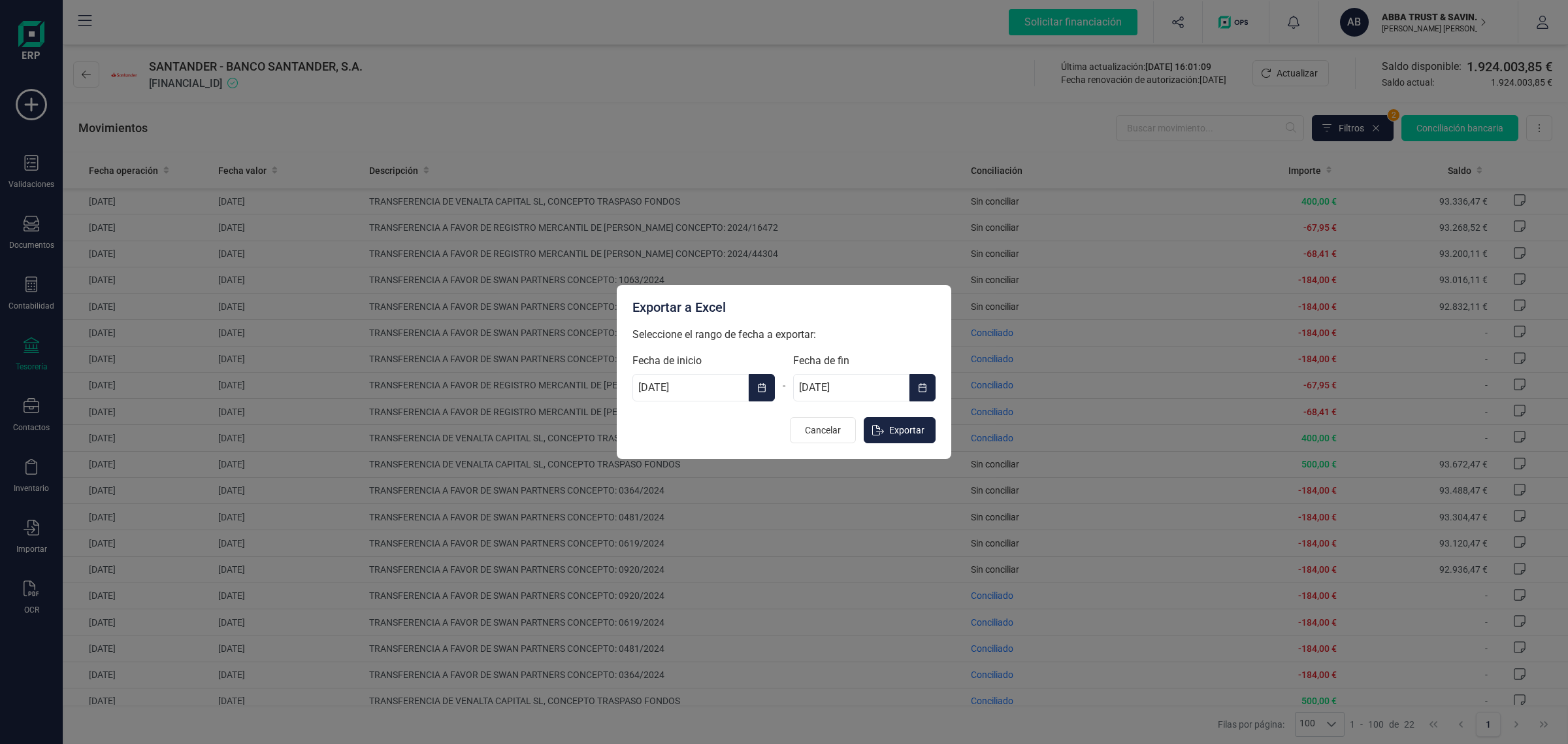
click at [924, 389] on icon "Choose Date" at bounding box center [922, 387] width 9 height 10
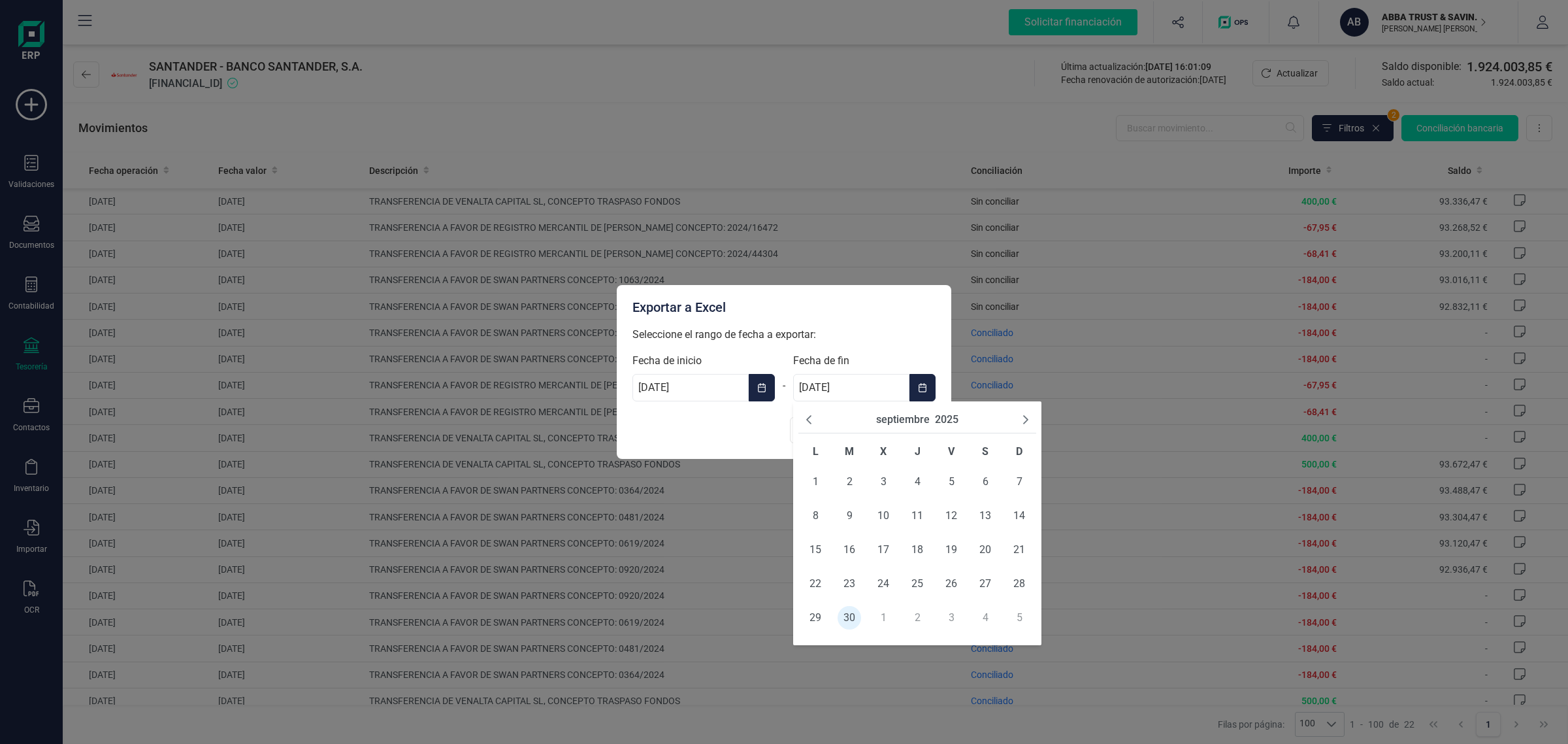
click at [892, 422] on button "septiembre" at bounding box center [903, 419] width 54 height 16
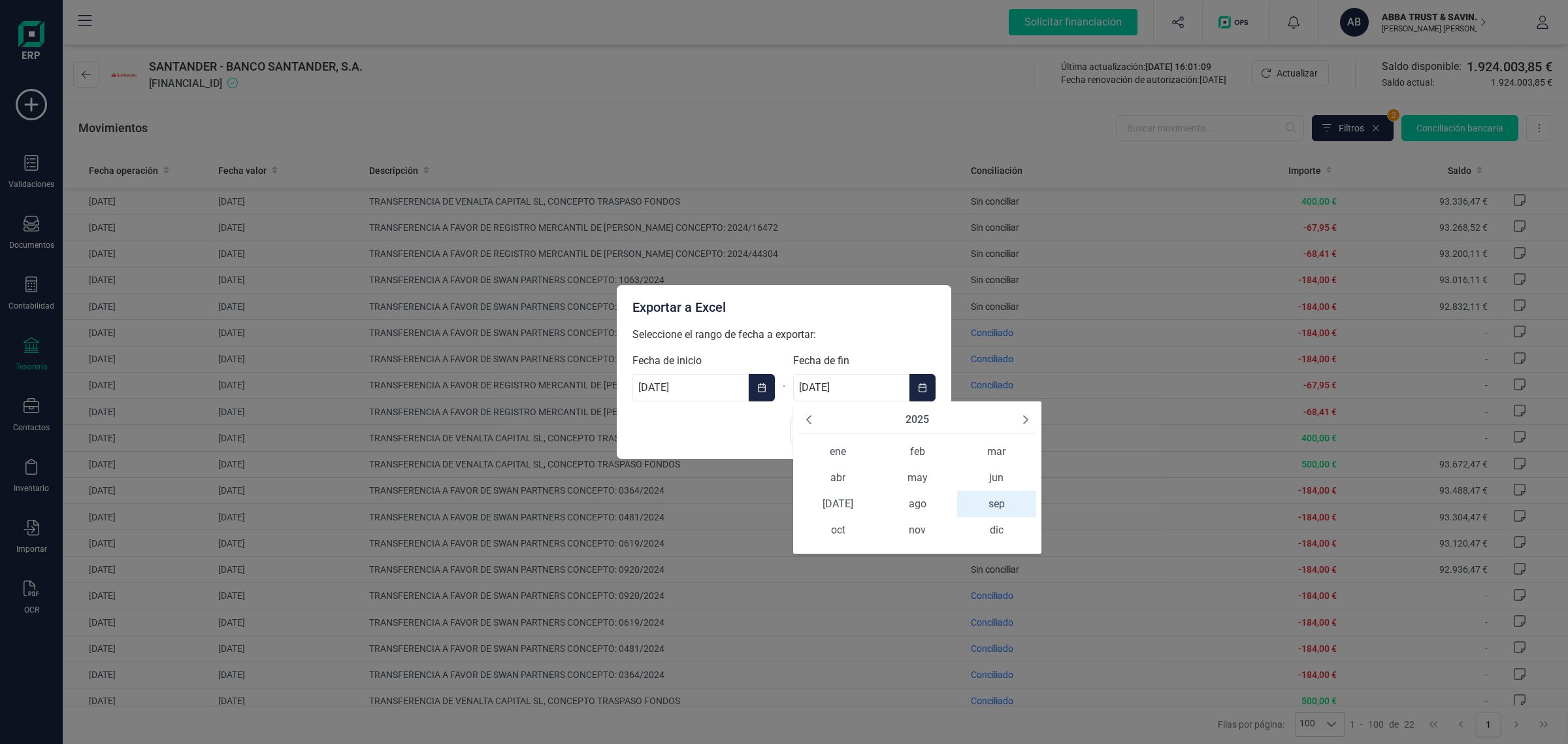
click at [810, 421] on icon "Previous Year" at bounding box center [808, 419] width 10 height 10
click at [991, 531] on span "dic" at bounding box center [996, 530] width 79 height 26
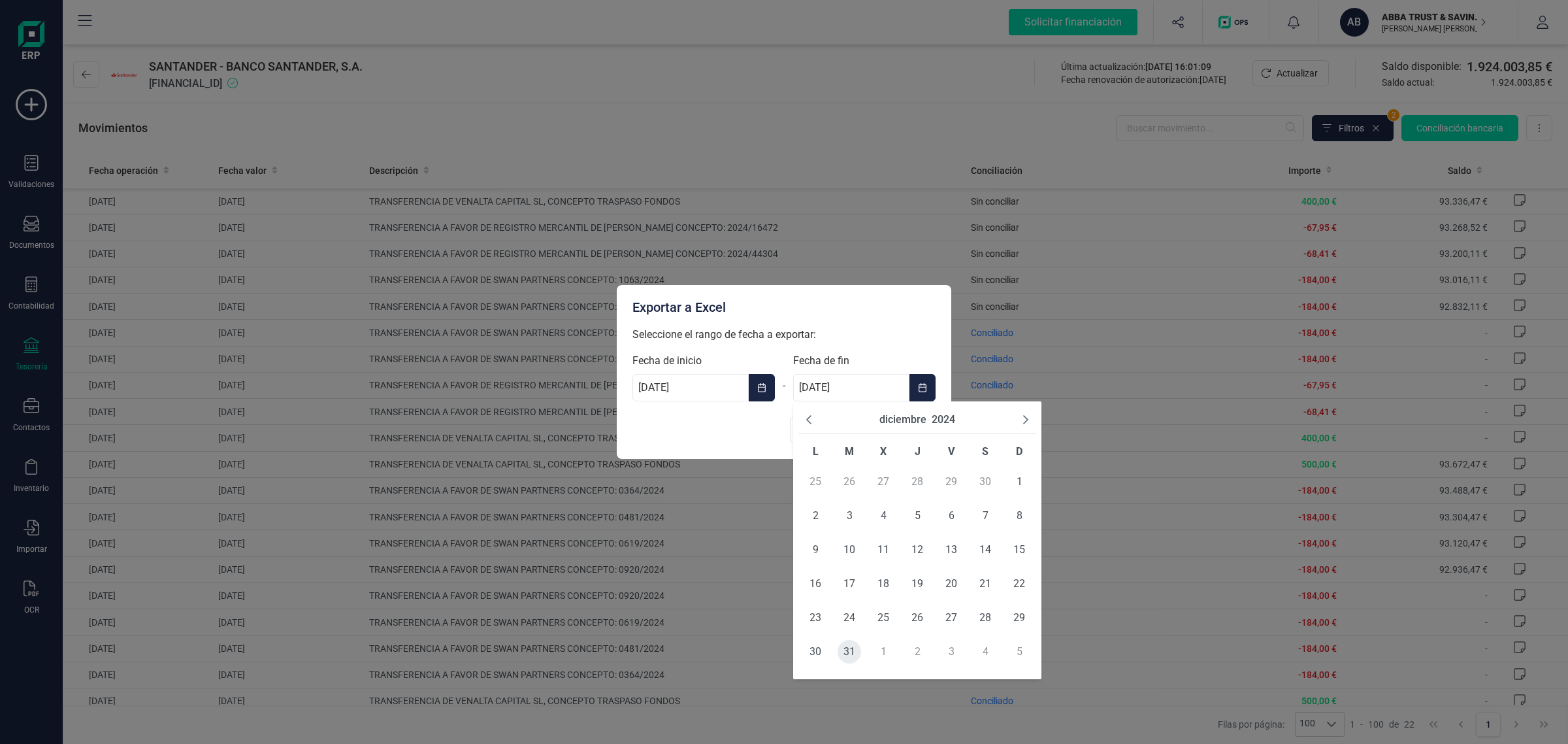
click at [844, 650] on span "31" at bounding box center [849, 652] width 24 height 24
type input "[DATE]"
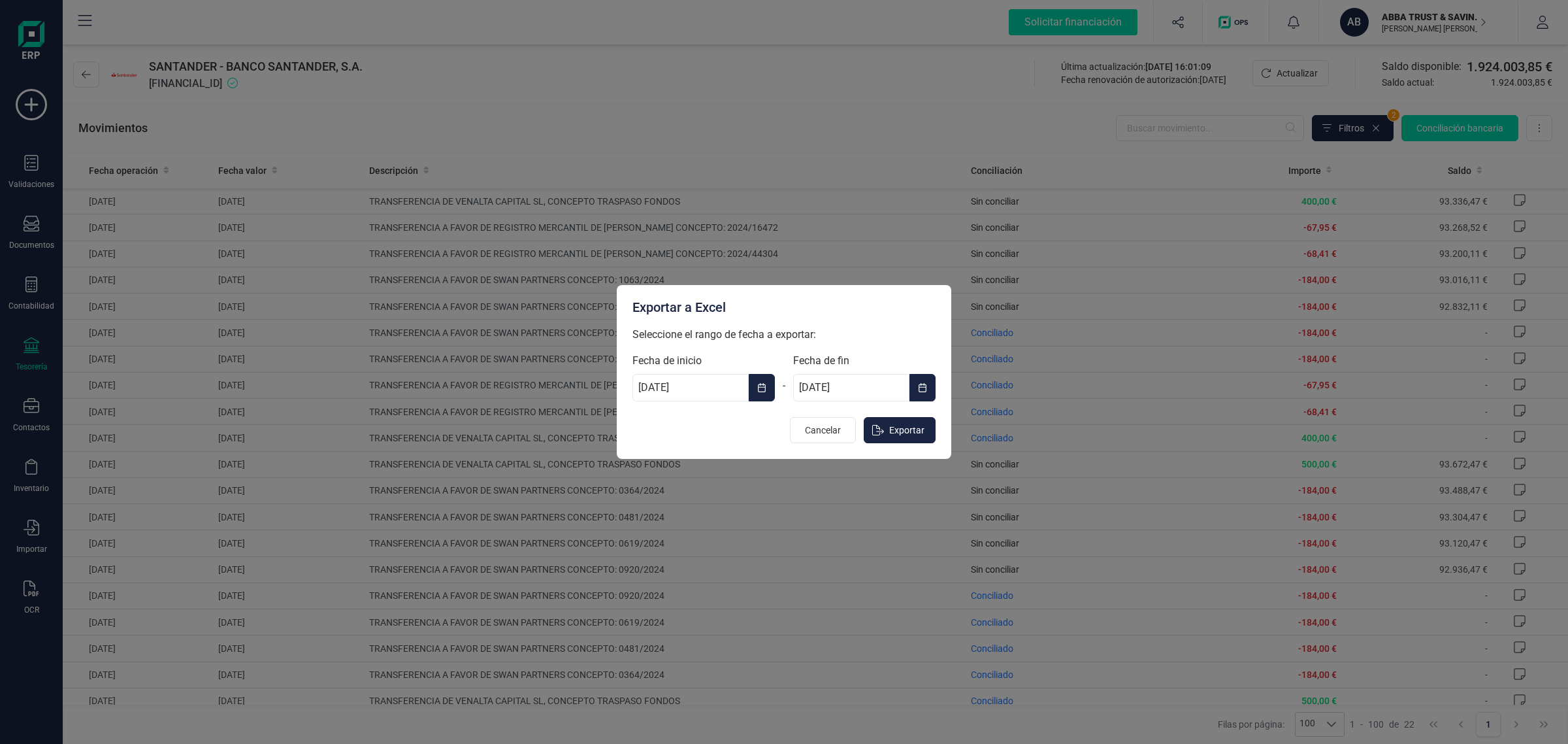
click at [888, 331] on p "Seleccione el rango de fecha a exportar:" at bounding box center [784, 335] width 303 height 16
click at [895, 432] on span "Exportar" at bounding box center [906, 429] width 35 height 13
type input "[DATE]"
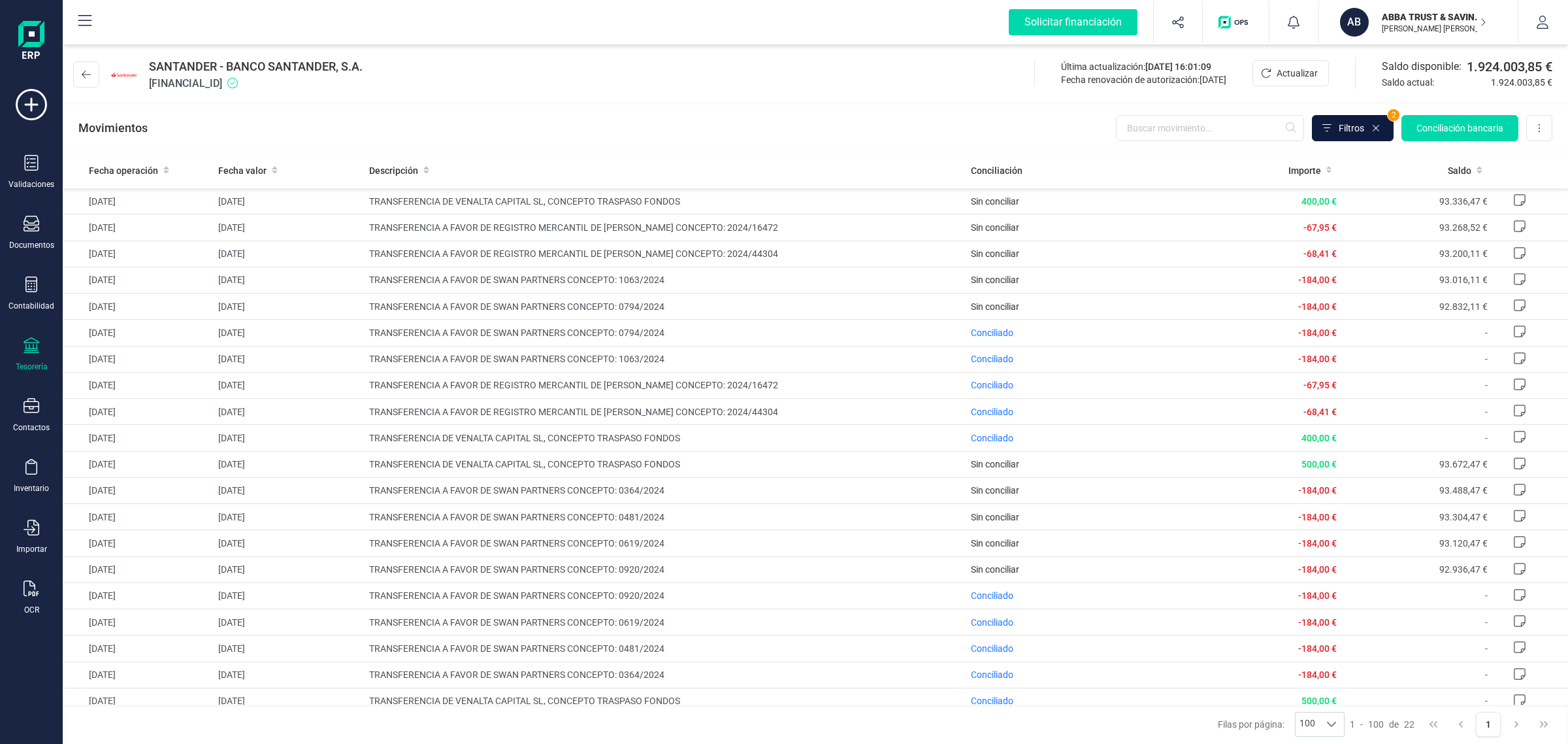
click at [1351, 136] on button "Filtros" at bounding box center [1353, 128] width 82 height 26
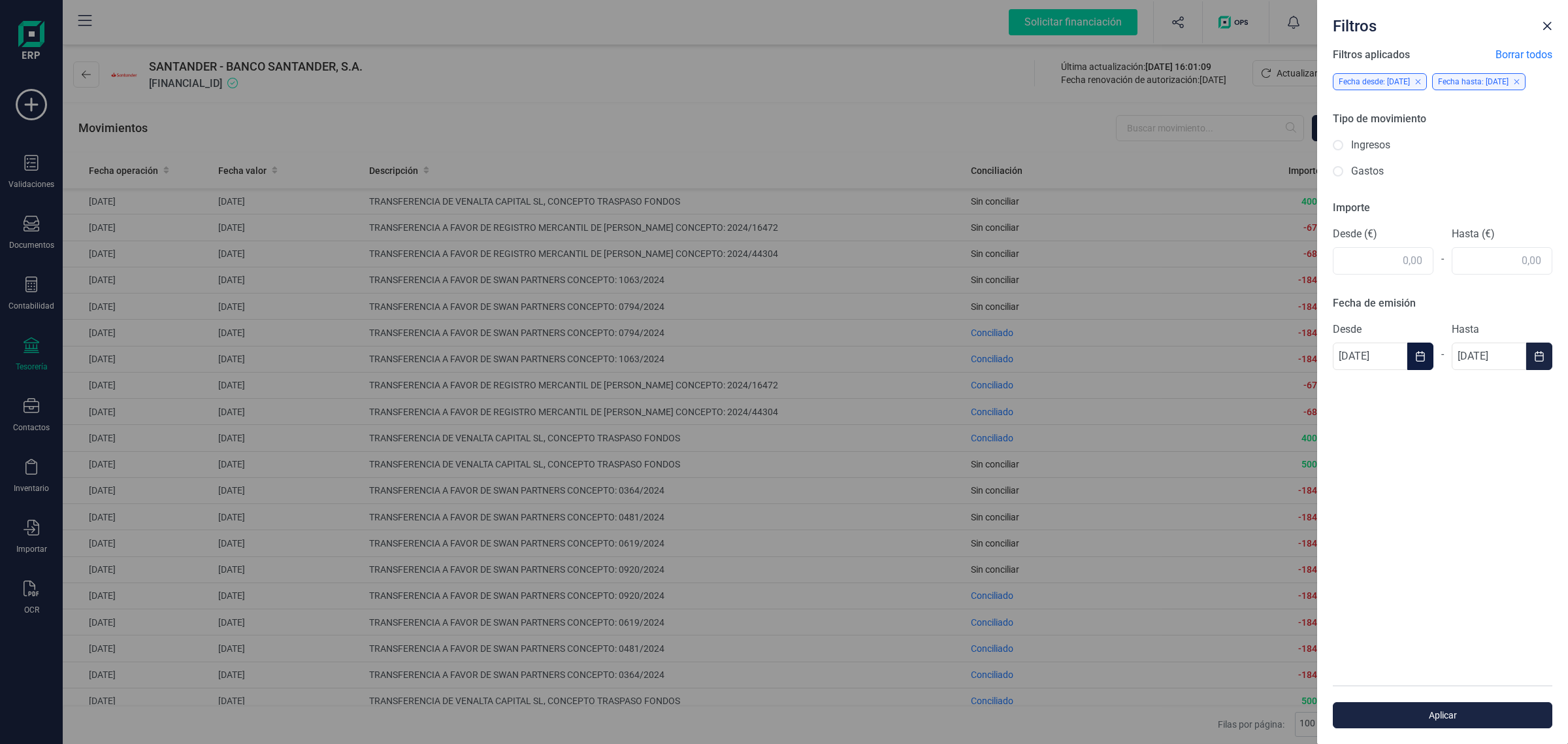
click at [1419, 362] on icon "Choose Date" at bounding box center [1420, 357] width 10 height 10
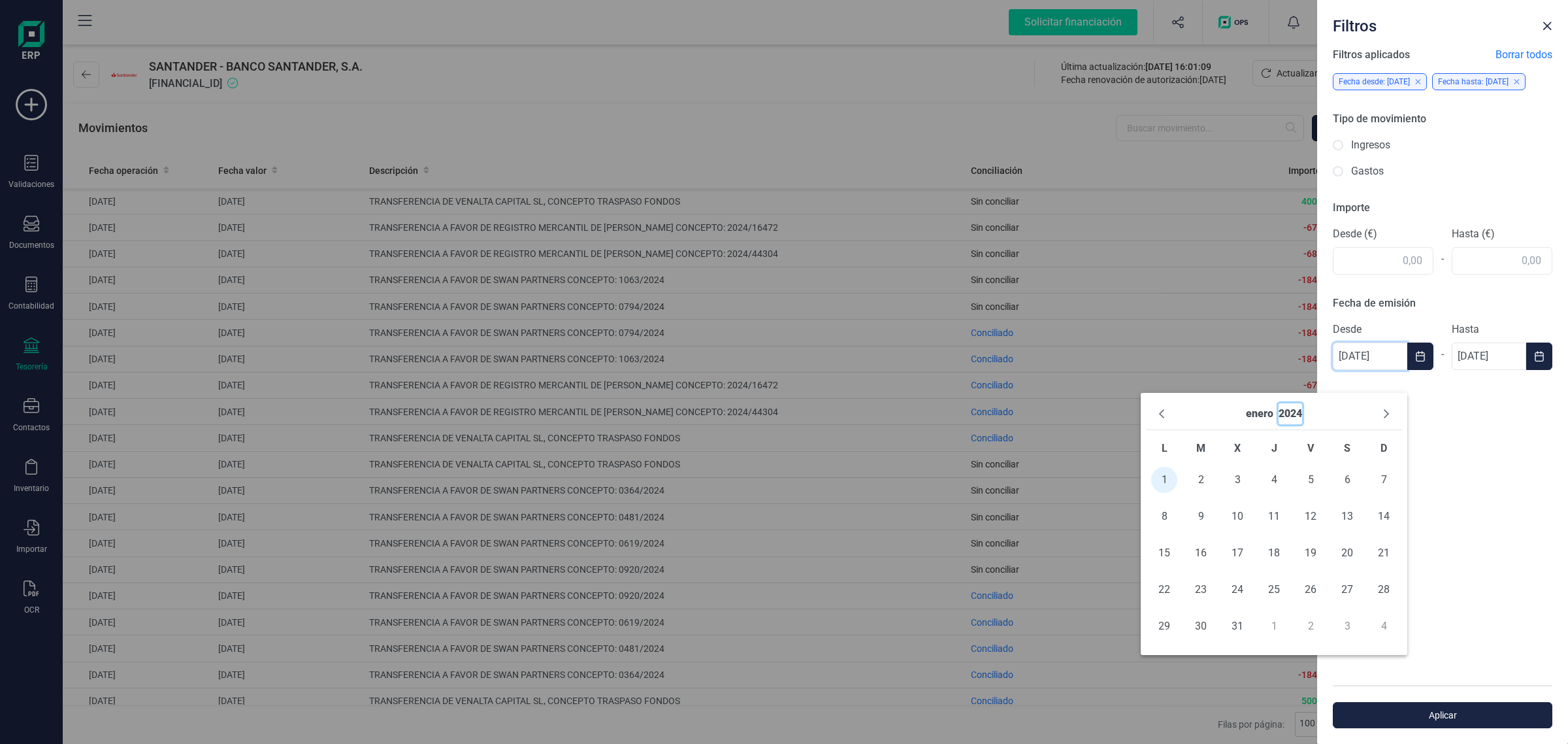
click at [1285, 418] on button "2024" at bounding box center [1291, 413] width 24 height 21
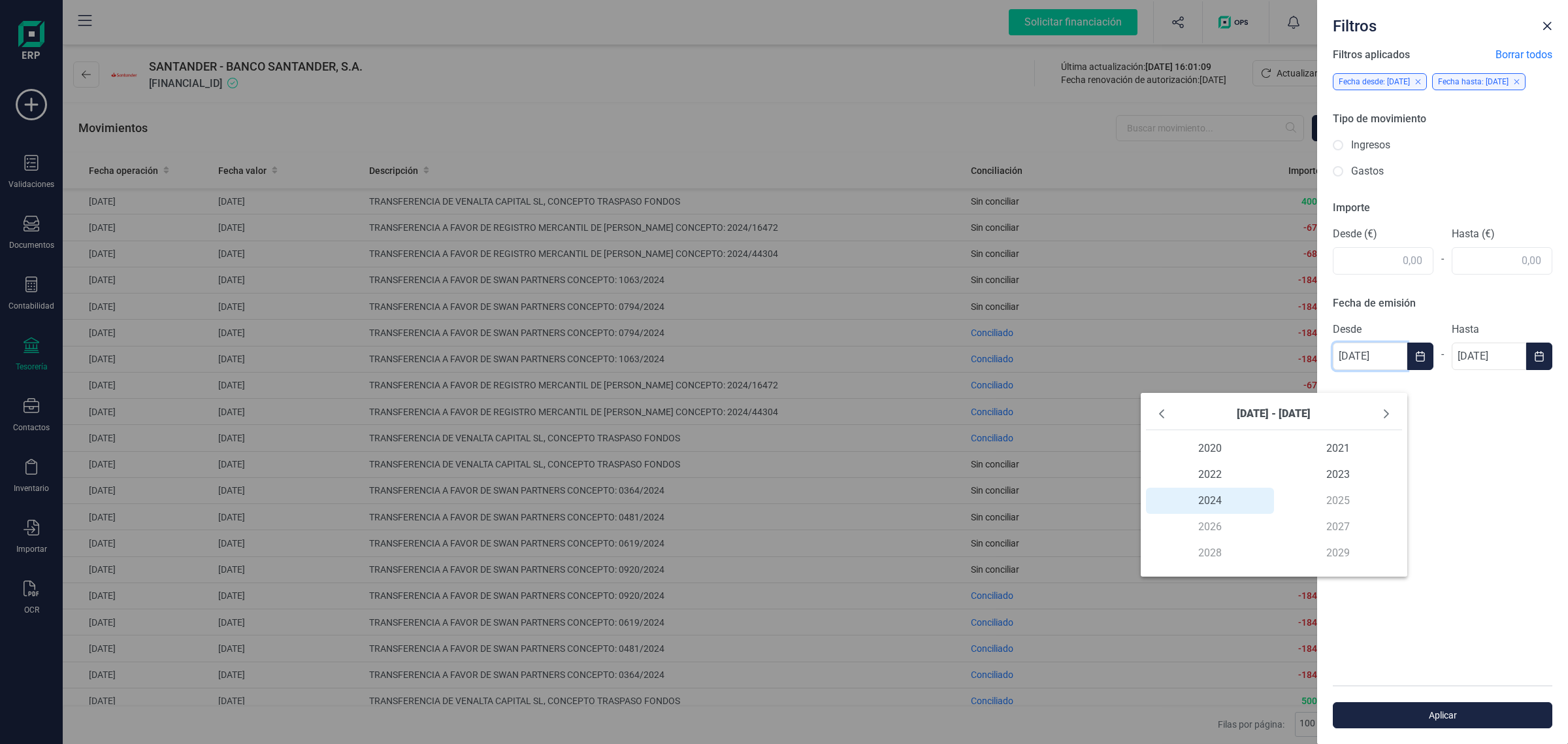
click at [1341, 501] on div "2020 2021 2022 2023 2024 2024 2025 2026 2027 2028 2029" at bounding box center [1274, 500] width 257 height 131
drag, startPoint x: 1517, startPoint y: 377, endPoint x: 1527, endPoint y: 381, distance: 10.8
click at [1517, 371] on input "[DATE]" at bounding box center [1489, 356] width 75 height 27
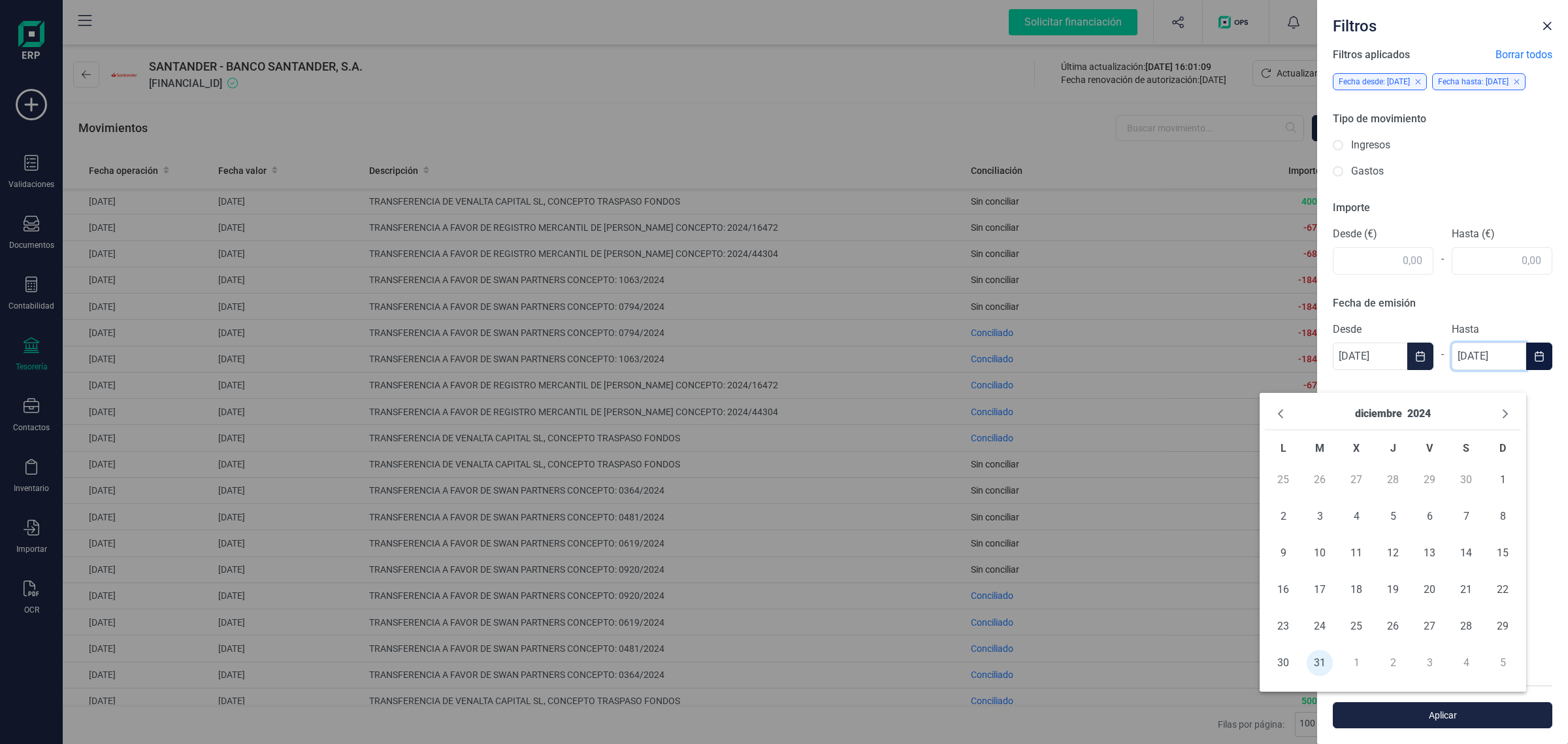
click at [1534, 362] on icon "Choose Date" at bounding box center [1539, 357] width 10 height 10
click at [1507, 371] on input "[DATE]" at bounding box center [1489, 356] width 75 height 27
click at [1399, 427] on div "diciembre 2024" at bounding box center [1392, 414] width 257 height 32
click at [1418, 413] on button "2024" at bounding box center [1419, 413] width 24 height 21
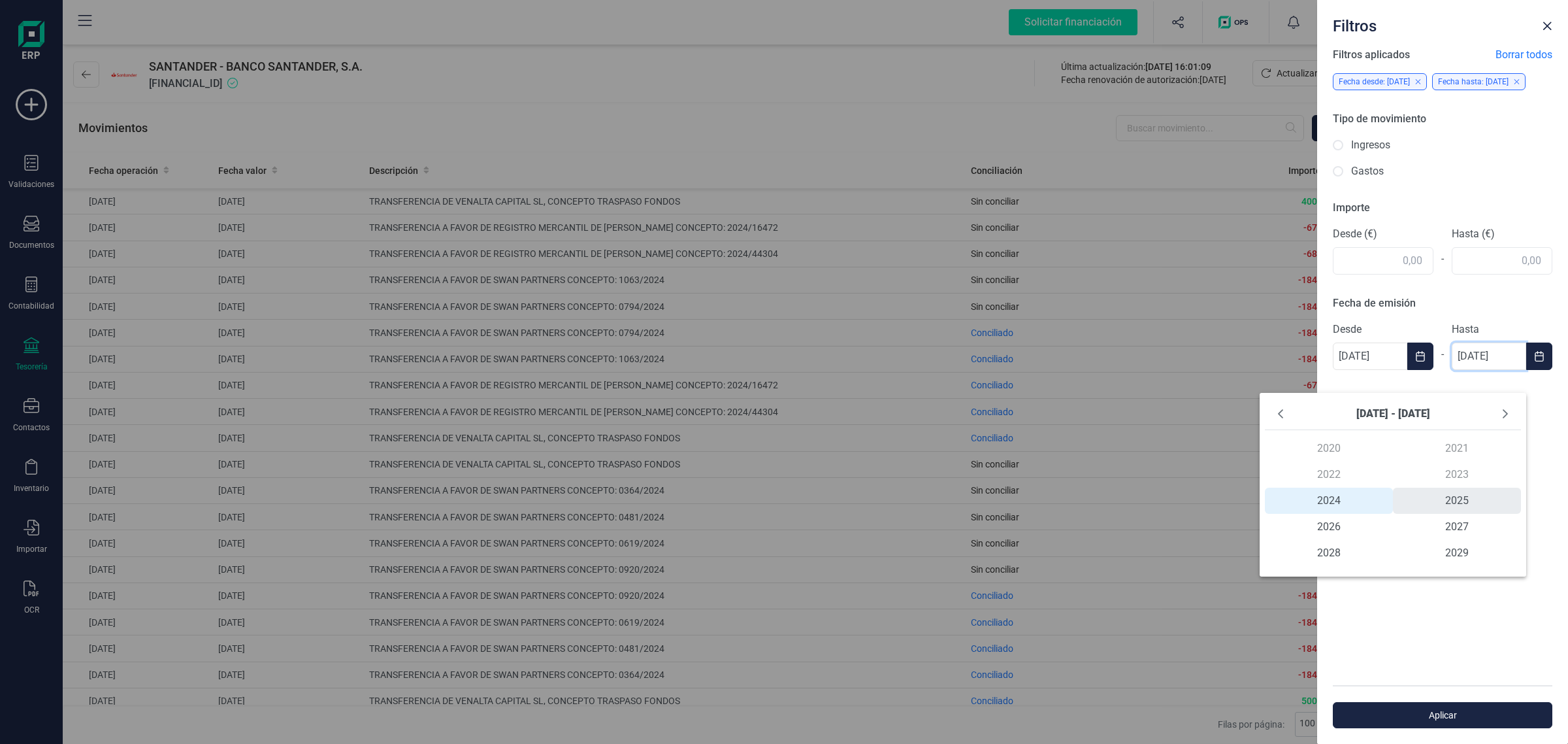
click at [1464, 497] on span "2025" at bounding box center [1457, 500] width 128 height 26
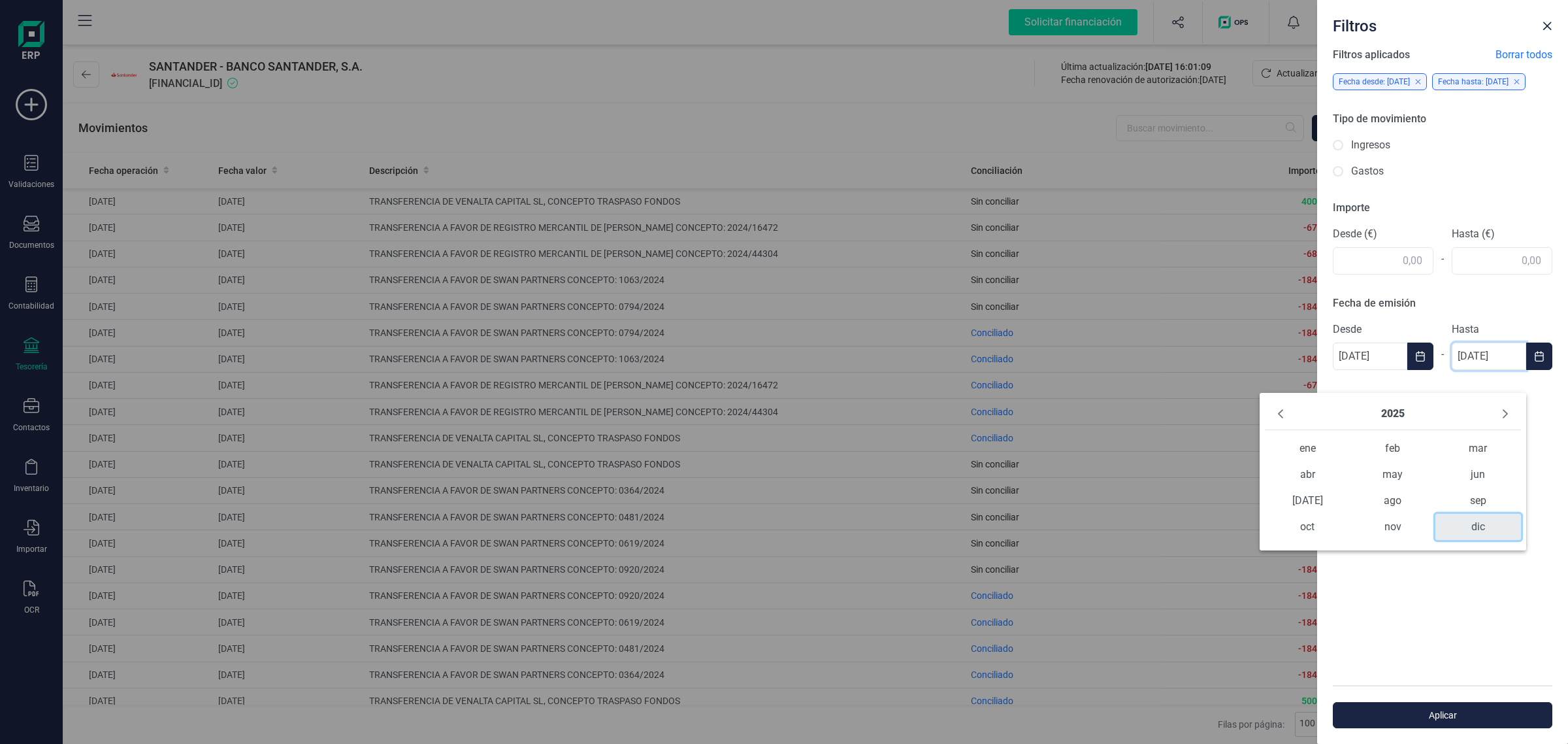
click at [1475, 525] on span "dic" at bounding box center [1477, 527] width 85 height 26
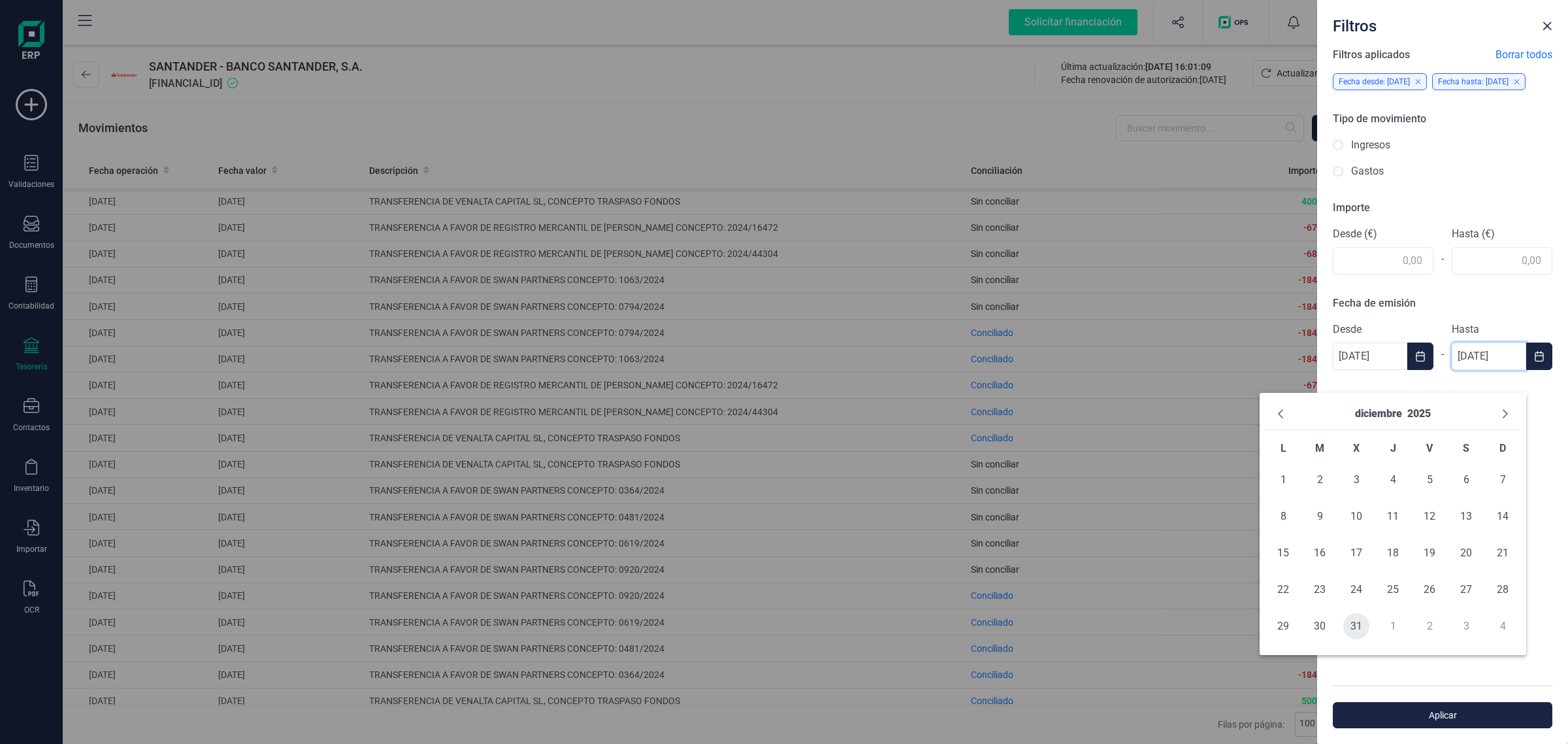
click at [1353, 628] on span "31" at bounding box center [1356, 626] width 26 height 26
type input "[DATE]"
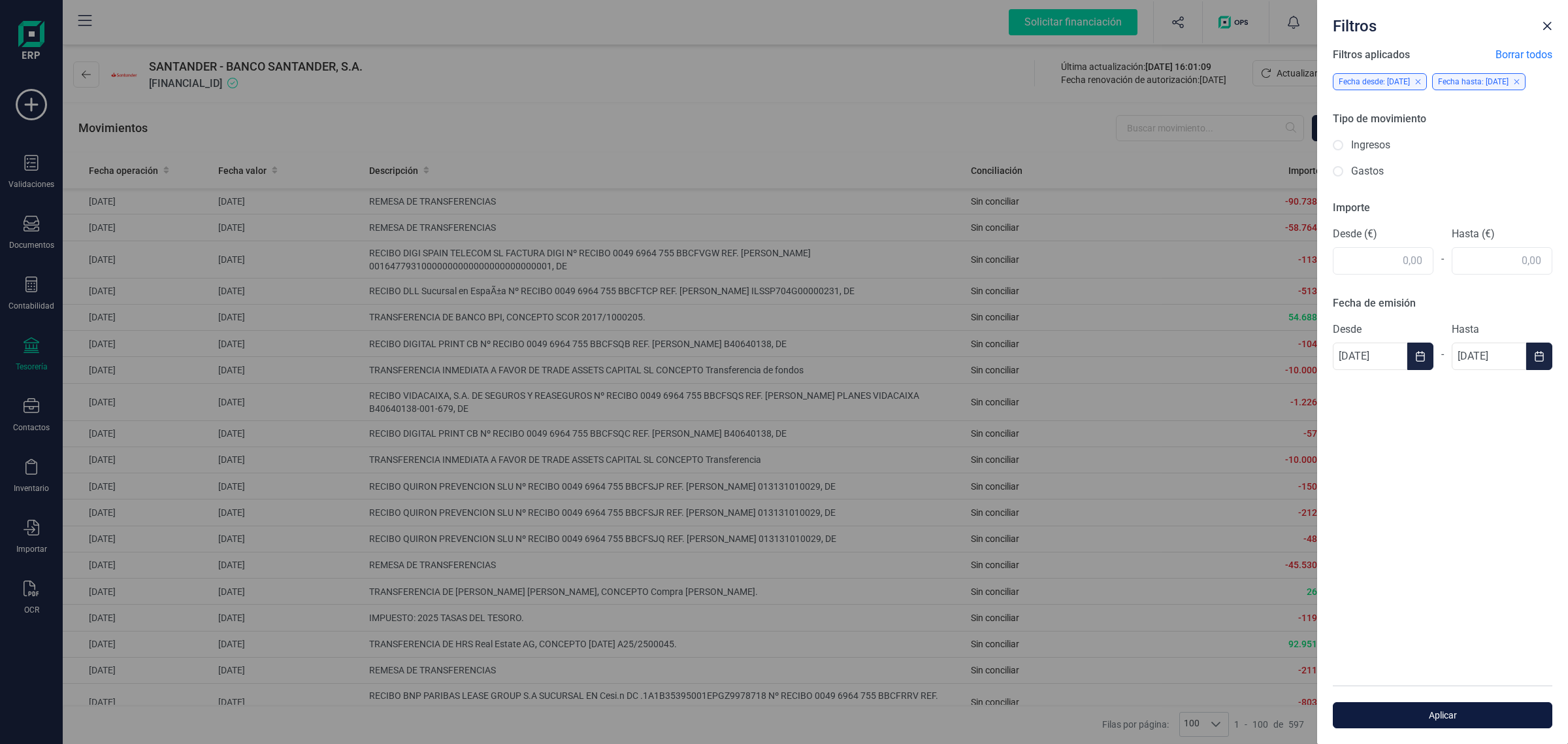
click at [1435, 718] on span "Aplicar" at bounding box center [1443, 715] width 190 height 13
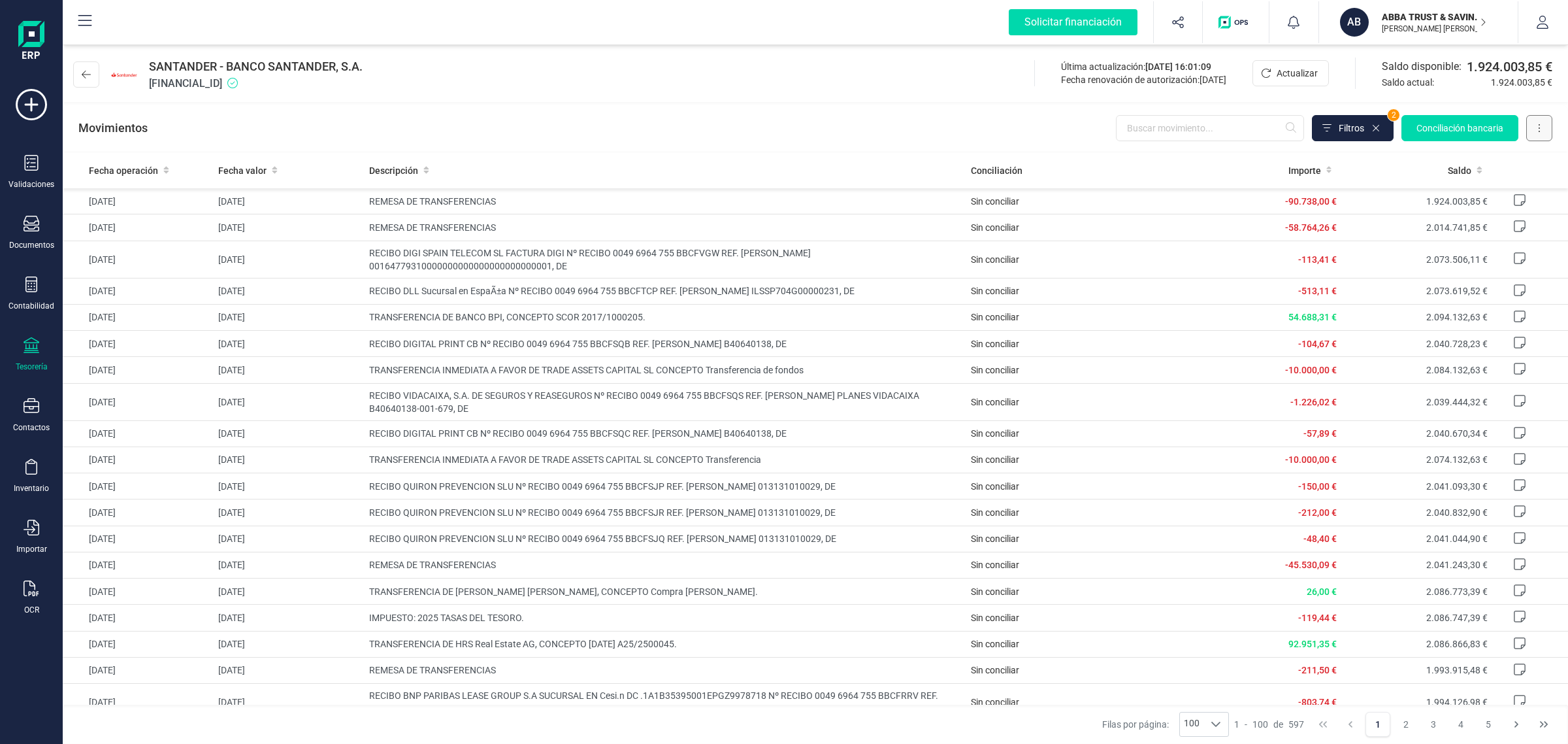
click at [1536, 126] on button at bounding box center [1539, 128] width 26 height 26
click at [1498, 159] on span "Descargar Excel" at bounding box center [1509, 160] width 65 height 13
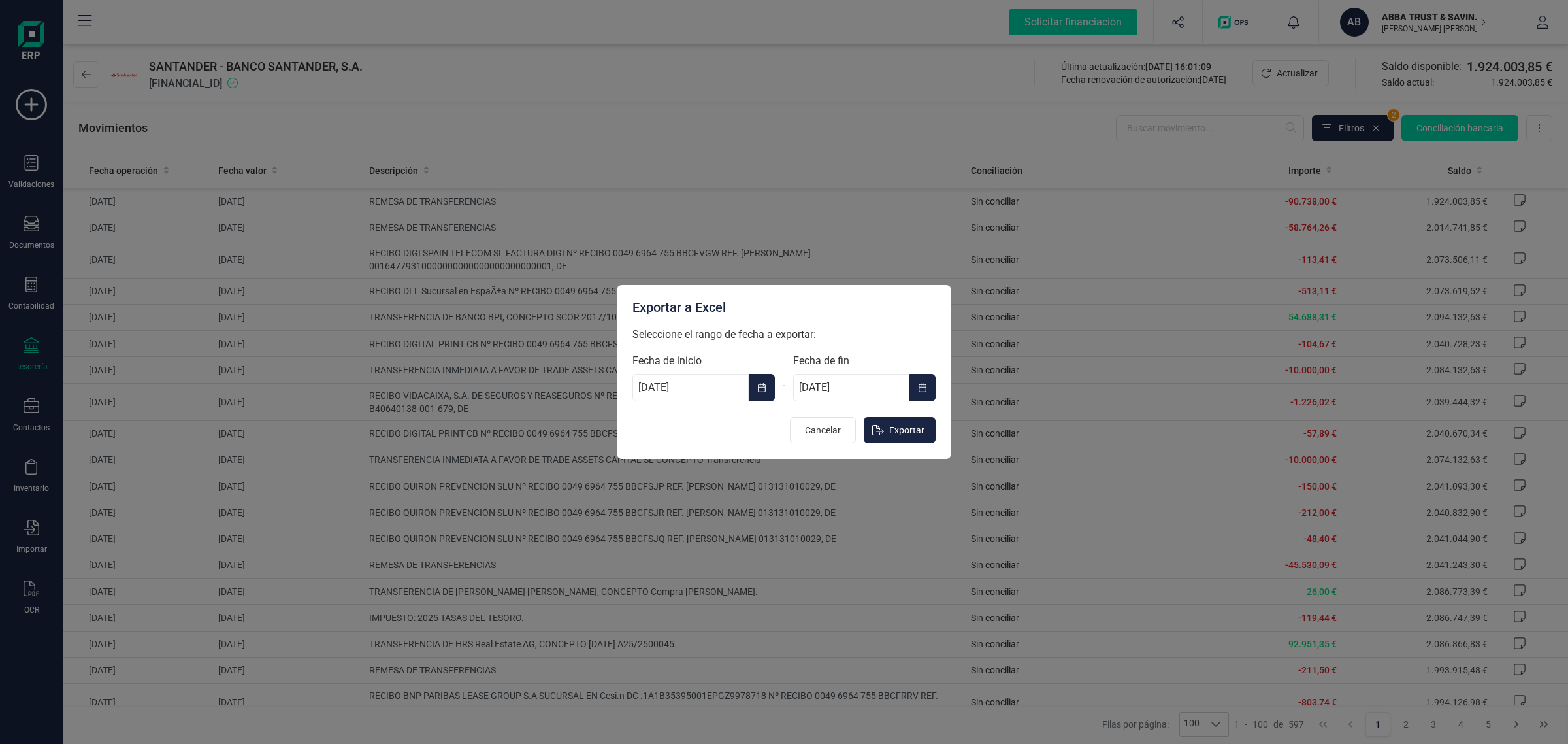
click at [770, 383] on button "Choose Date" at bounding box center [762, 386] width 26 height 27
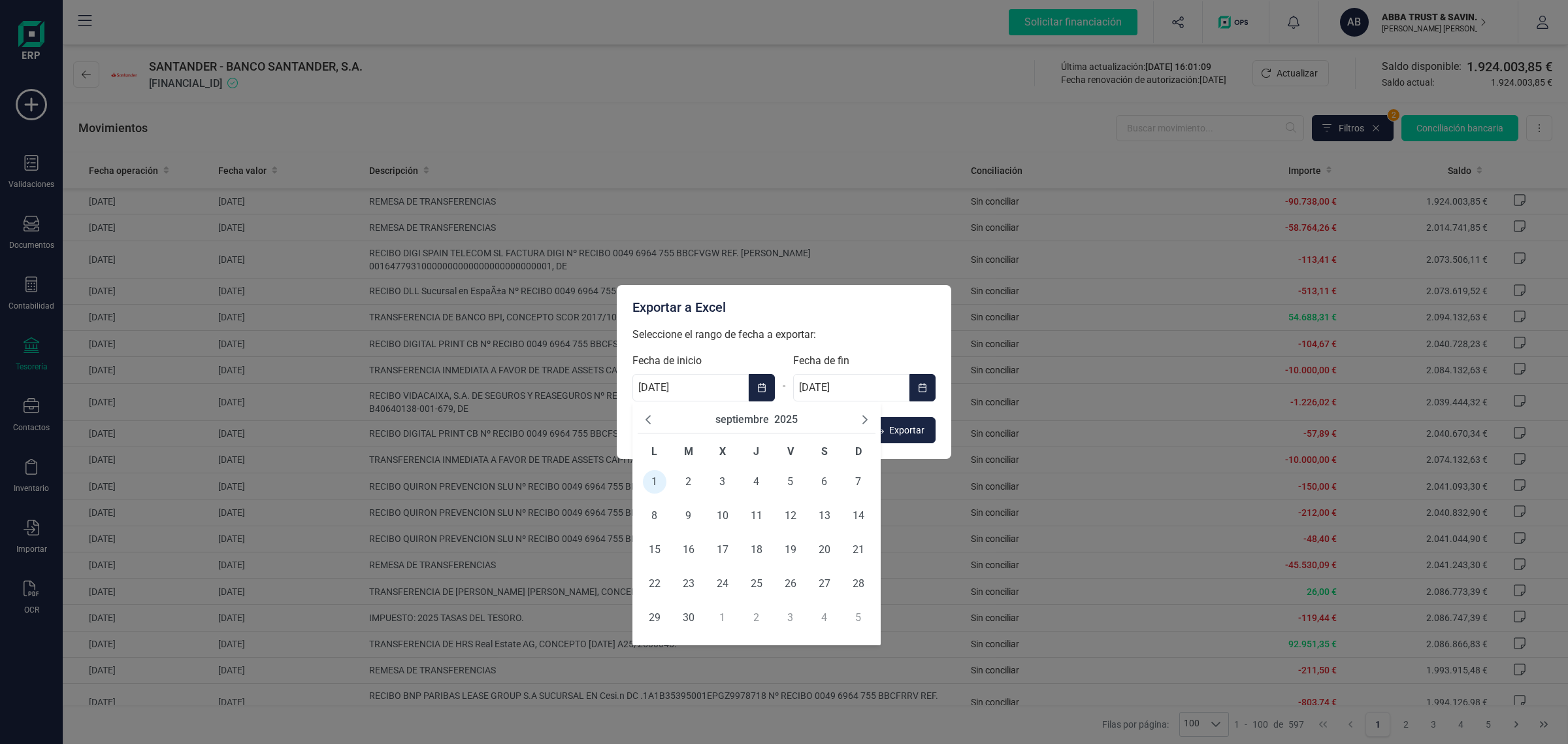
click at [750, 423] on button "septiembre" at bounding box center [743, 419] width 54 height 16
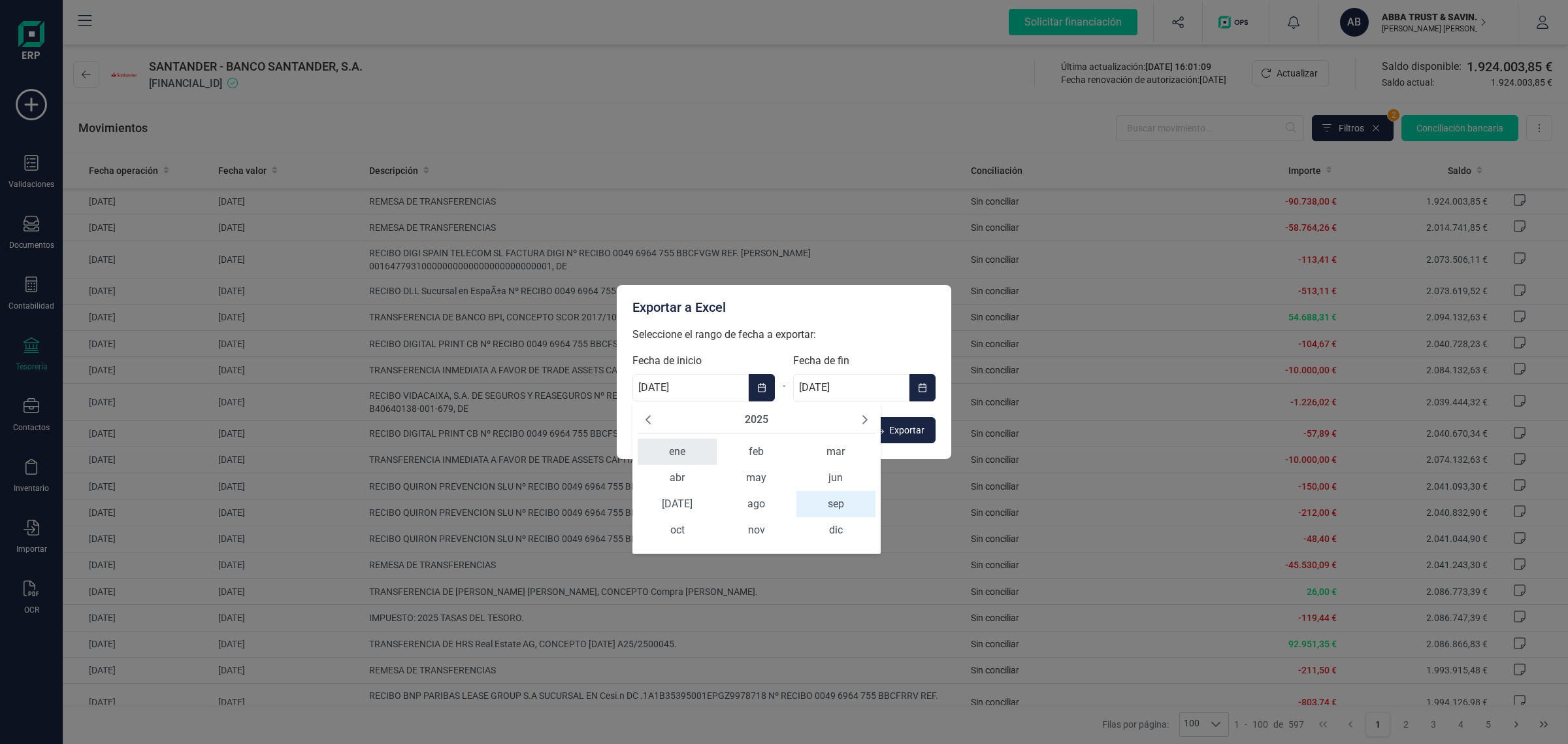
click at [686, 455] on span "ene" at bounding box center [677, 451] width 79 height 26
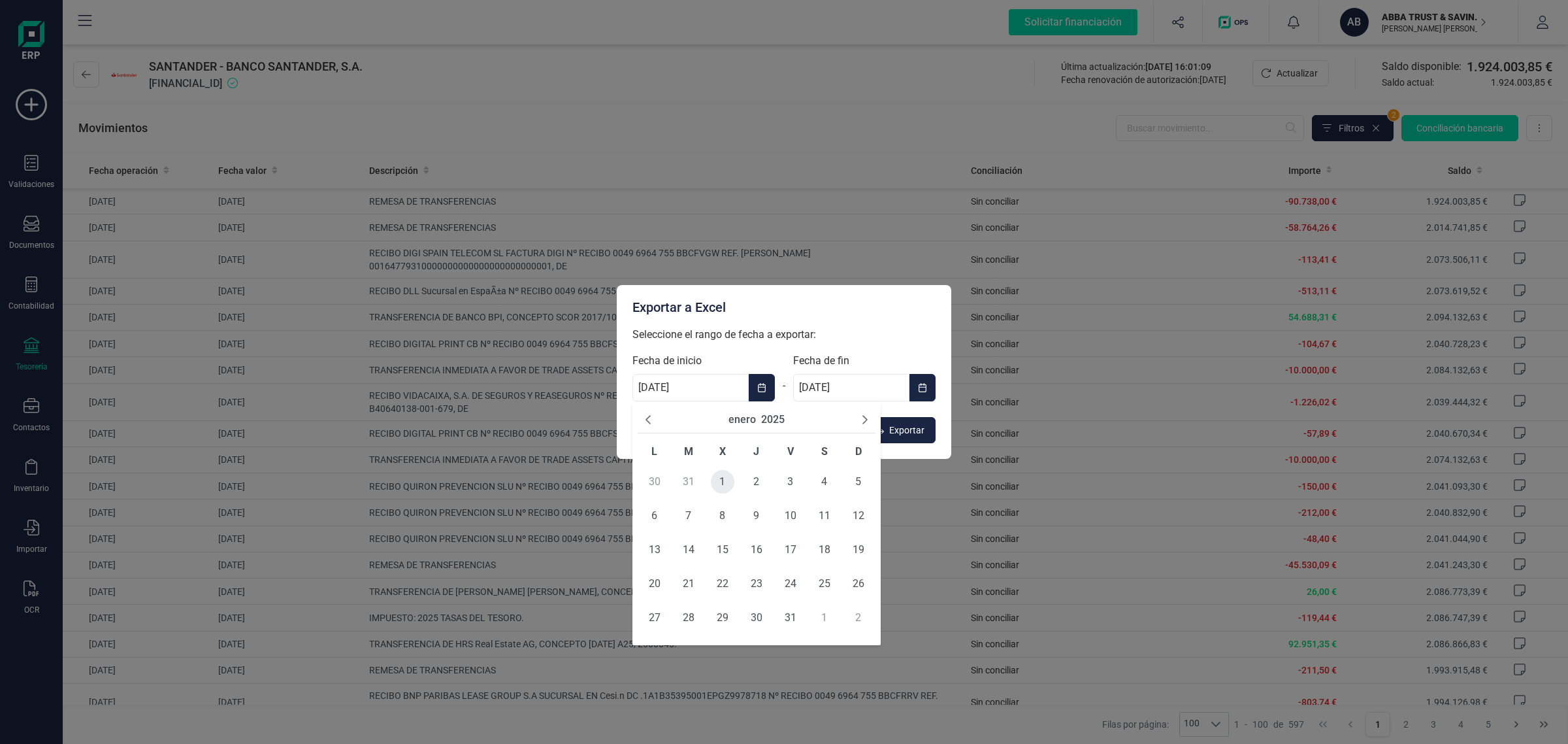
click at [724, 482] on span "1" at bounding box center [723, 482] width 24 height 24
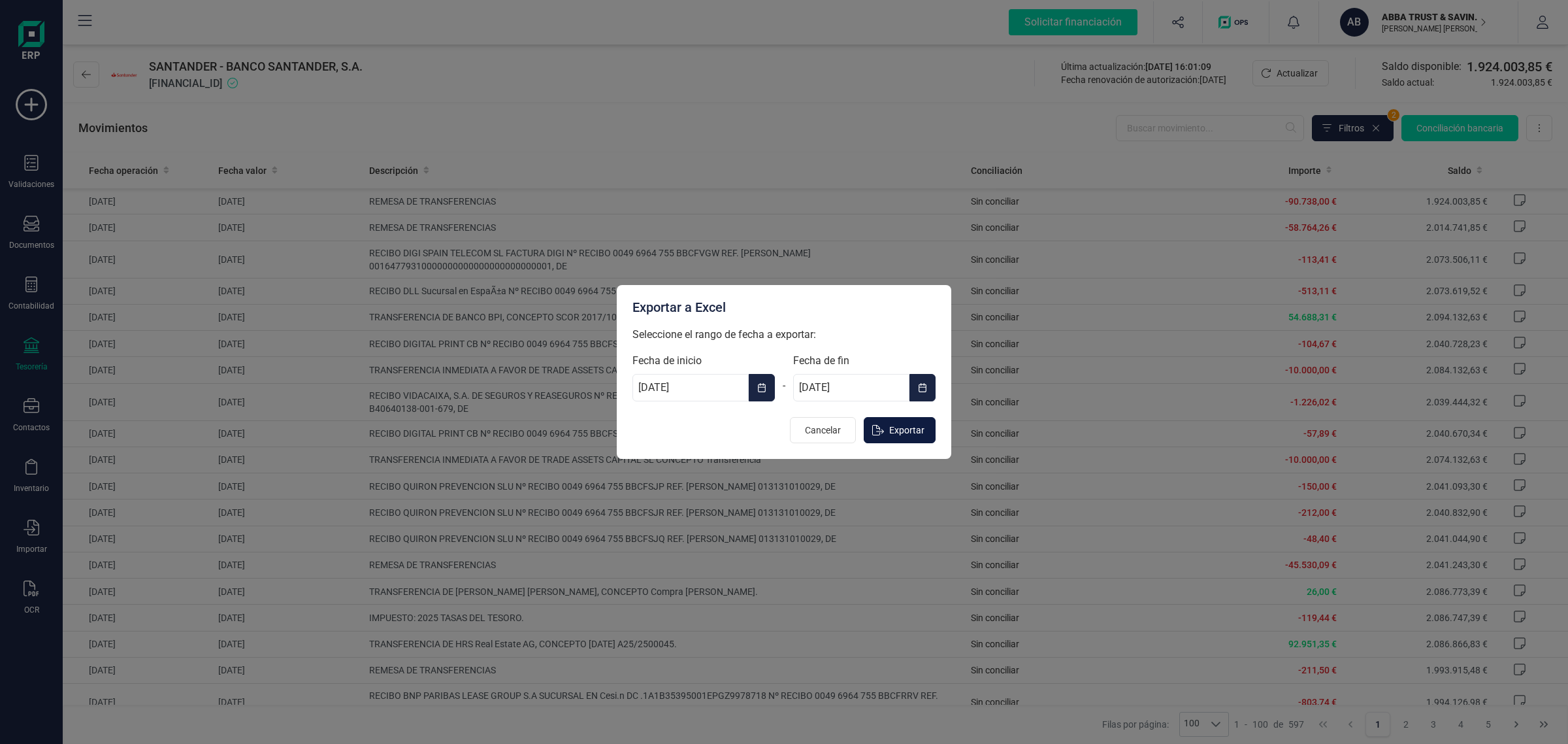
click at [906, 430] on span "Exportar" at bounding box center [906, 429] width 35 height 13
type input "[DATE]"
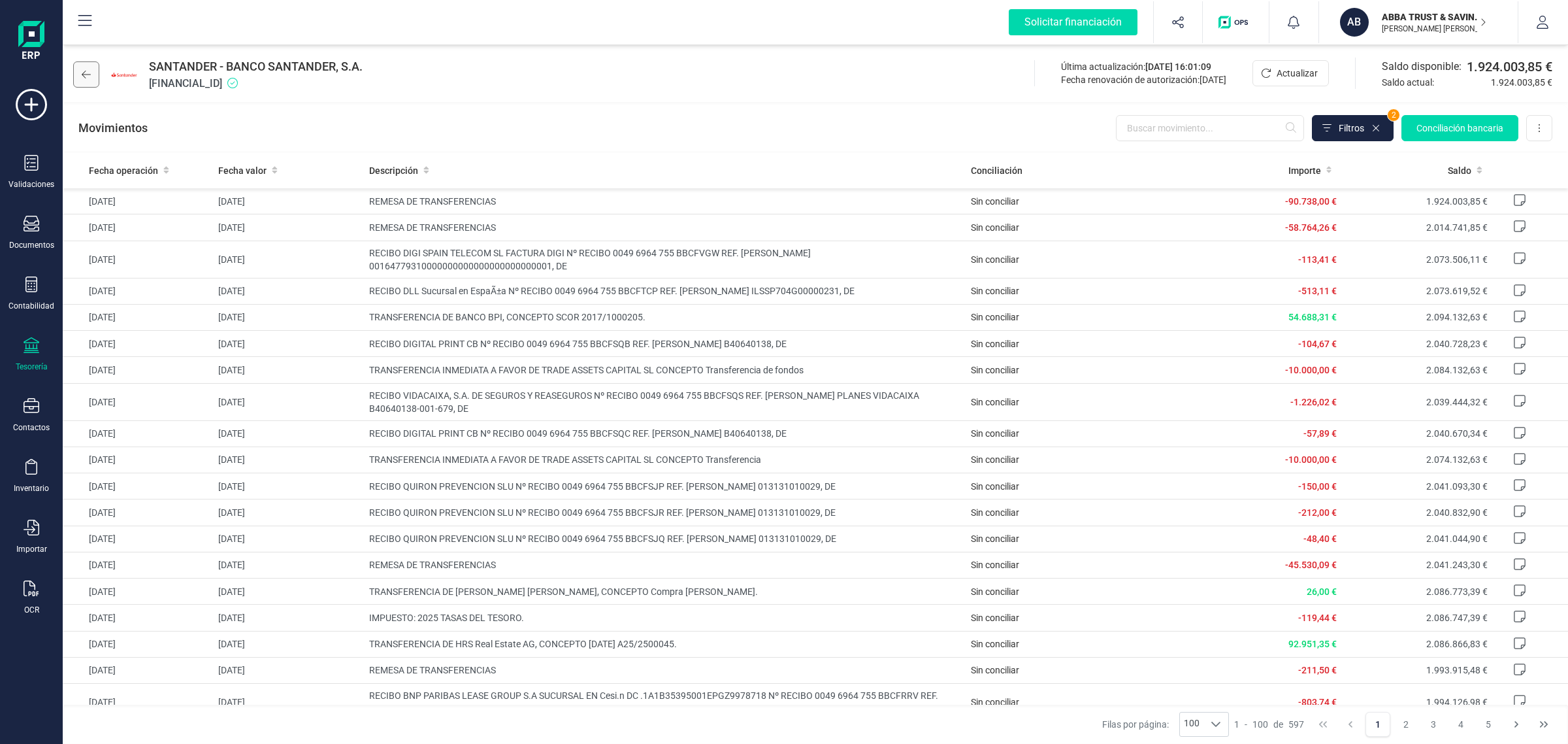
click at [83, 76] on icon at bounding box center [86, 75] width 9 height 8
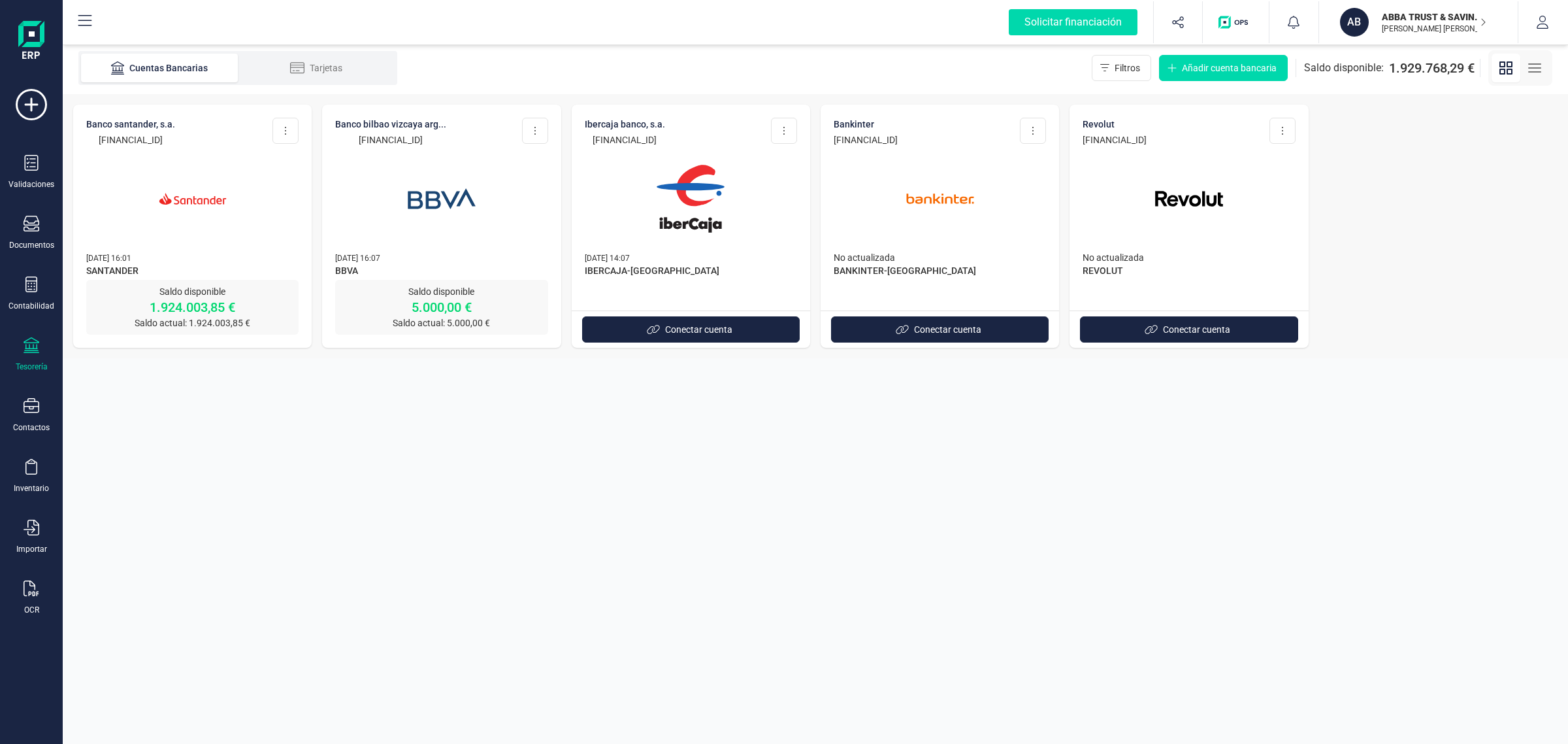
click at [825, 583] on section "Cuentas Bancarias Tarjetas Filtros Añadir cuenta bancaria Saldo disponible: 1.9…" at bounding box center [815, 392] width 1505 height 702
